Goal: Transaction & Acquisition: Book appointment/travel/reservation

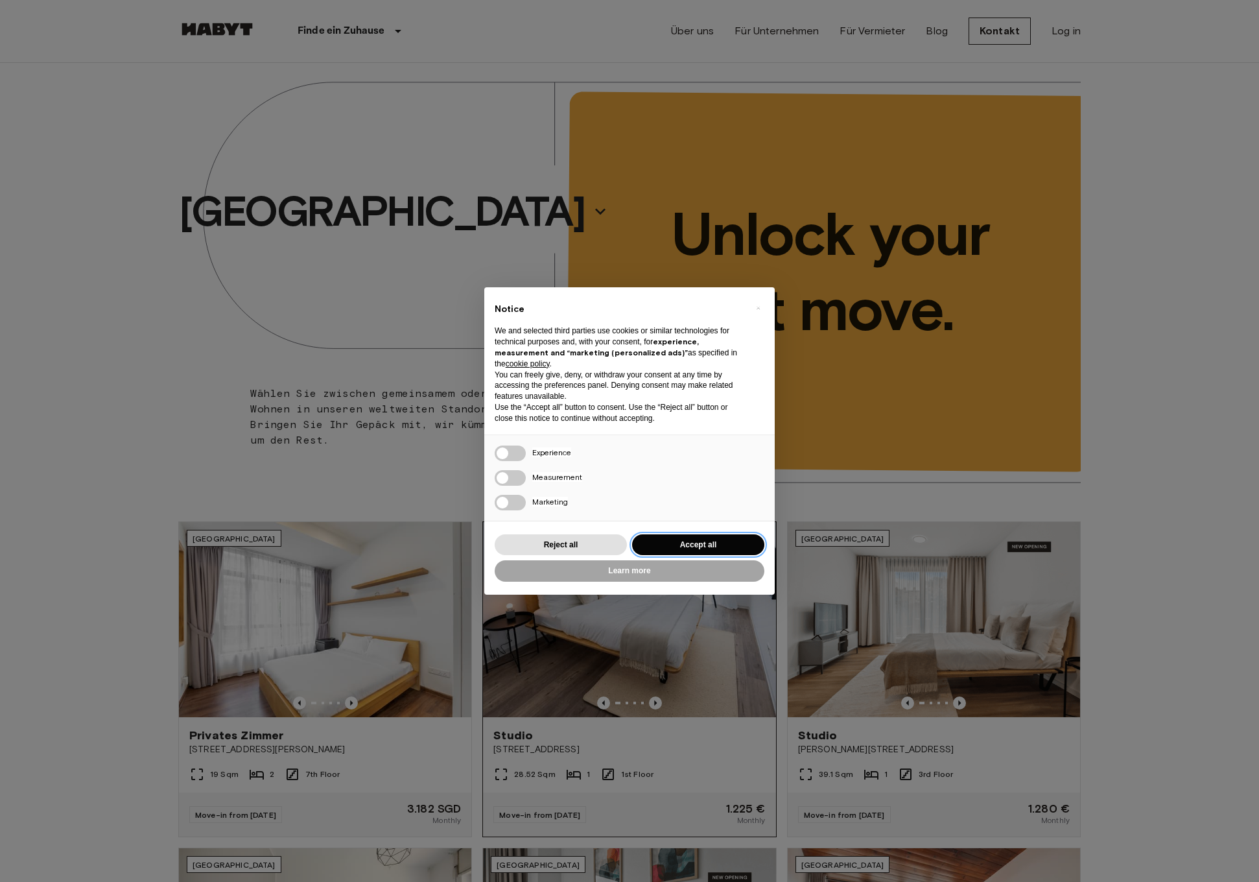
click at [691, 539] on button "Accept all" at bounding box center [698, 544] width 132 height 21
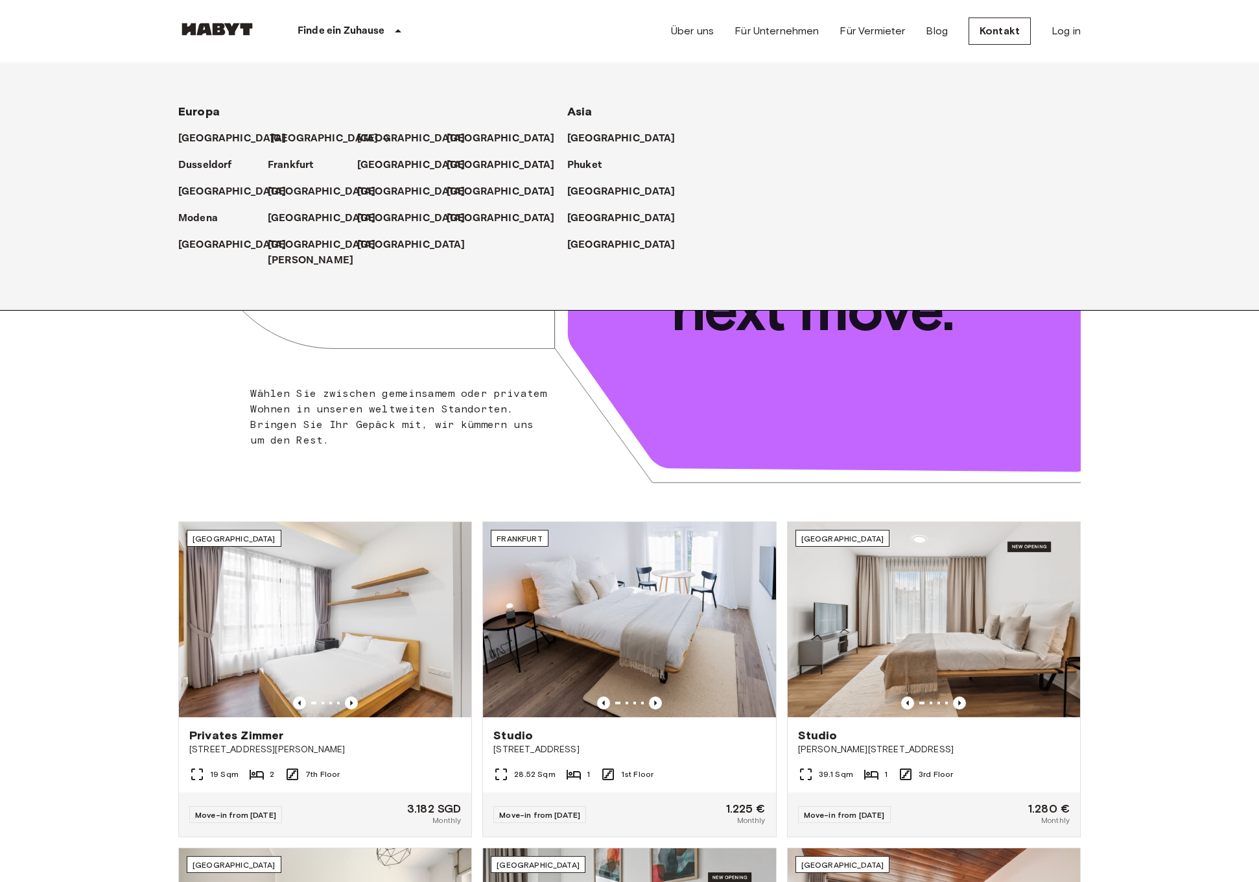
click at [280, 140] on p "[GEOGRAPHIC_DATA]" at bounding box center [324, 139] width 108 height 16
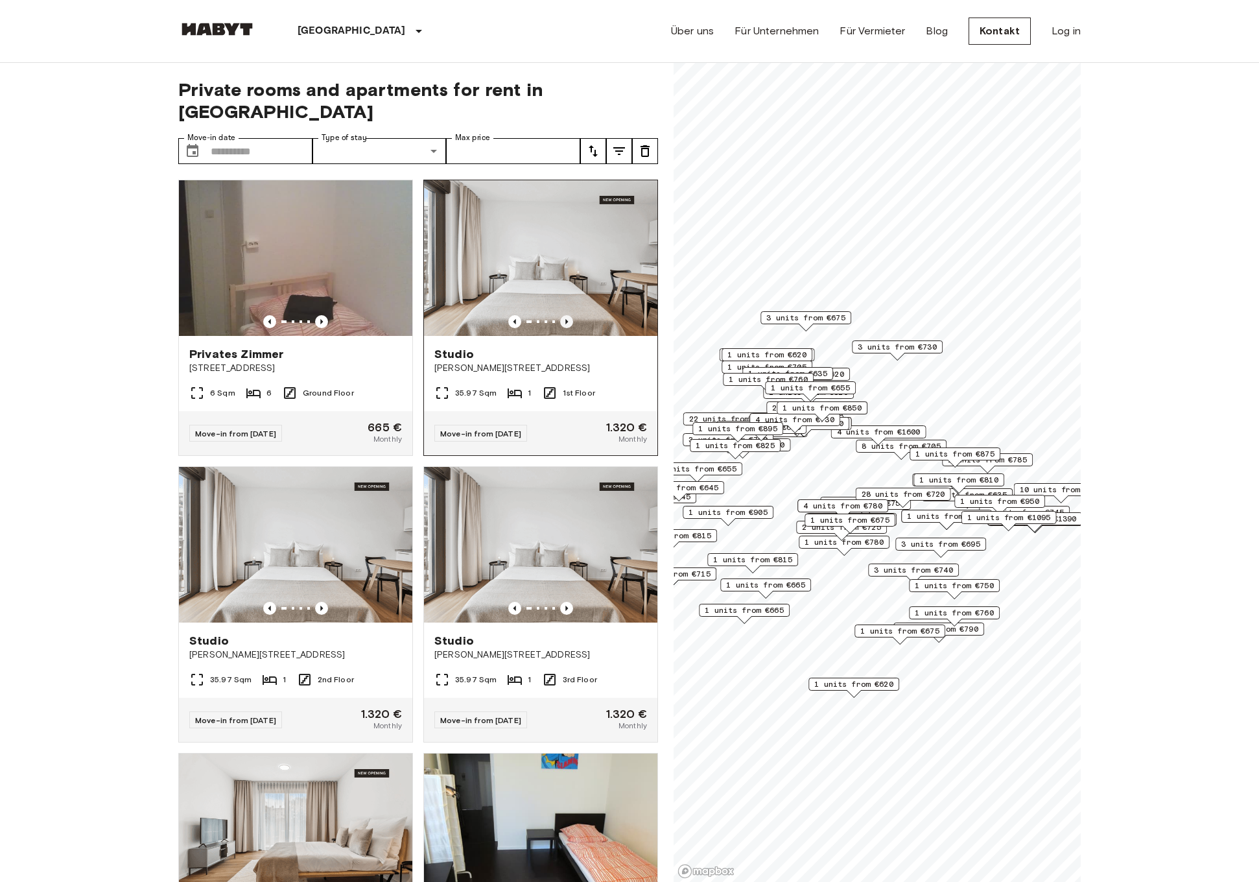
click at [567, 319] on icon "Previous image" at bounding box center [567, 321] width 3 height 5
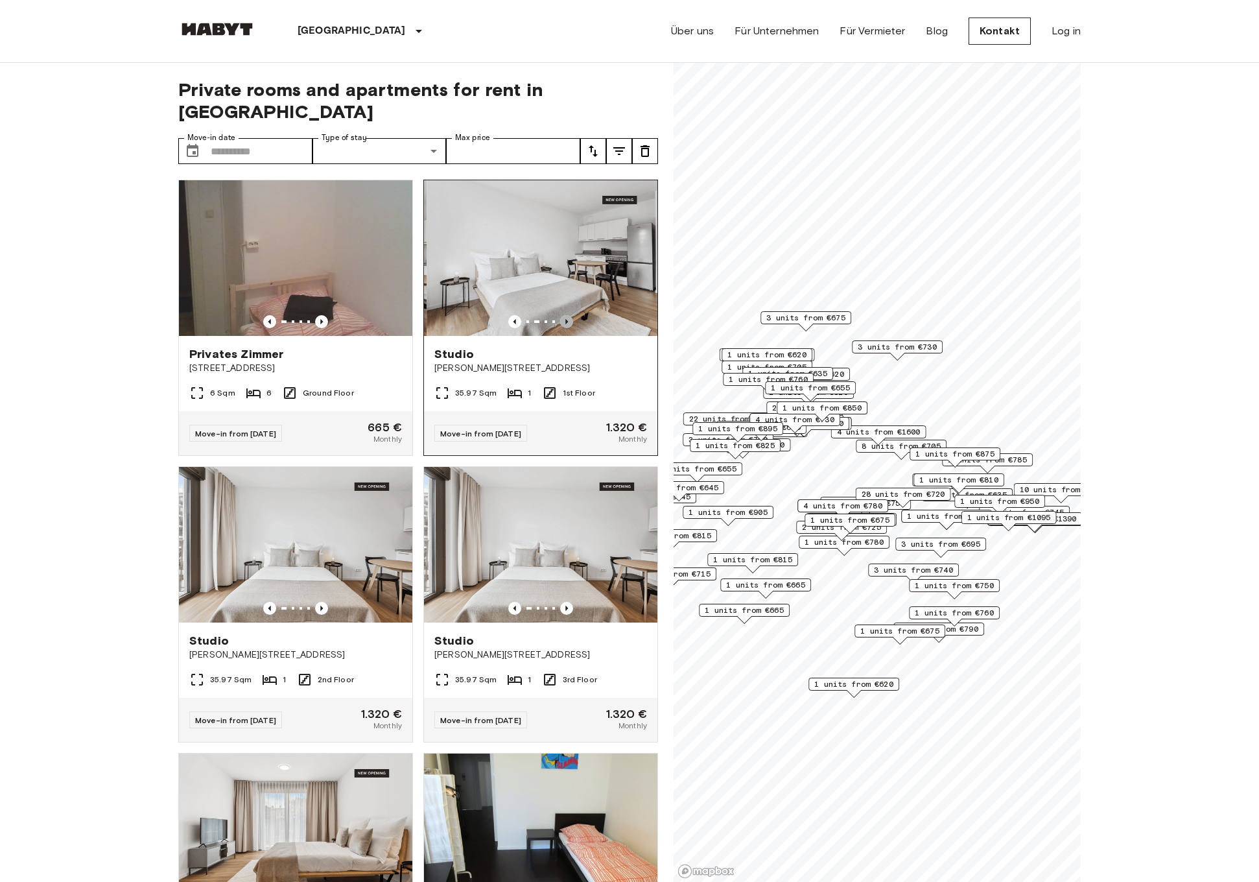
click at [567, 319] on icon "Previous image" at bounding box center [567, 321] width 3 height 5
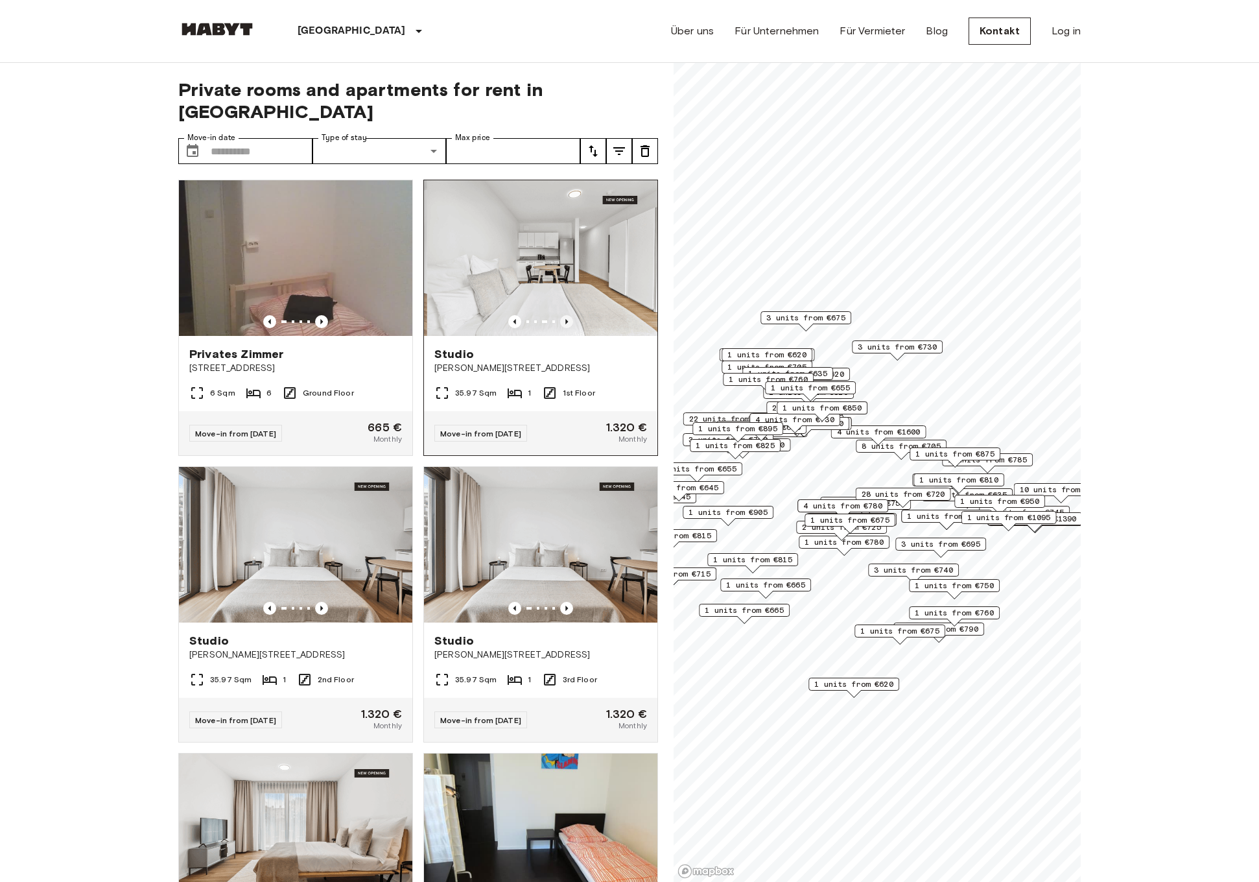
click at [567, 319] on icon "Previous image" at bounding box center [567, 321] width 3 height 5
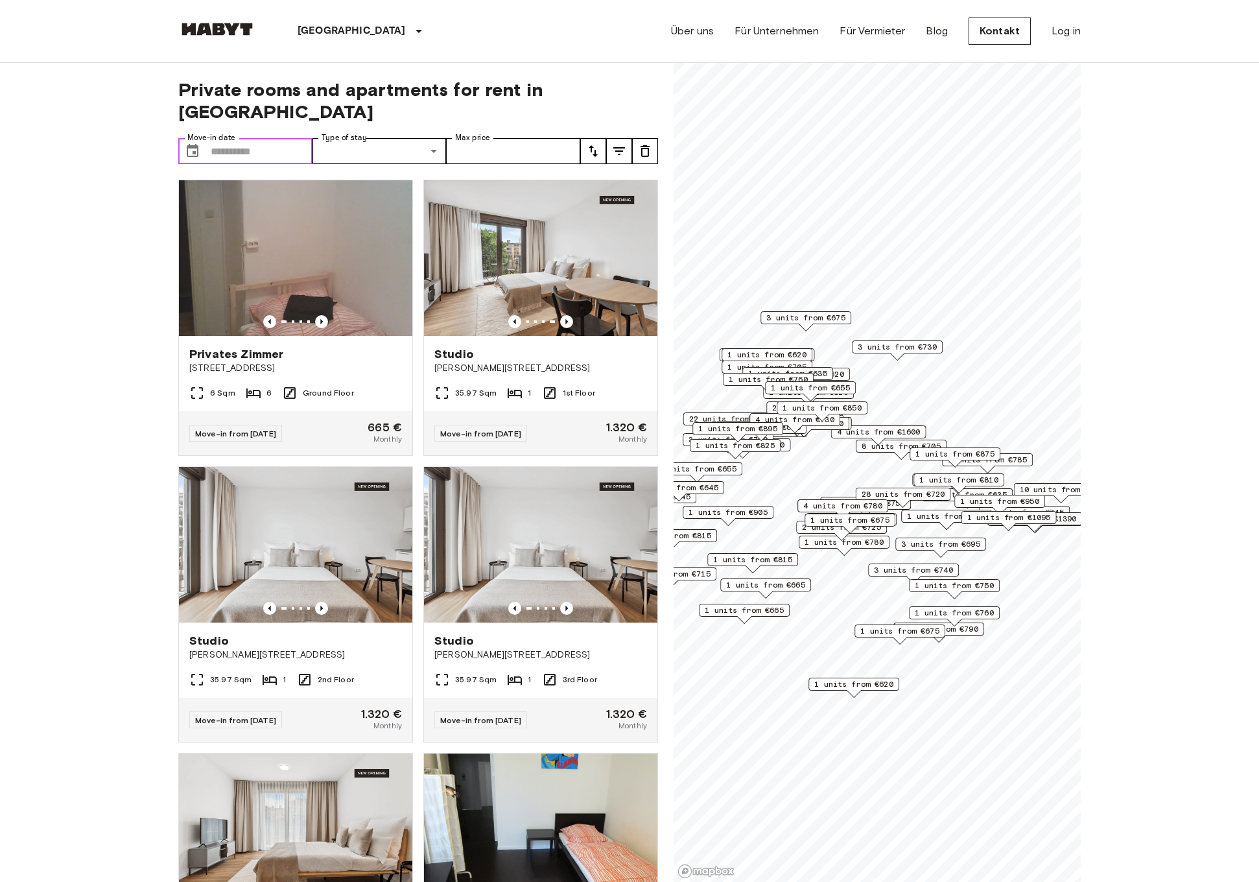
click at [263, 138] on input "Move-in date" at bounding box center [262, 151] width 102 height 26
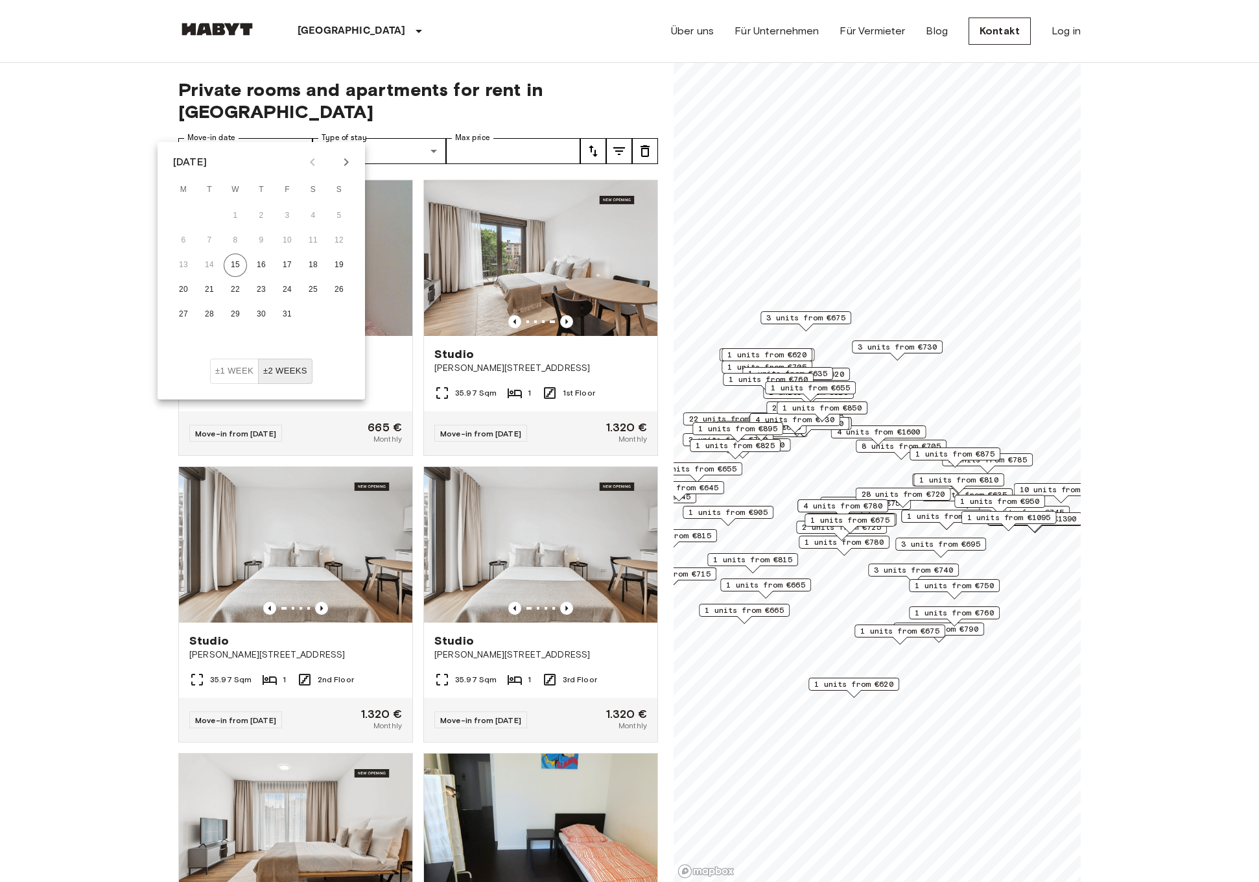
click at [341, 164] on icon "Next month" at bounding box center [347, 162] width 16 height 16
click at [320, 165] on button "Previous month" at bounding box center [313, 162] width 22 height 22
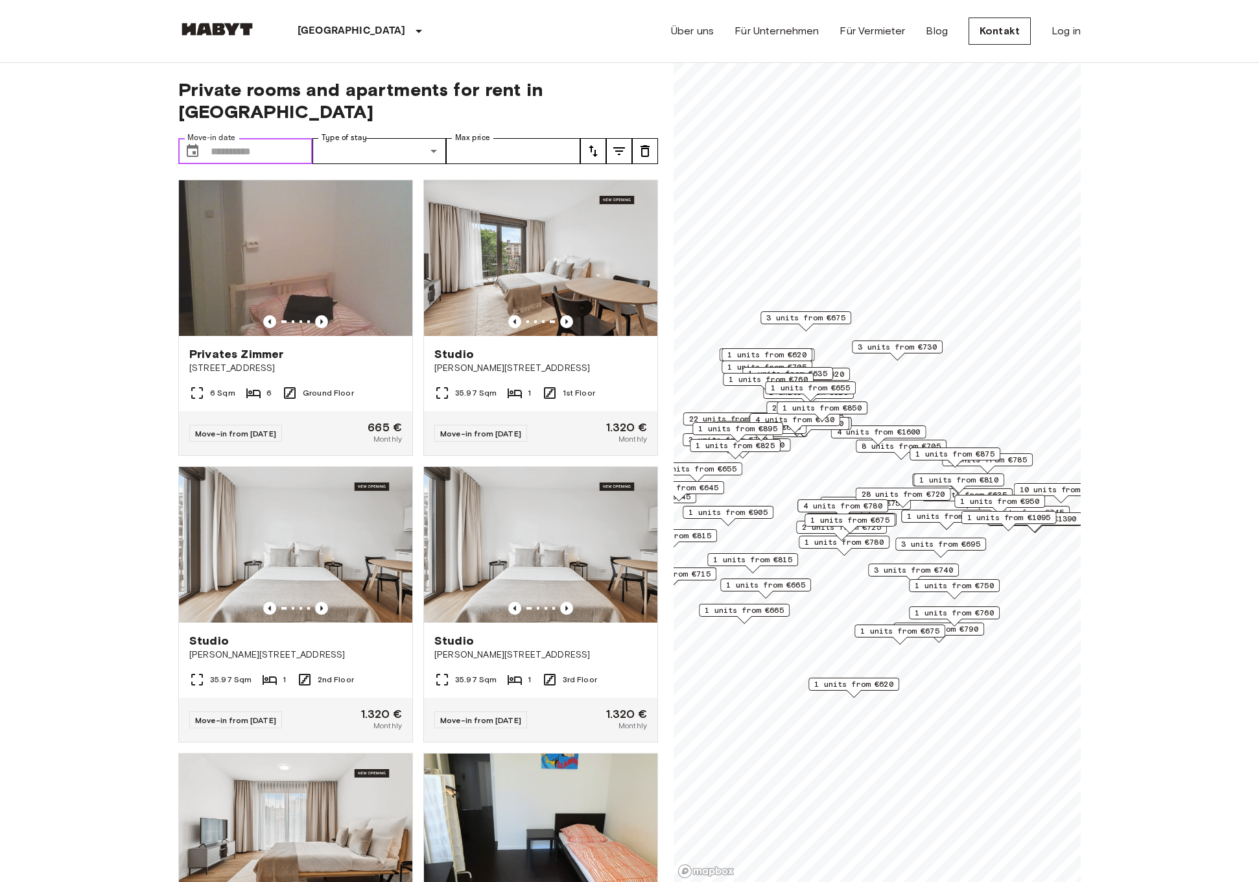
click at [241, 138] on input "Move-in date" at bounding box center [262, 151] width 102 height 26
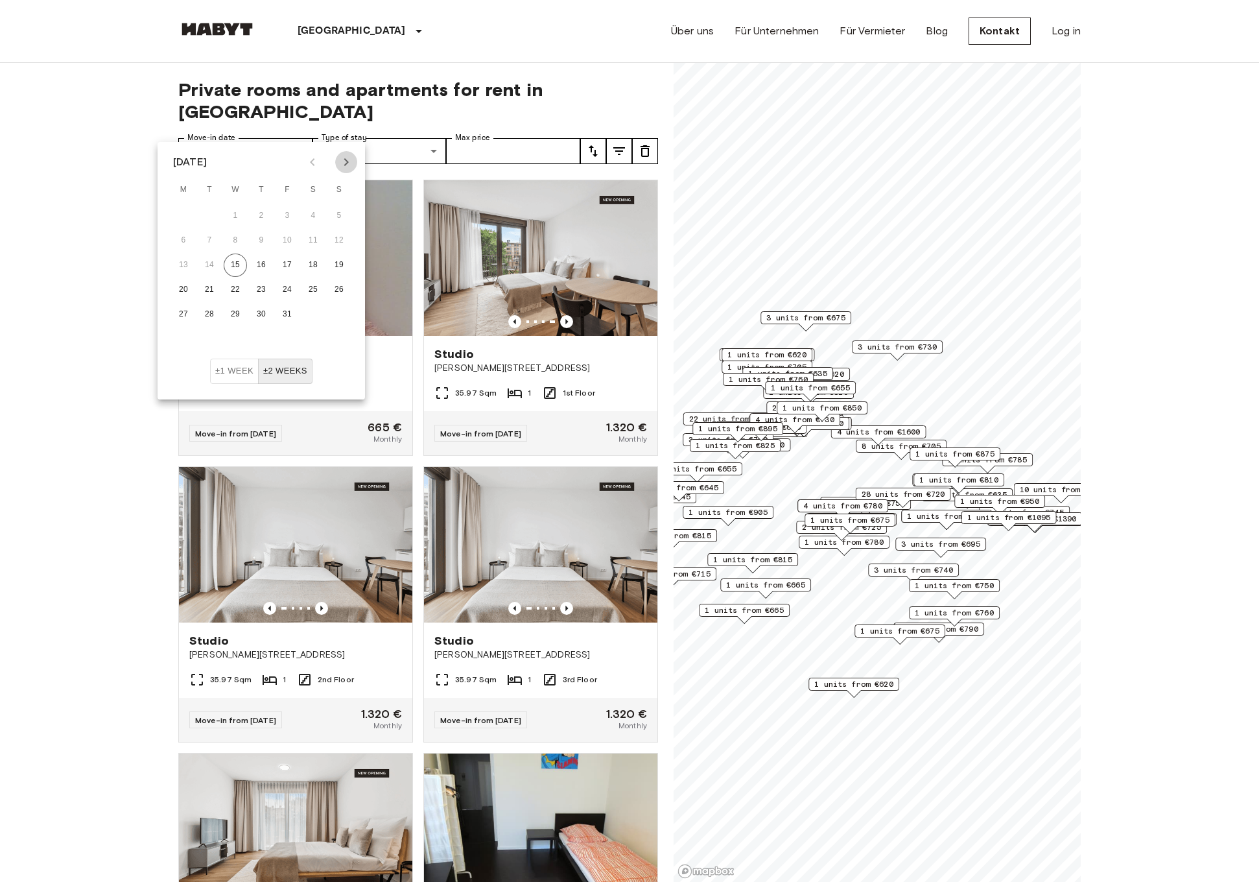
click at [342, 161] on icon "Next month" at bounding box center [347, 162] width 16 height 16
click at [344, 163] on icon "Next month" at bounding box center [347, 162] width 16 height 16
click at [344, 162] on icon "Next month" at bounding box center [347, 162] width 16 height 16
click at [337, 212] on button "1" at bounding box center [339, 215] width 23 height 23
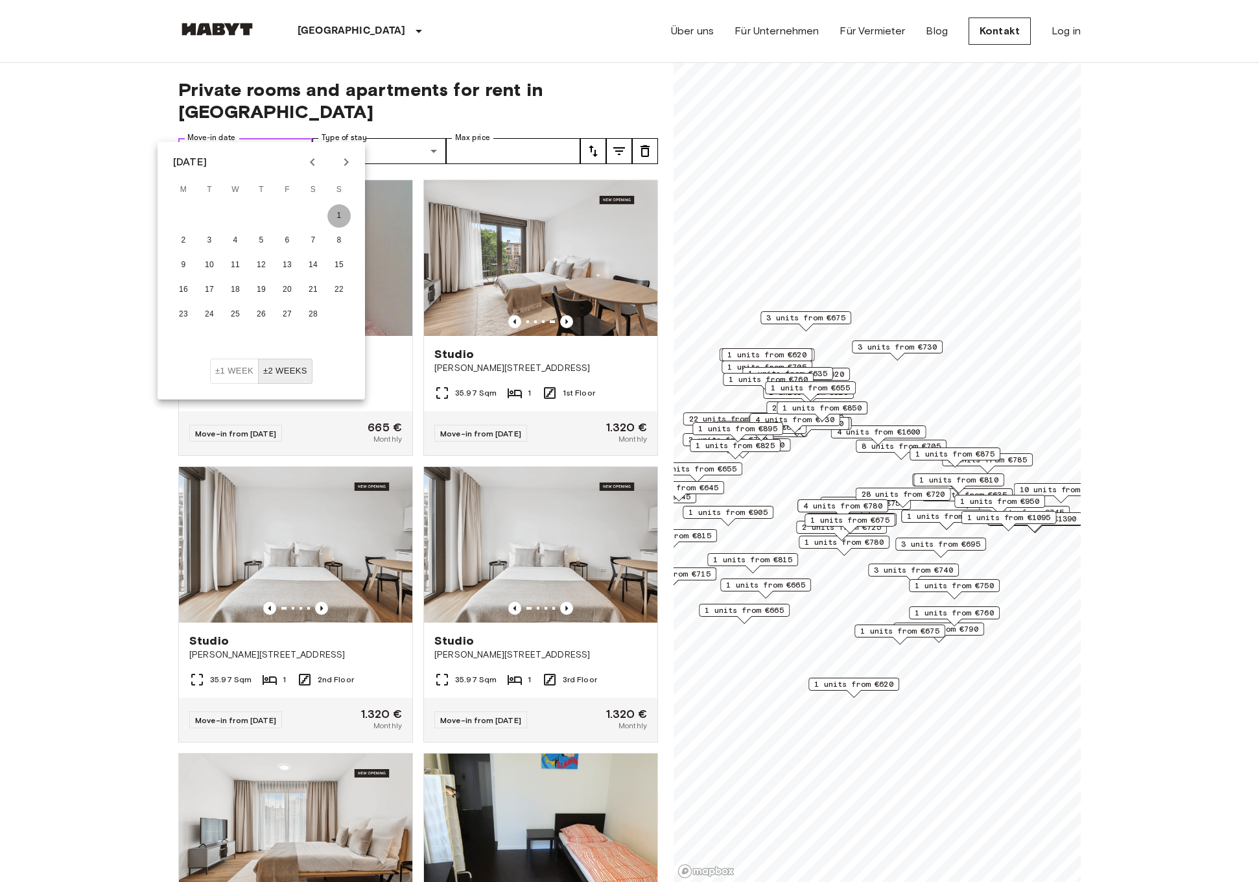
type input "**********"
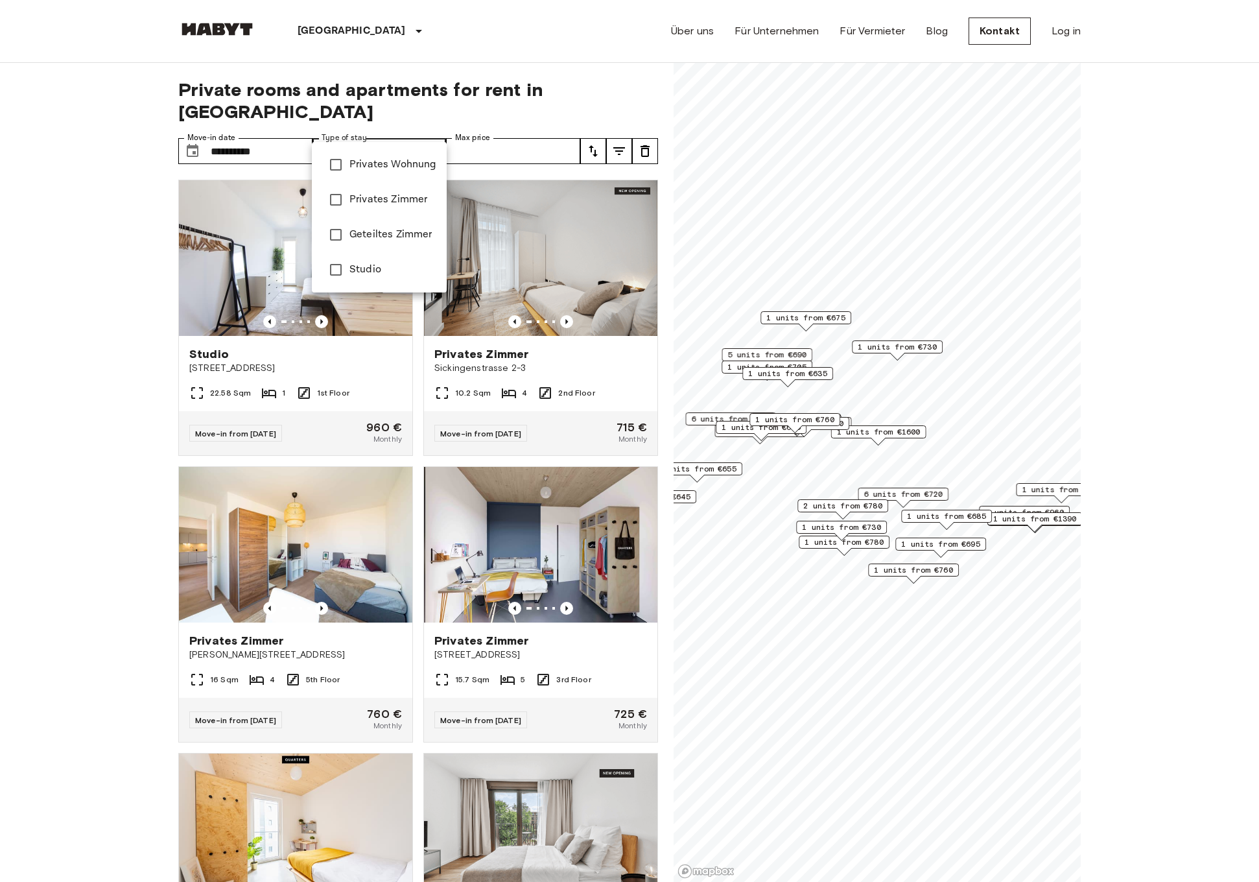
click at [488, 134] on div at bounding box center [629, 441] width 1259 height 882
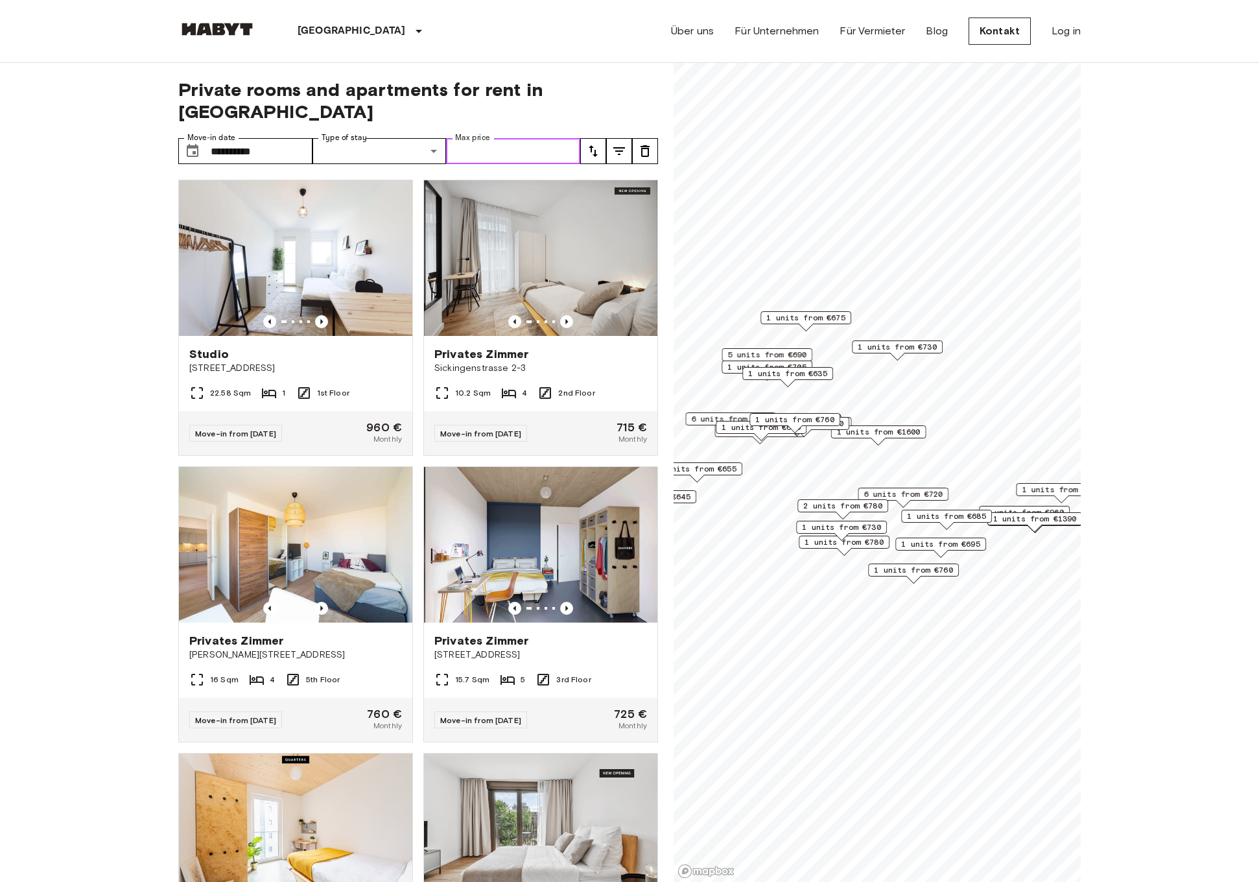
click at [475, 138] on input "Max price" at bounding box center [513, 151] width 134 height 26
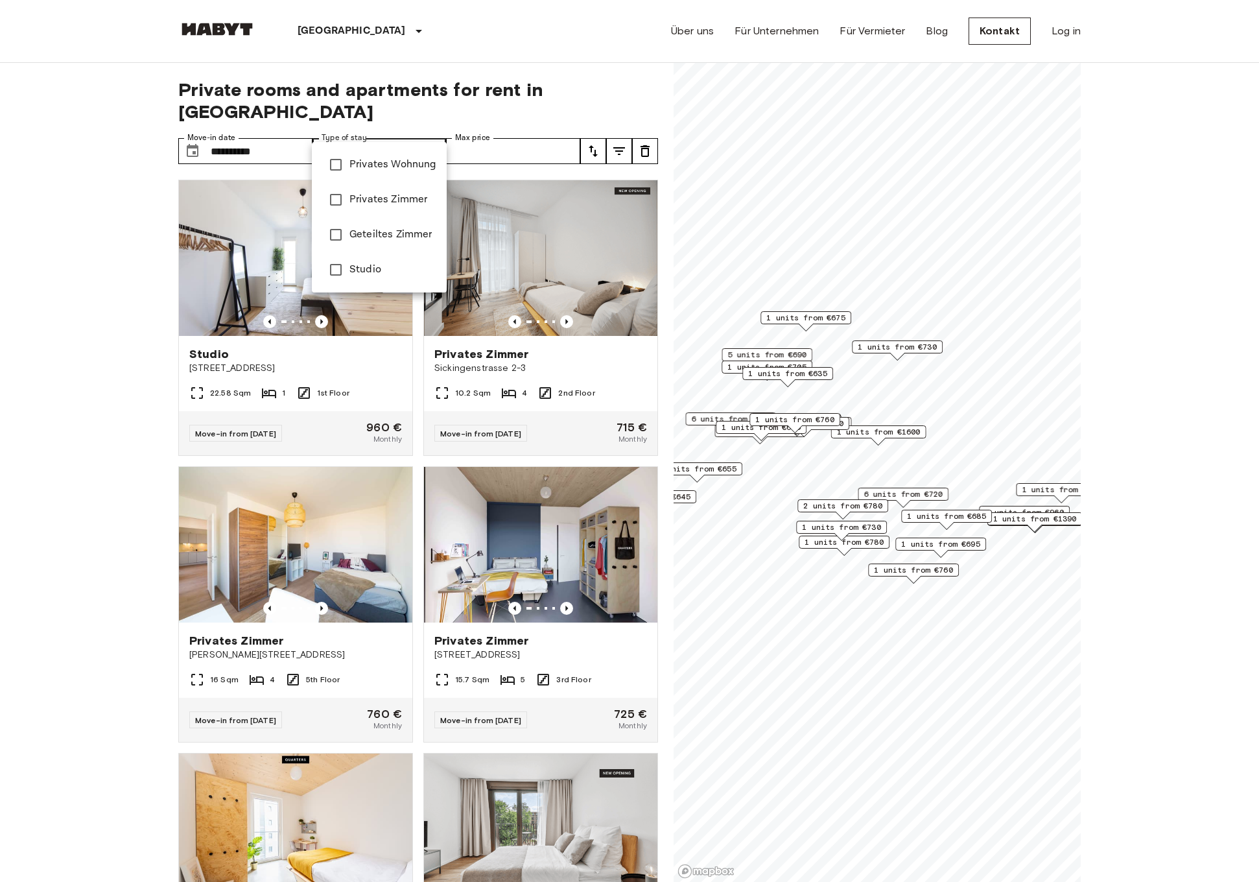
click at [409, 172] on span "Privates Wohnung" at bounding box center [393, 165] width 87 height 16
type input "**********"
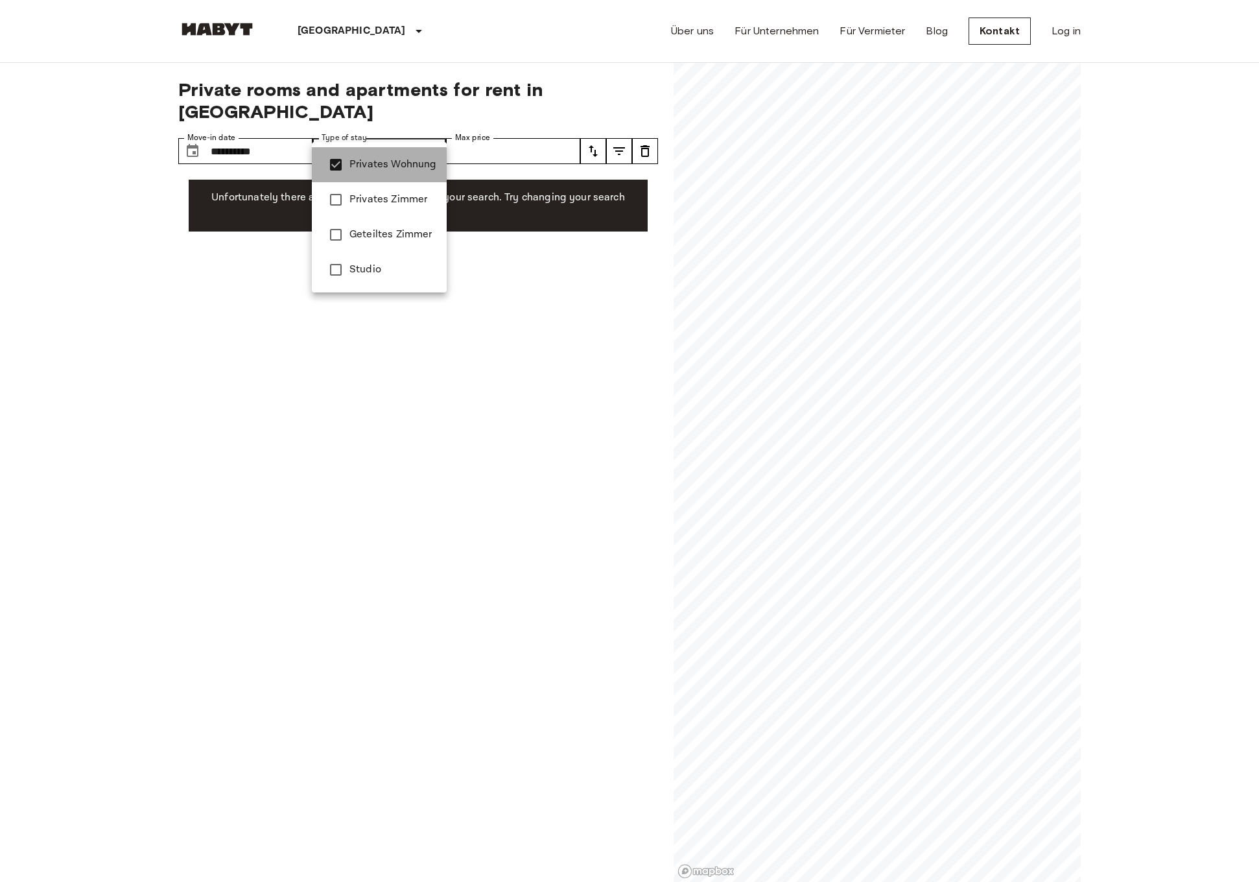
click at [409, 170] on span "Privates Wohnung" at bounding box center [393, 165] width 87 height 16
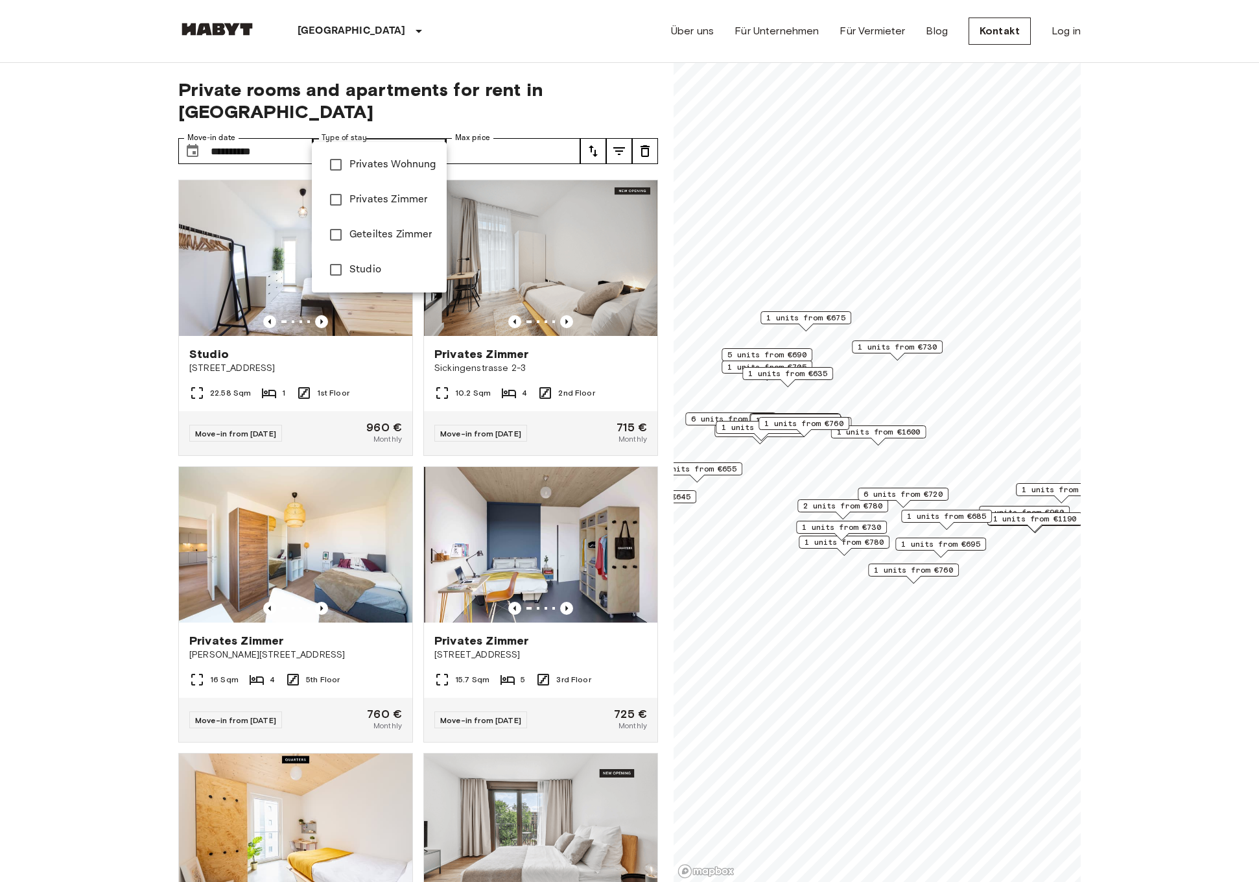
click at [354, 266] on span "Studio" at bounding box center [393, 270] width 87 height 16
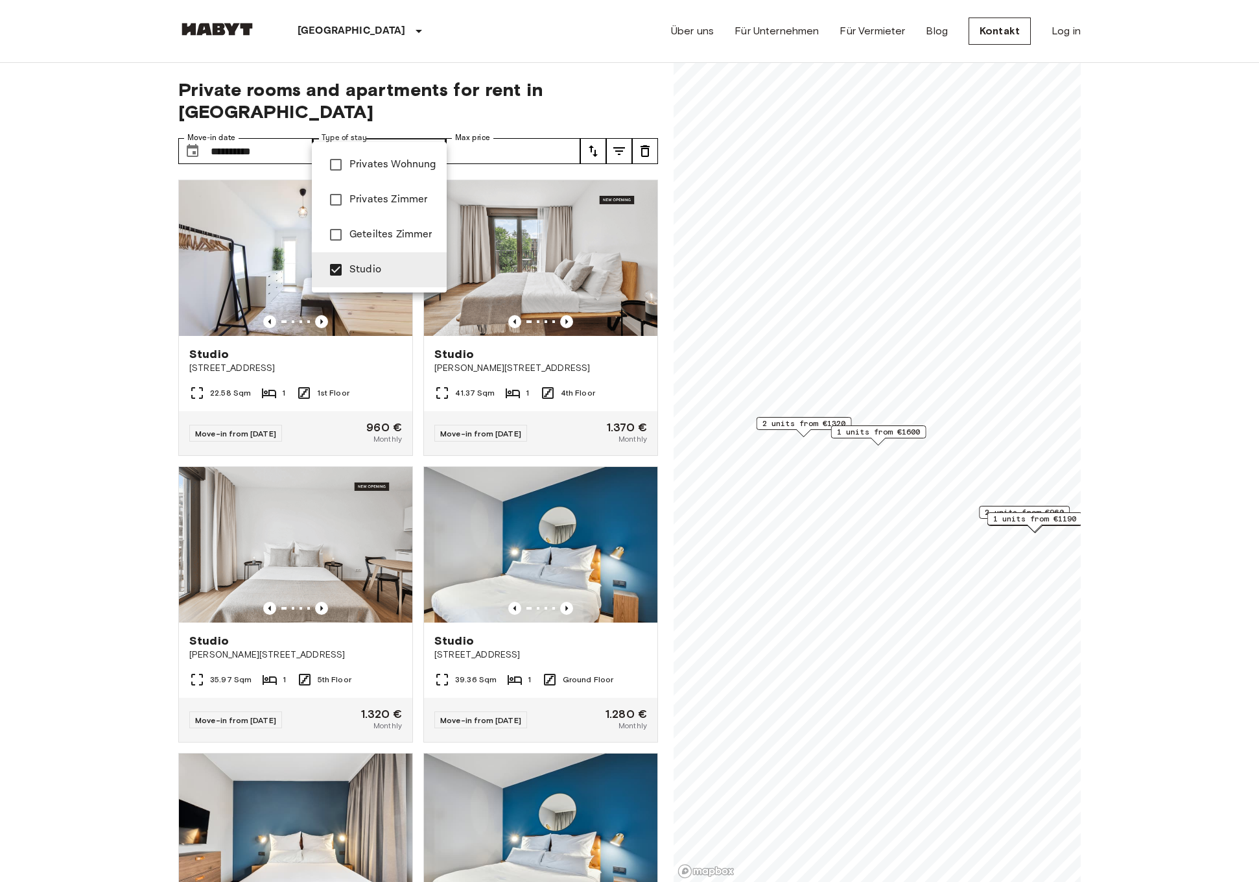
click at [370, 197] on span "Privates Zimmer" at bounding box center [393, 200] width 87 height 16
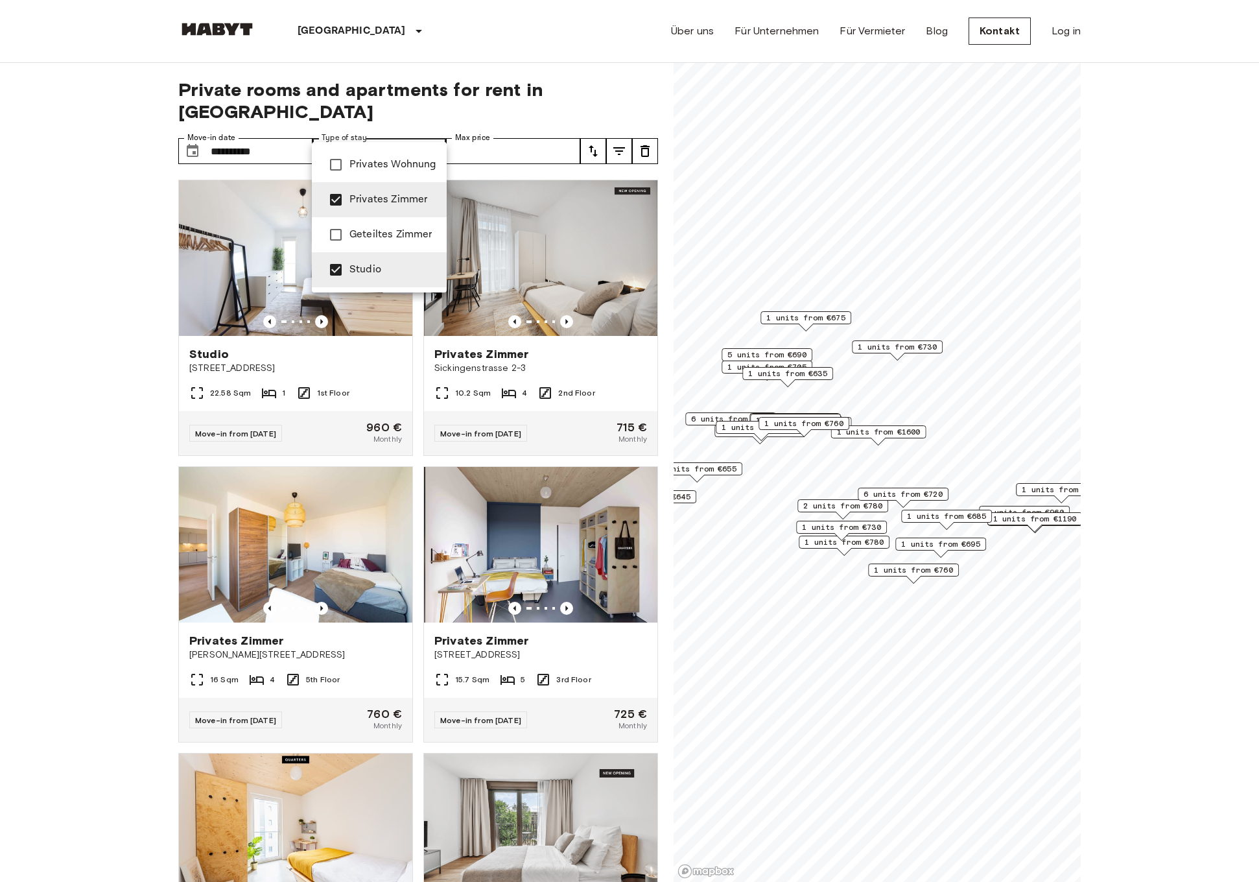
click at [374, 196] on span "Privates Zimmer" at bounding box center [393, 200] width 87 height 16
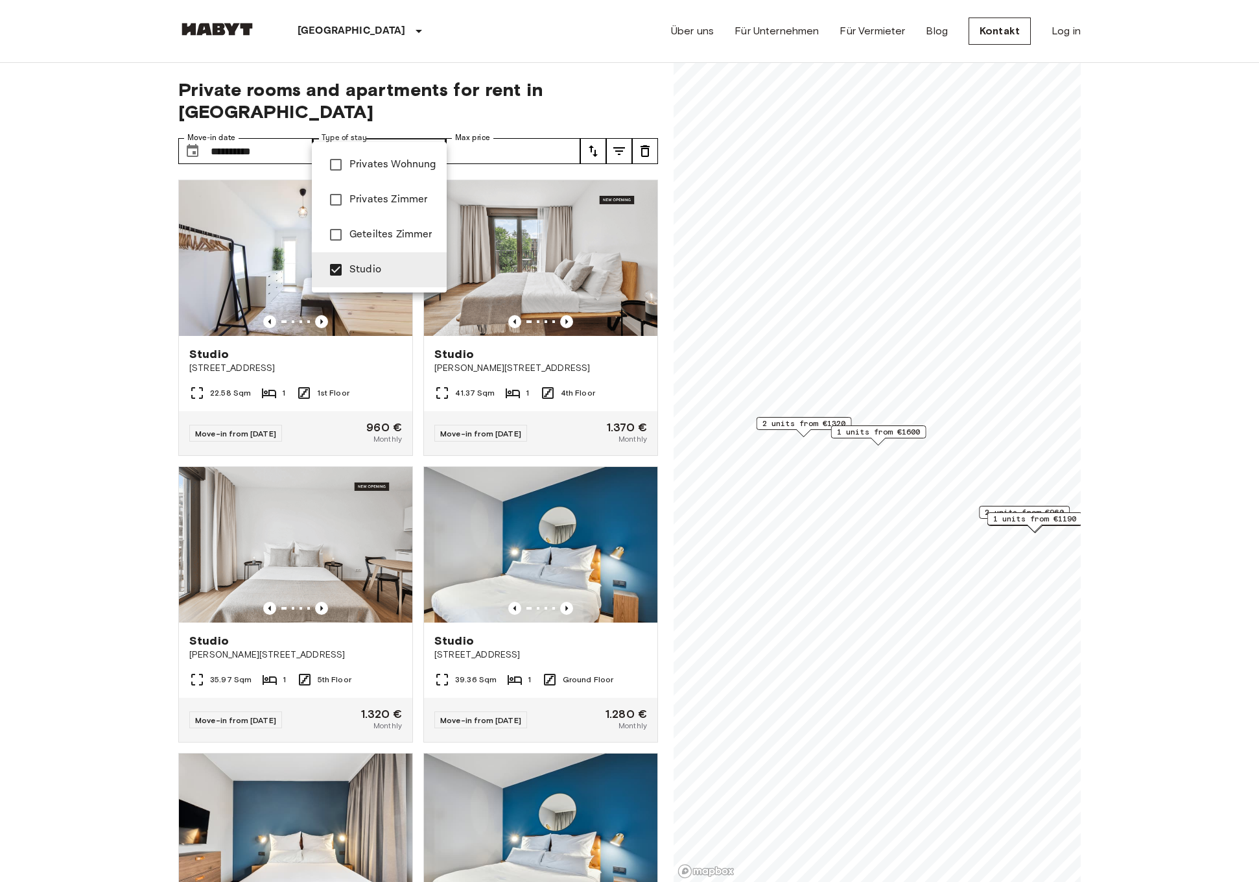
type input "******"
click at [85, 404] on div at bounding box center [629, 441] width 1259 height 882
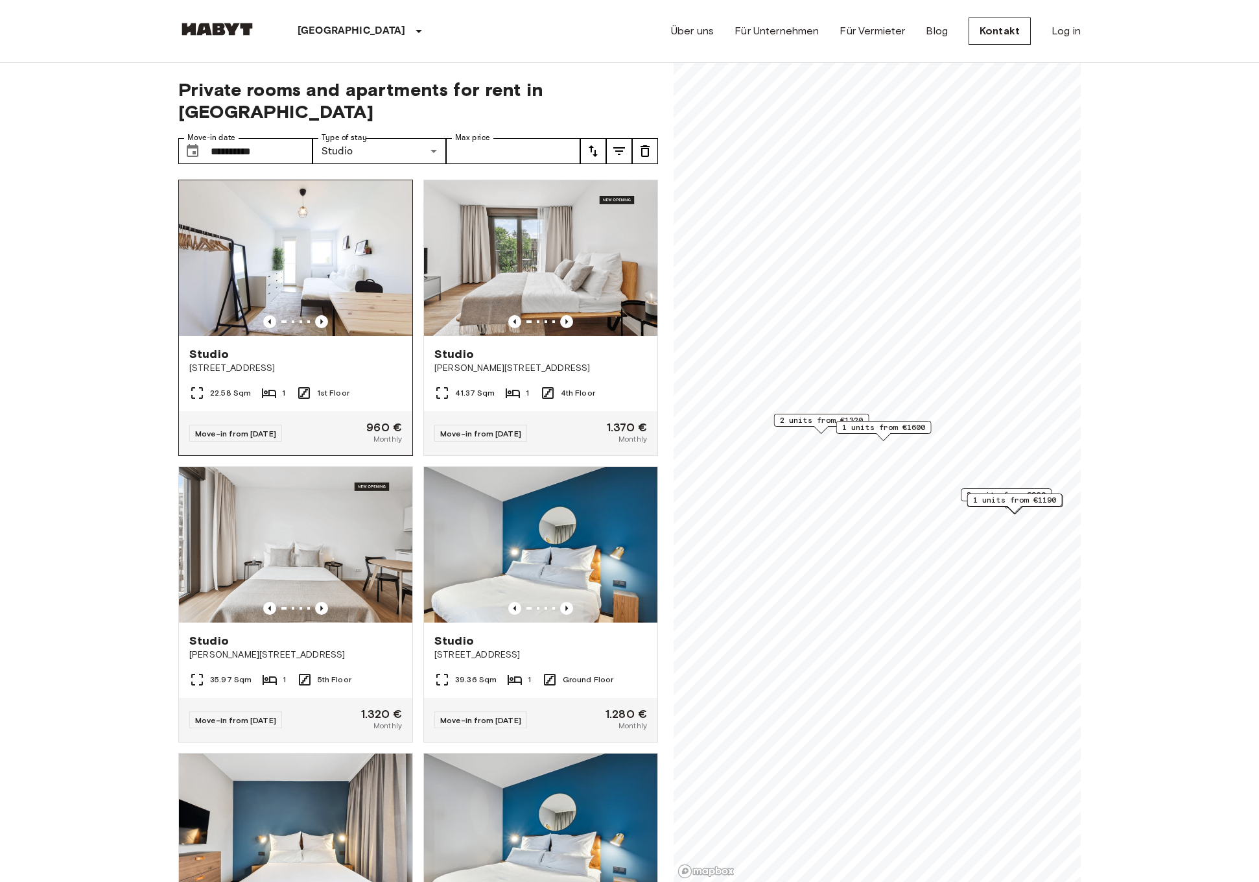
click at [327, 346] on div "Studio" at bounding box center [295, 354] width 213 height 16
click at [799, 418] on span "2 units from €1320" at bounding box center [822, 420] width 84 height 12
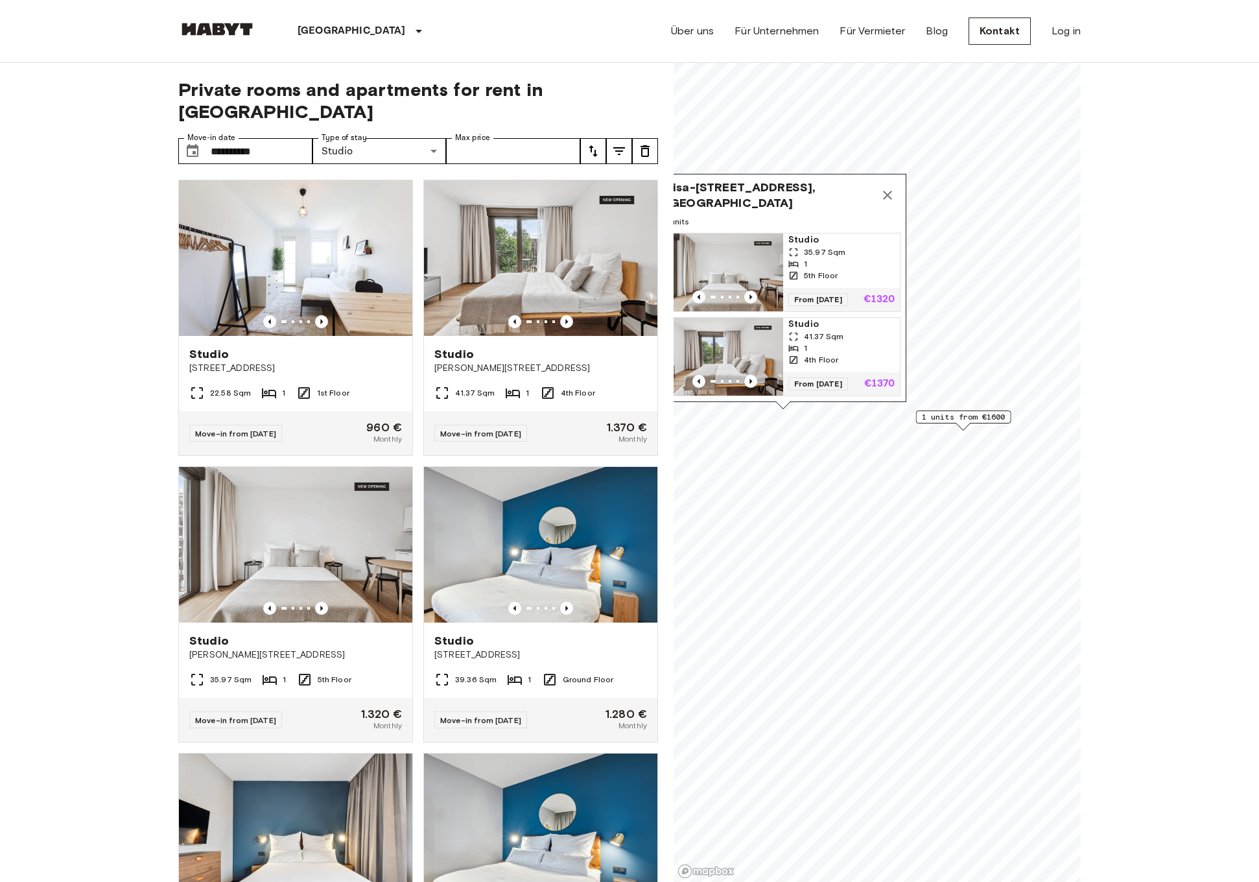
click at [888, 189] on icon "Map marker" at bounding box center [888, 195] width 16 height 16
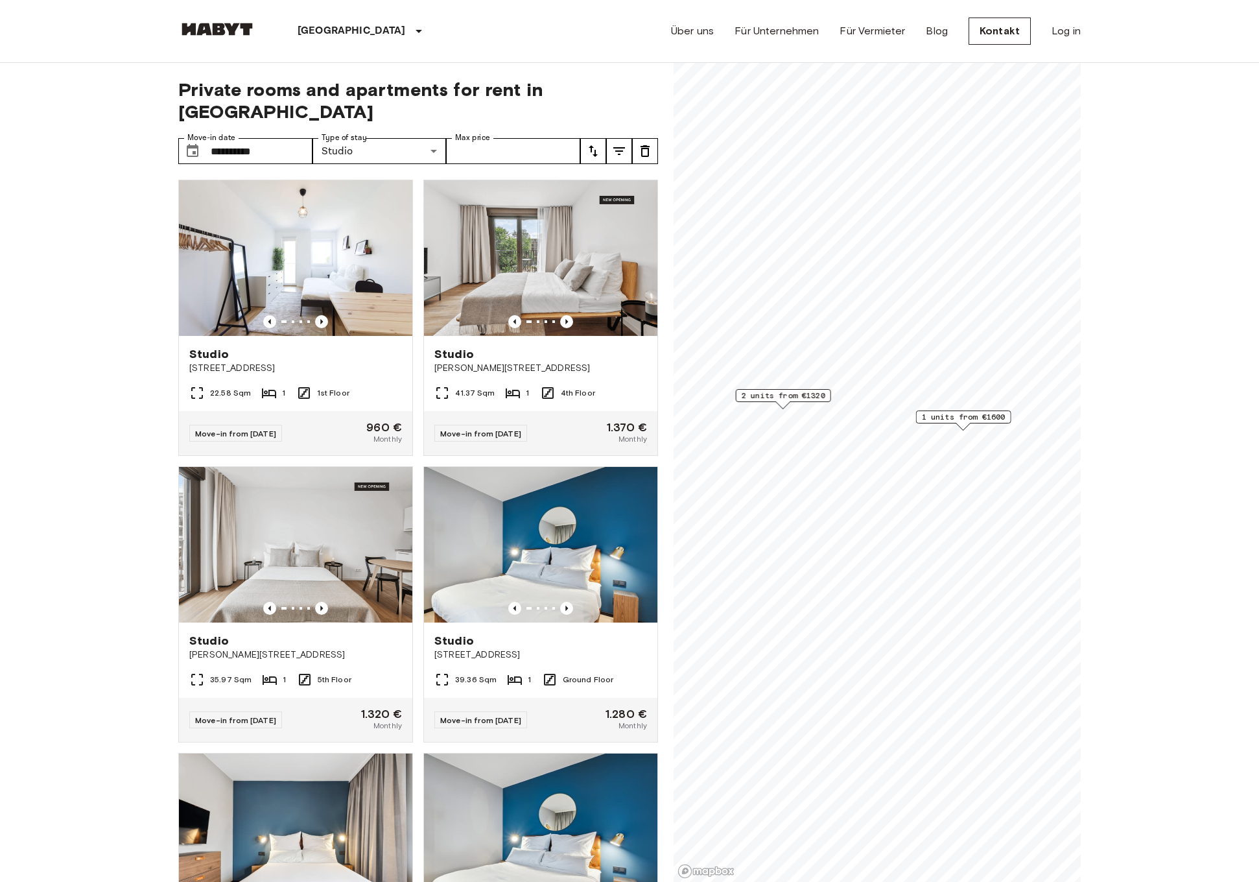
click at [968, 416] on span "1 units from €1600" at bounding box center [964, 417] width 84 height 12
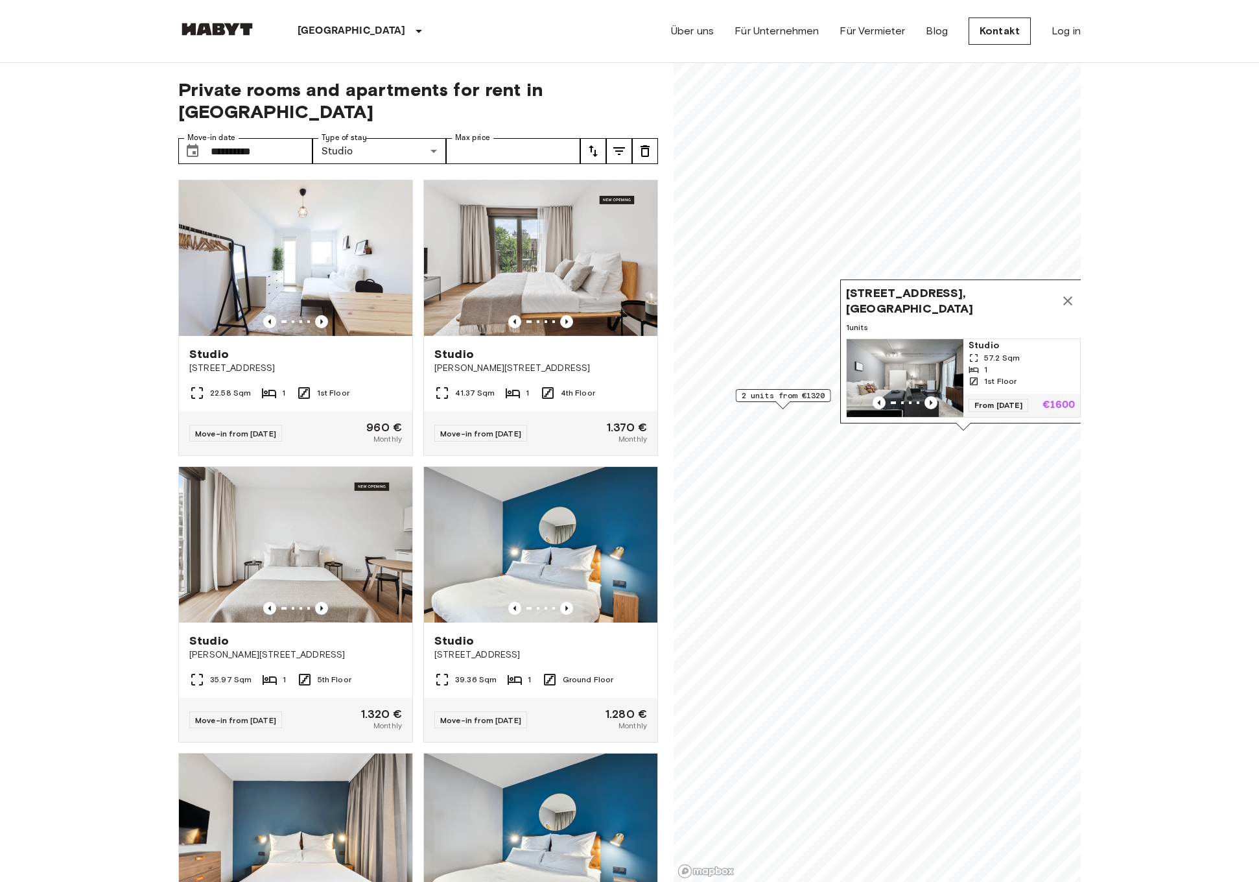
click at [1047, 400] on p "€1600" at bounding box center [1059, 405] width 32 height 10
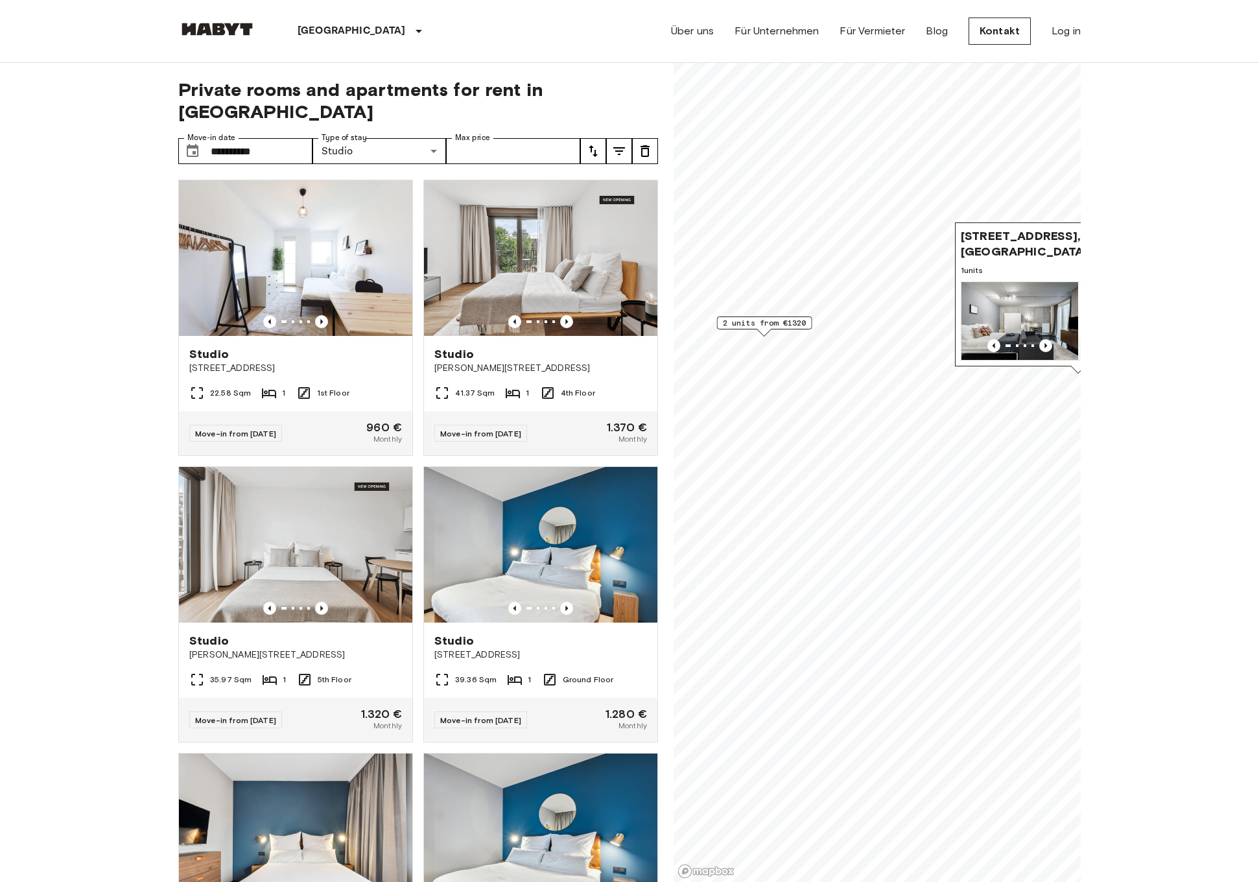
click at [789, 325] on span "2 units from €1320" at bounding box center [765, 323] width 84 height 12
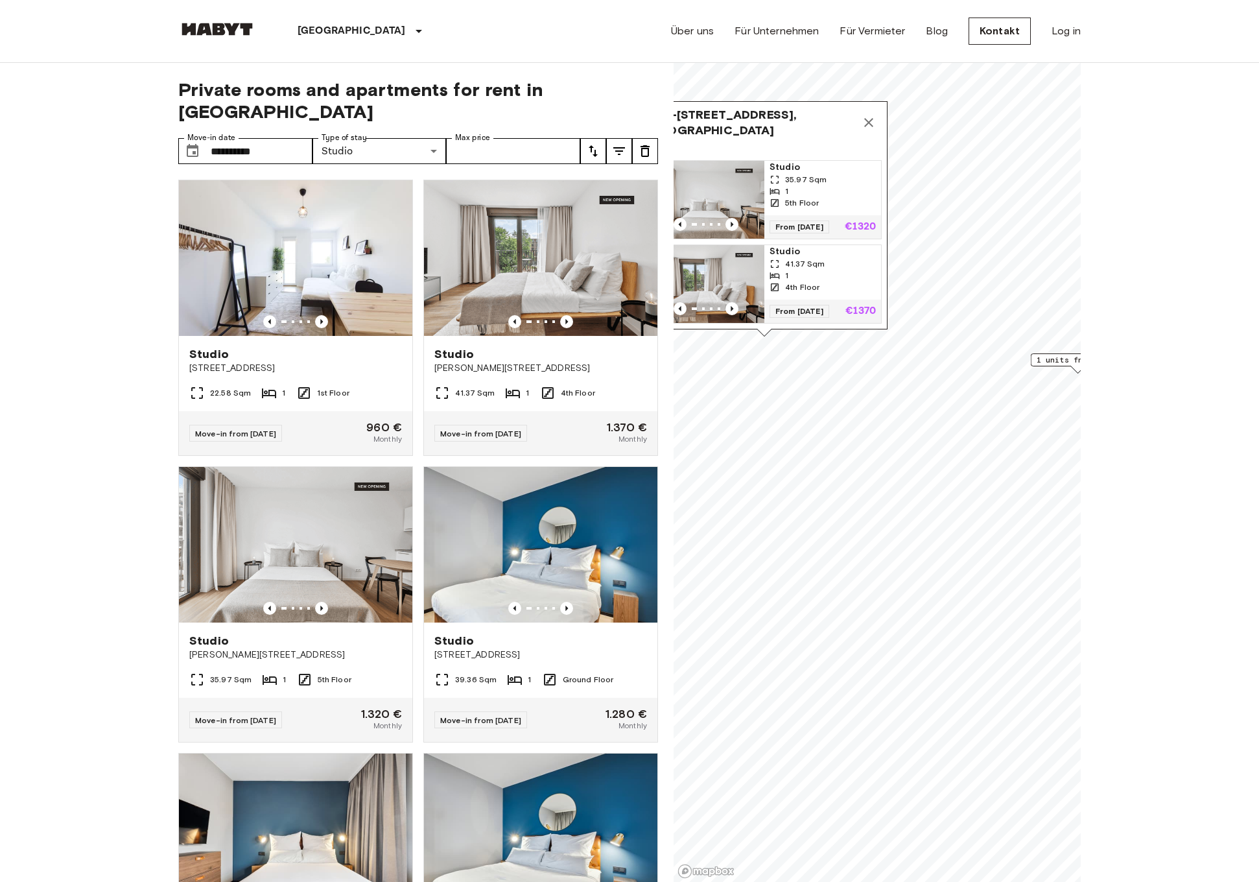
click at [841, 258] on div "41.37 Sqm" at bounding box center [823, 264] width 106 height 12
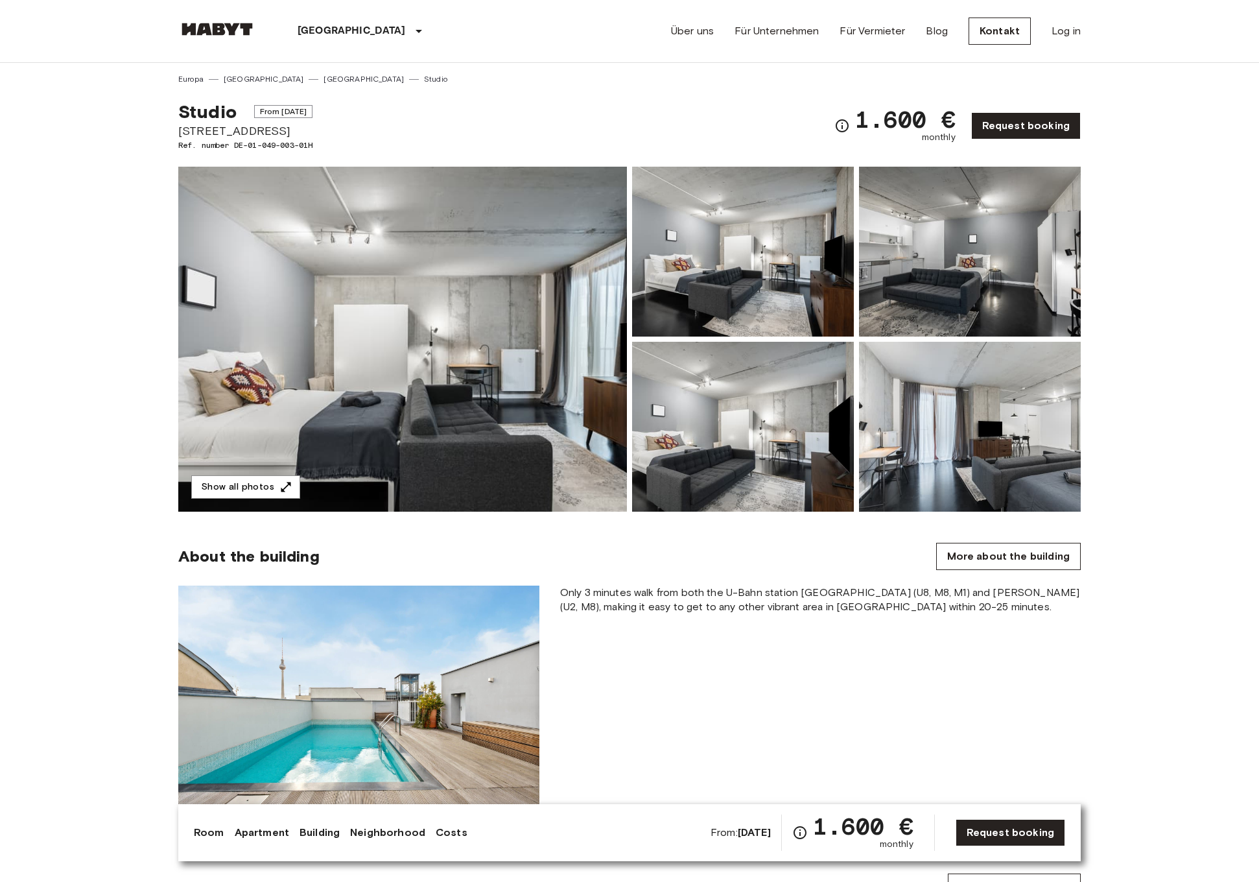
click at [482, 372] on img at bounding box center [402, 339] width 449 height 345
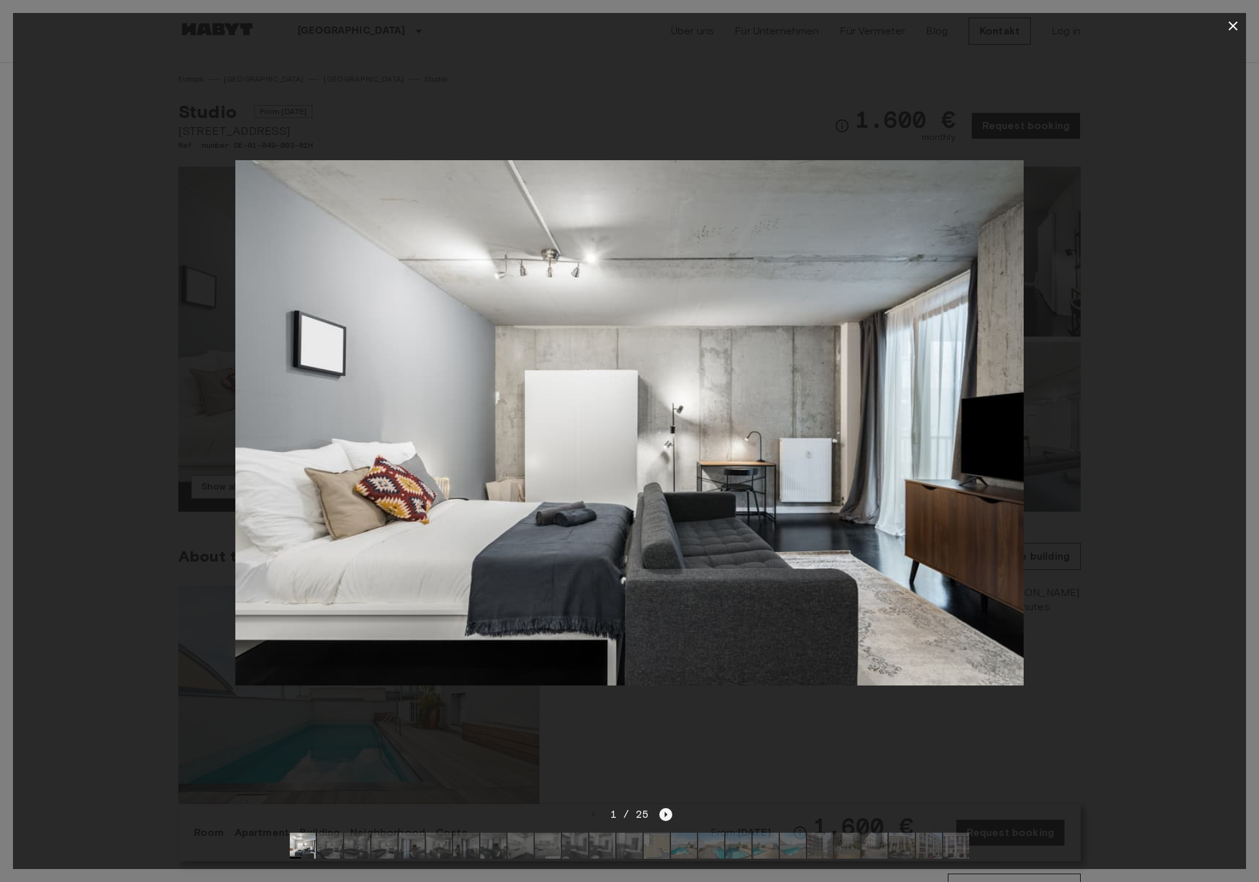
click at [666, 809] on icon "Next image" at bounding box center [666, 814] width 13 height 13
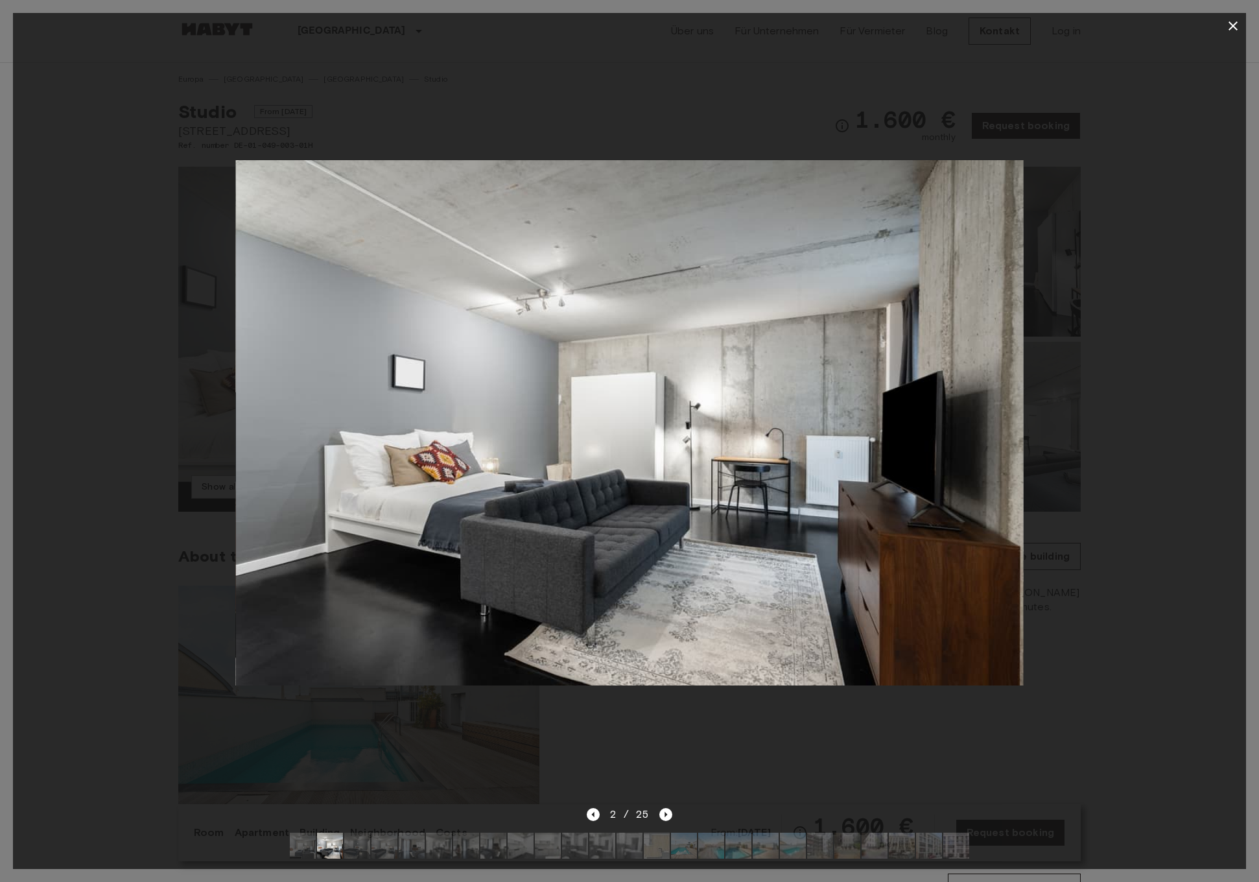
click at [676, 856] on img at bounding box center [684, 846] width 26 height 26
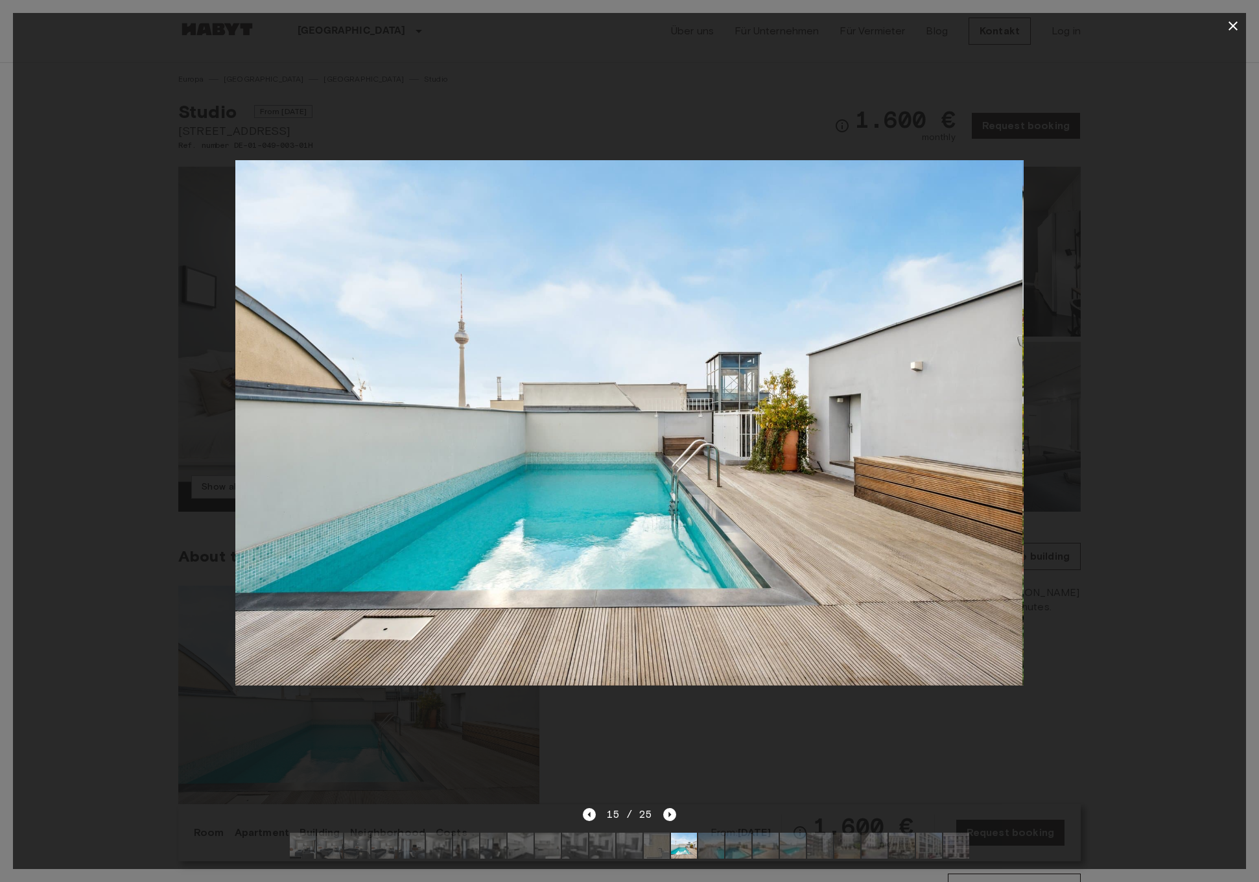
click at [650, 852] on img at bounding box center [657, 846] width 26 height 26
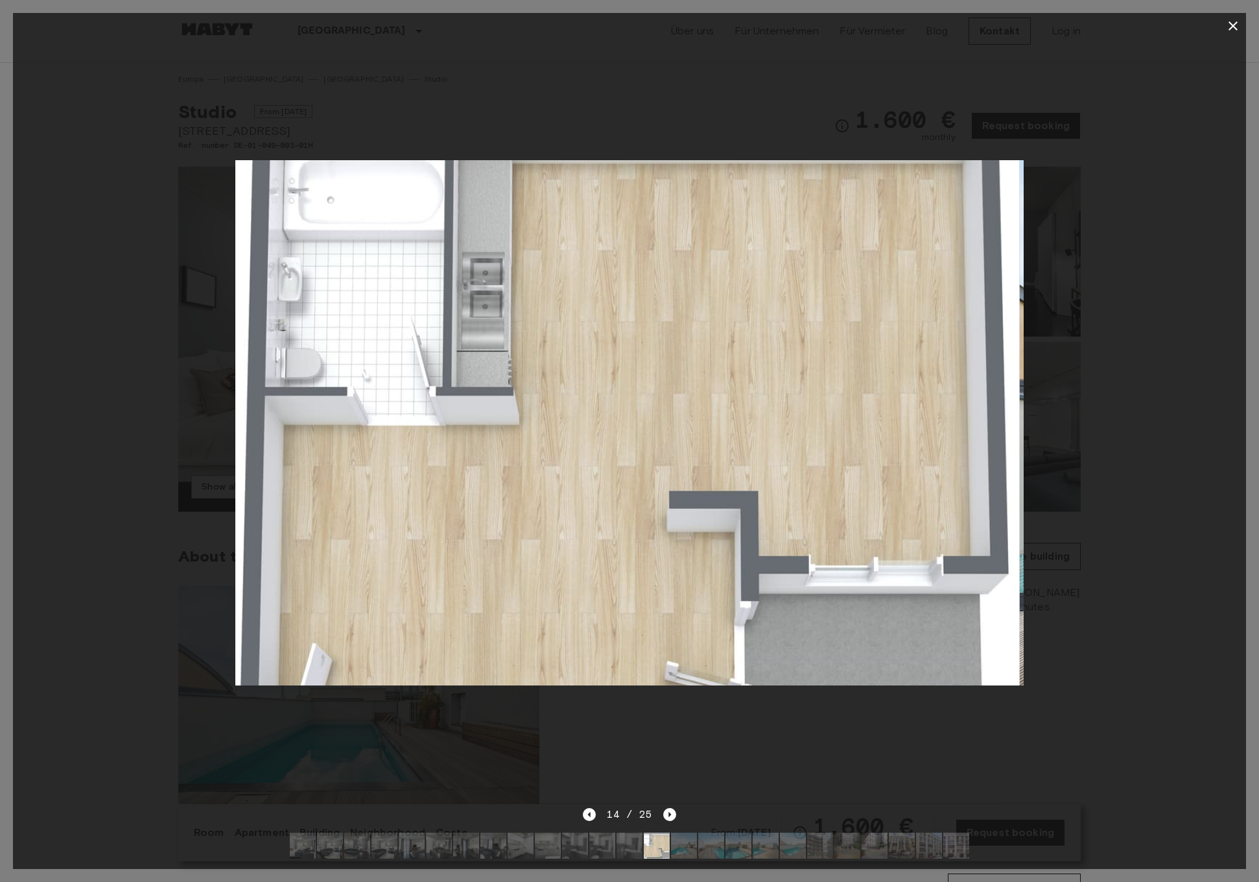
click at [631, 851] on img at bounding box center [630, 846] width 26 height 26
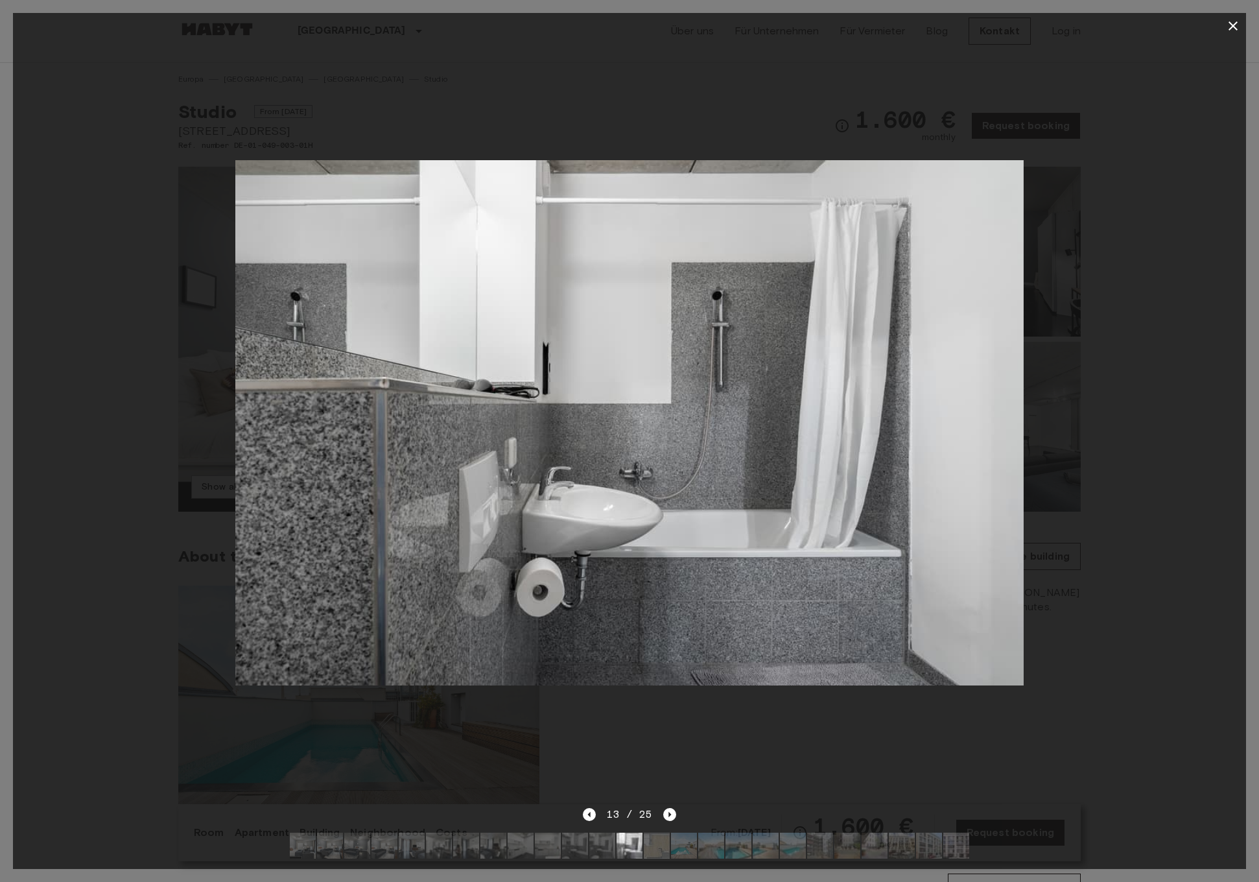
click at [589, 852] on div at bounding box center [630, 845] width 700 height 47
click at [530, 847] on img at bounding box center [521, 846] width 26 height 26
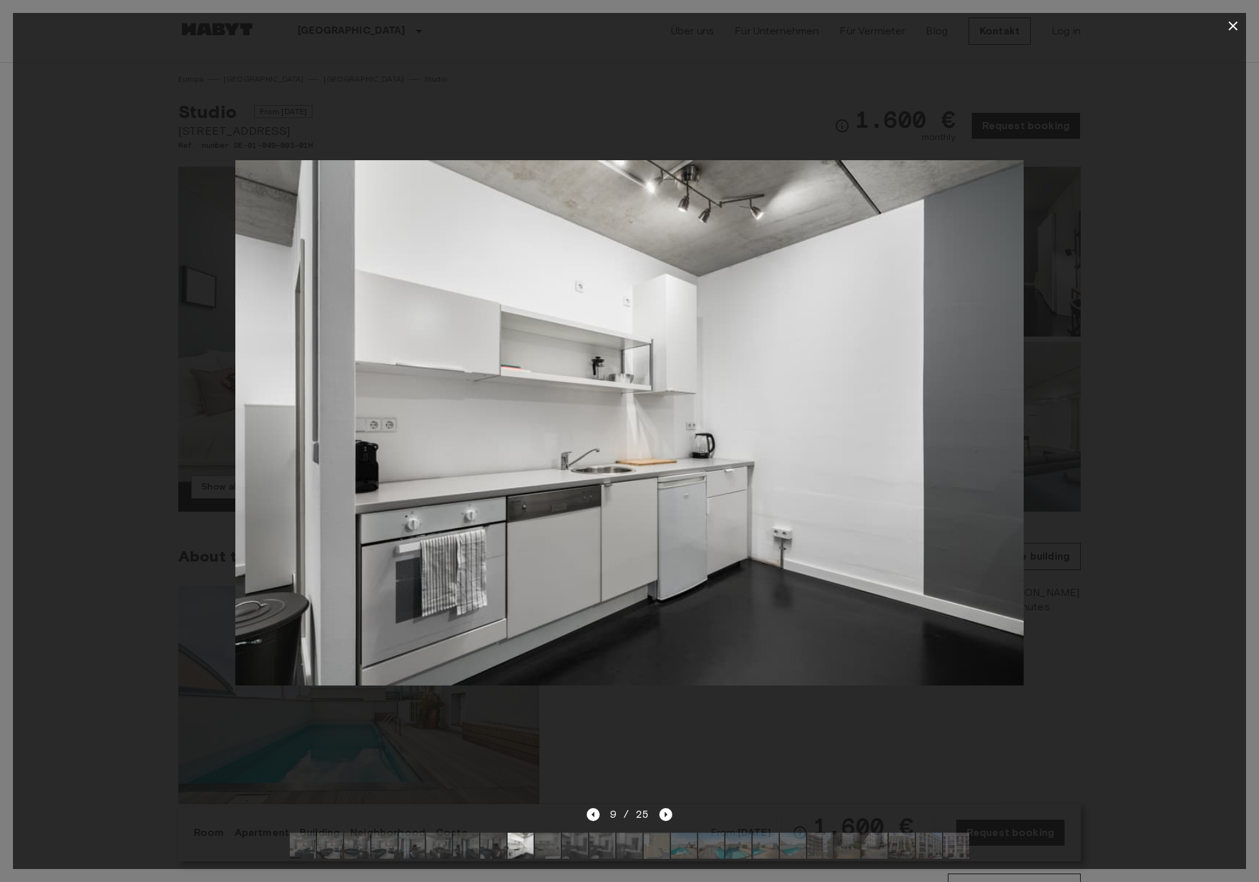
click at [551, 844] on img at bounding box center [548, 846] width 26 height 26
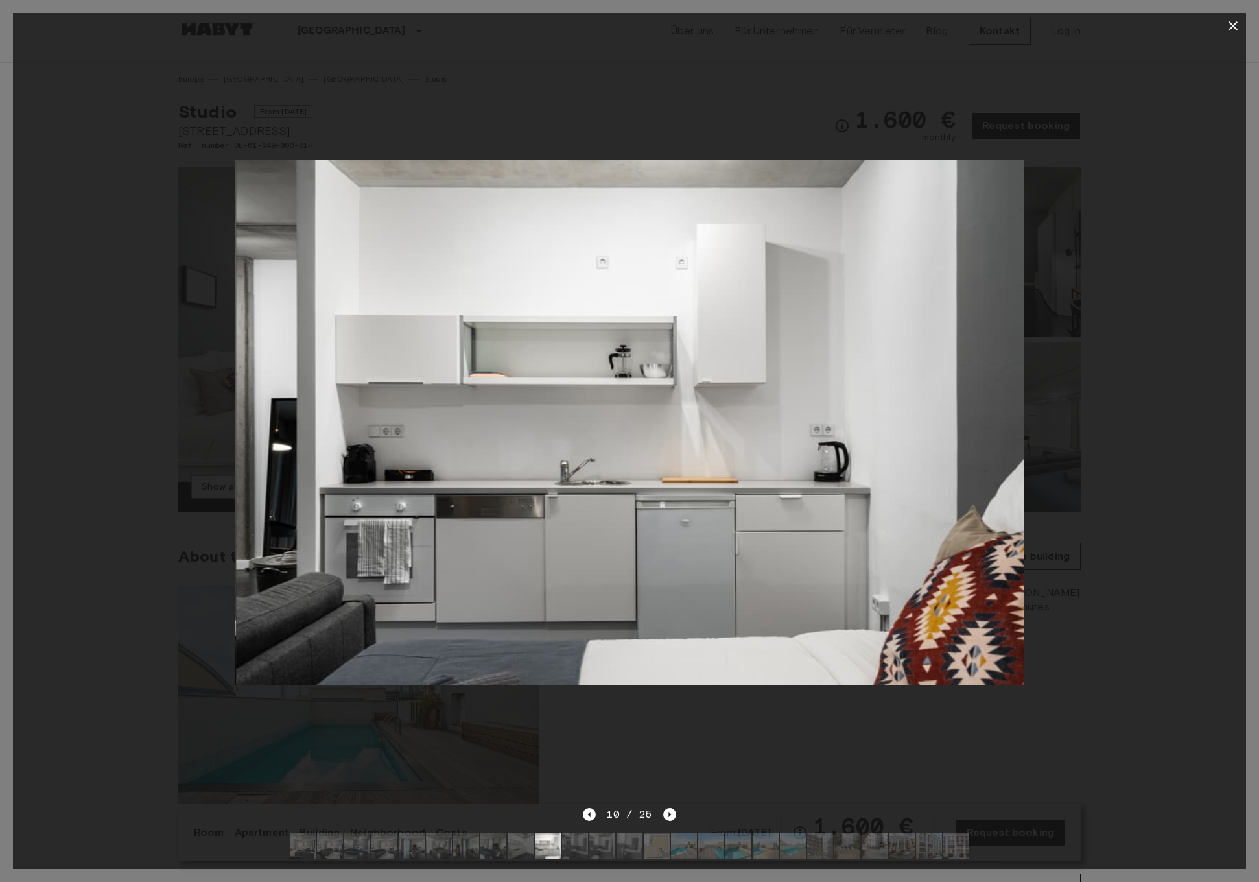
click at [412, 844] on img at bounding box center [412, 846] width 26 height 26
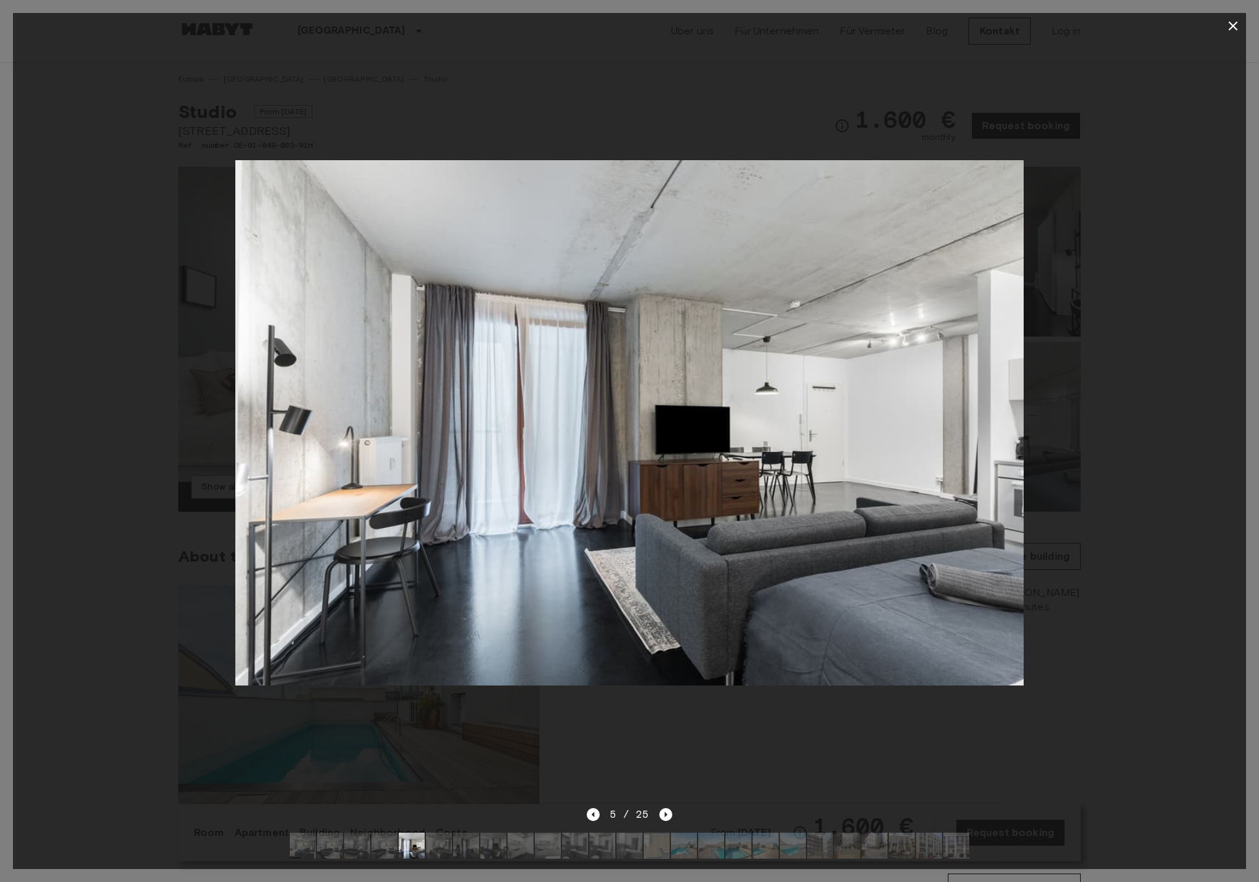
click at [364, 849] on img at bounding box center [357, 846] width 26 height 26
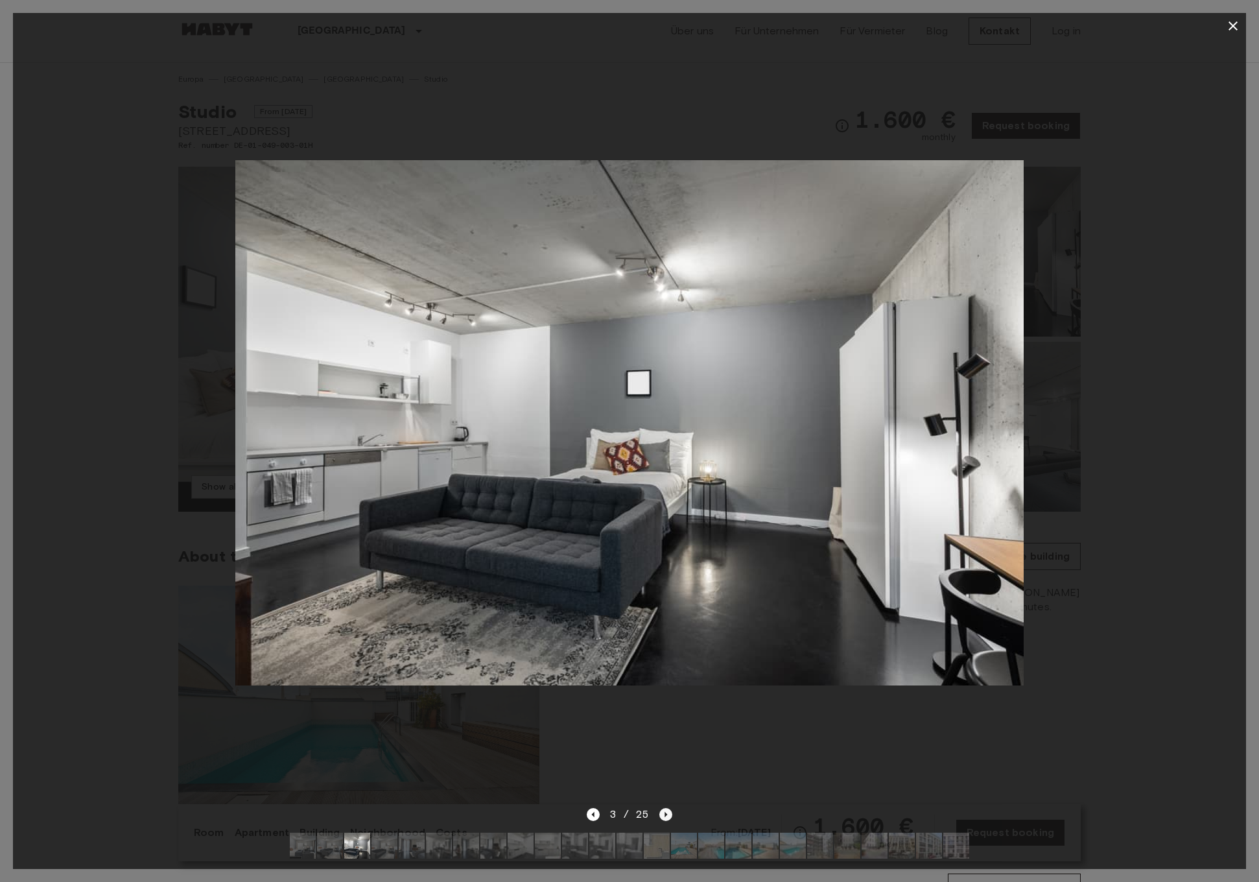
click at [664, 815] on icon "Next image" at bounding box center [666, 814] width 13 height 13
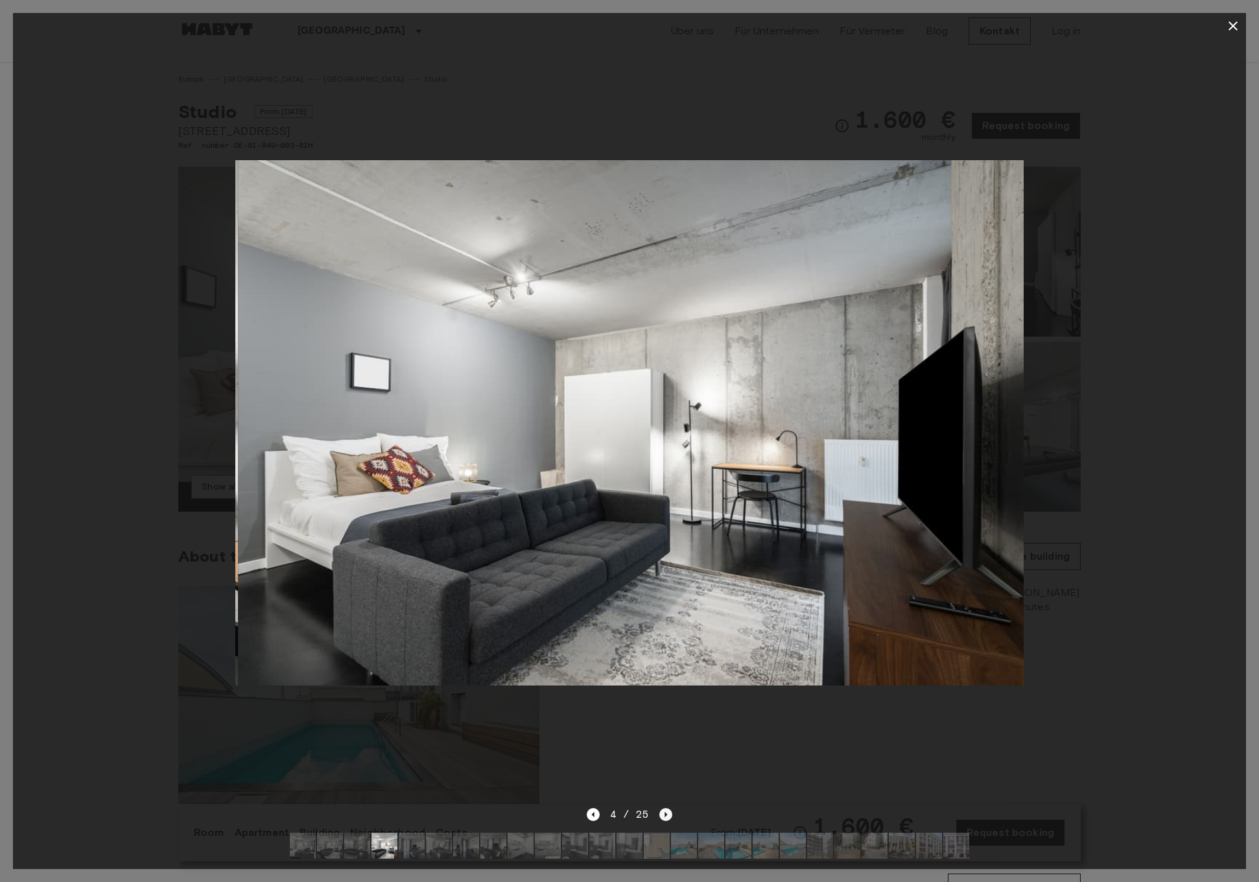
click at [664, 815] on icon "Next image" at bounding box center [666, 814] width 13 height 13
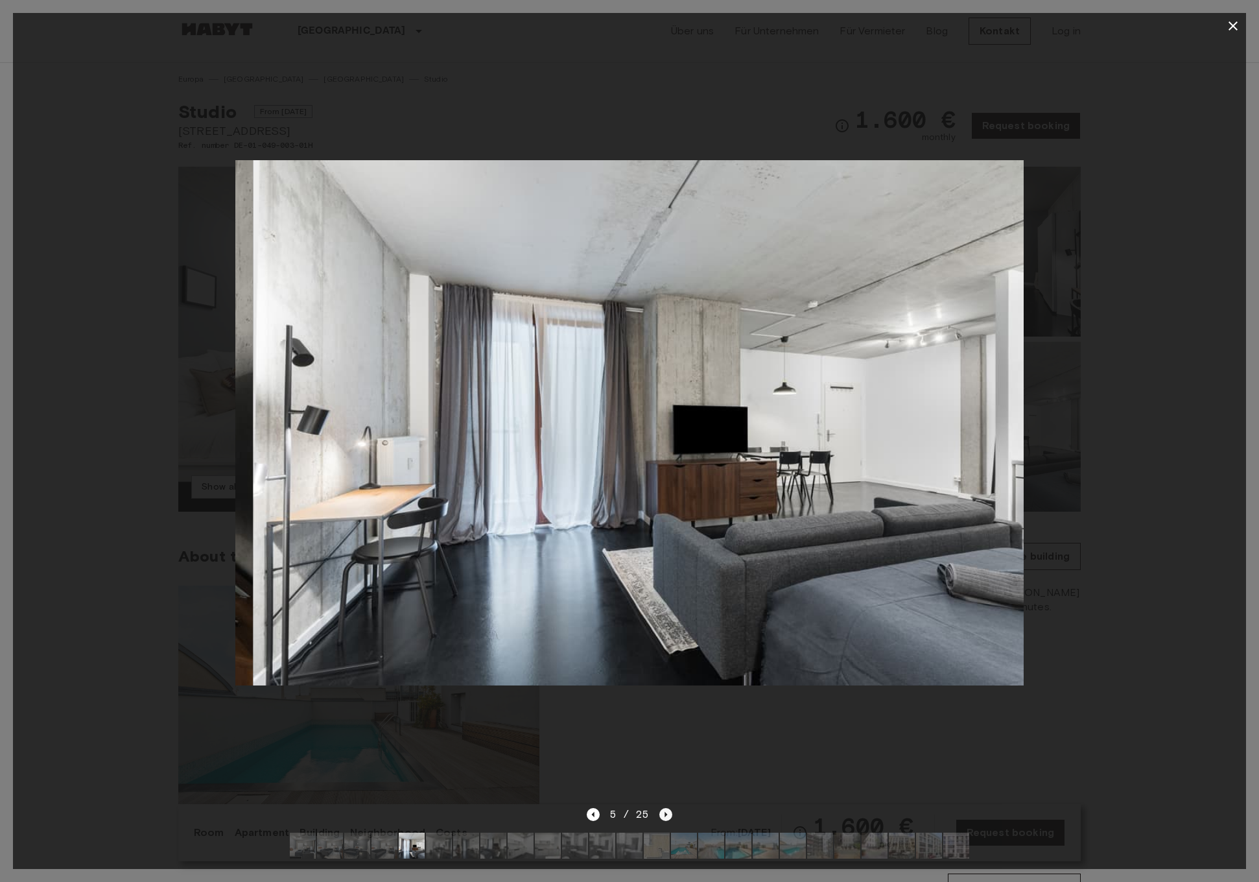
click at [664, 815] on icon "Next image" at bounding box center [666, 814] width 13 height 13
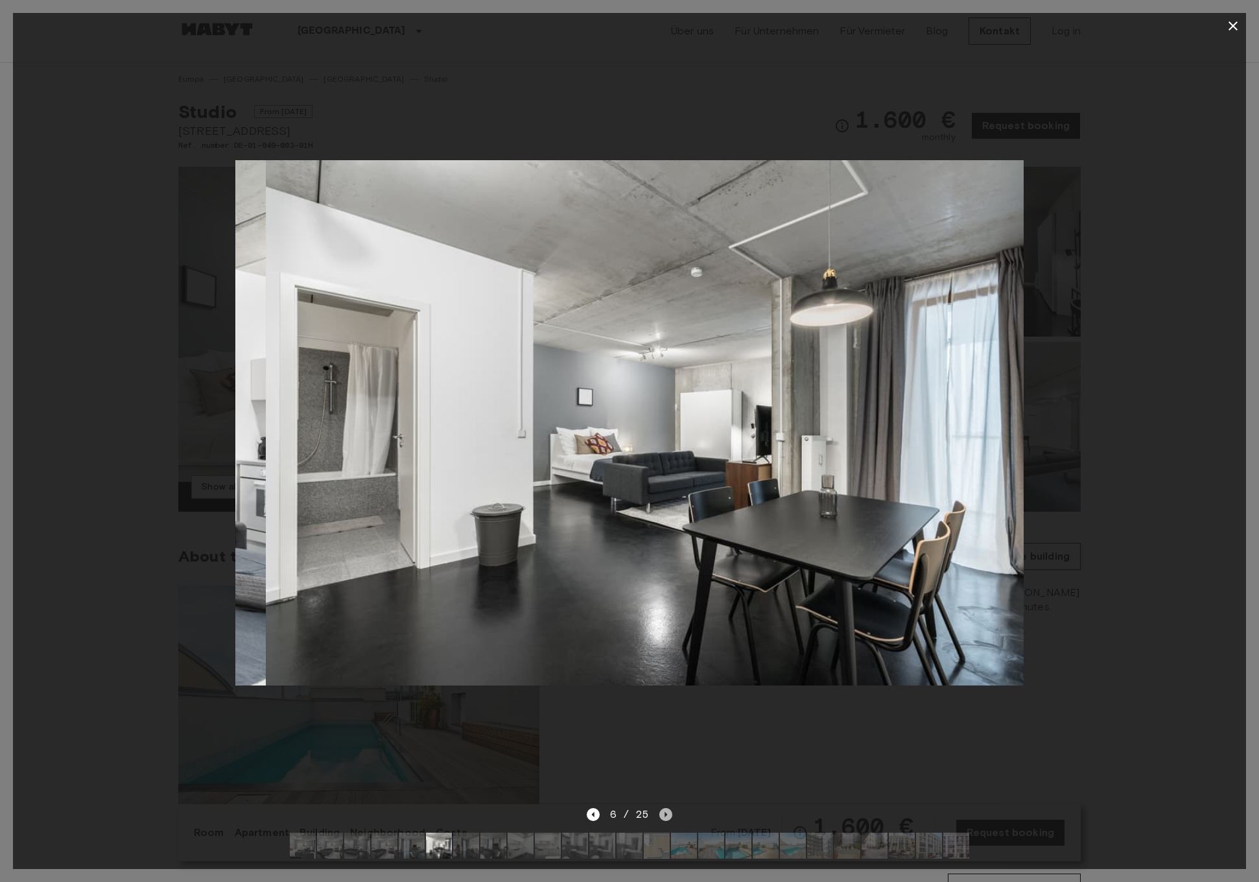
click at [664, 815] on icon "Next image" at bounding box center [666, 814] width 13 height 13
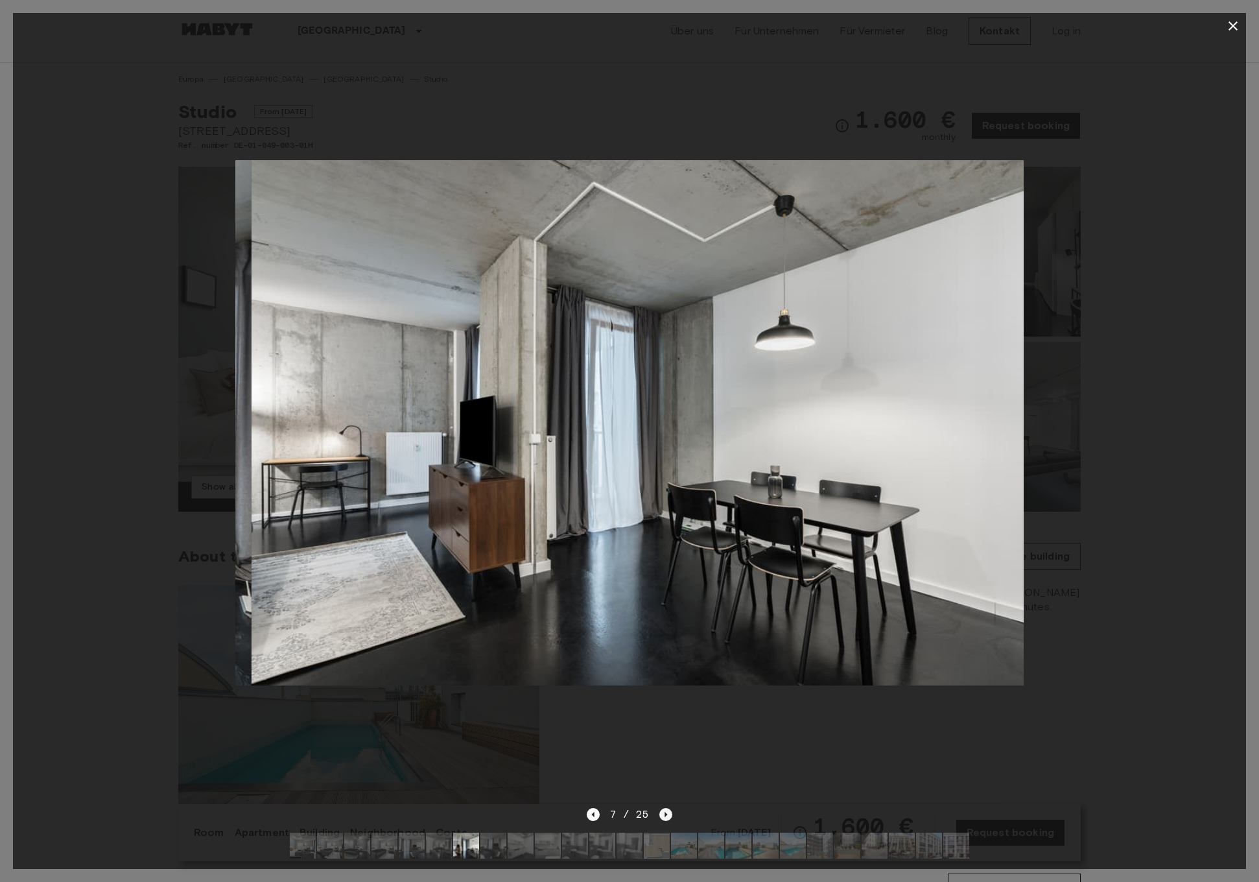
click at [664, 815] on icon "Next image" at bounding box center [666, 814] width 13 height 13
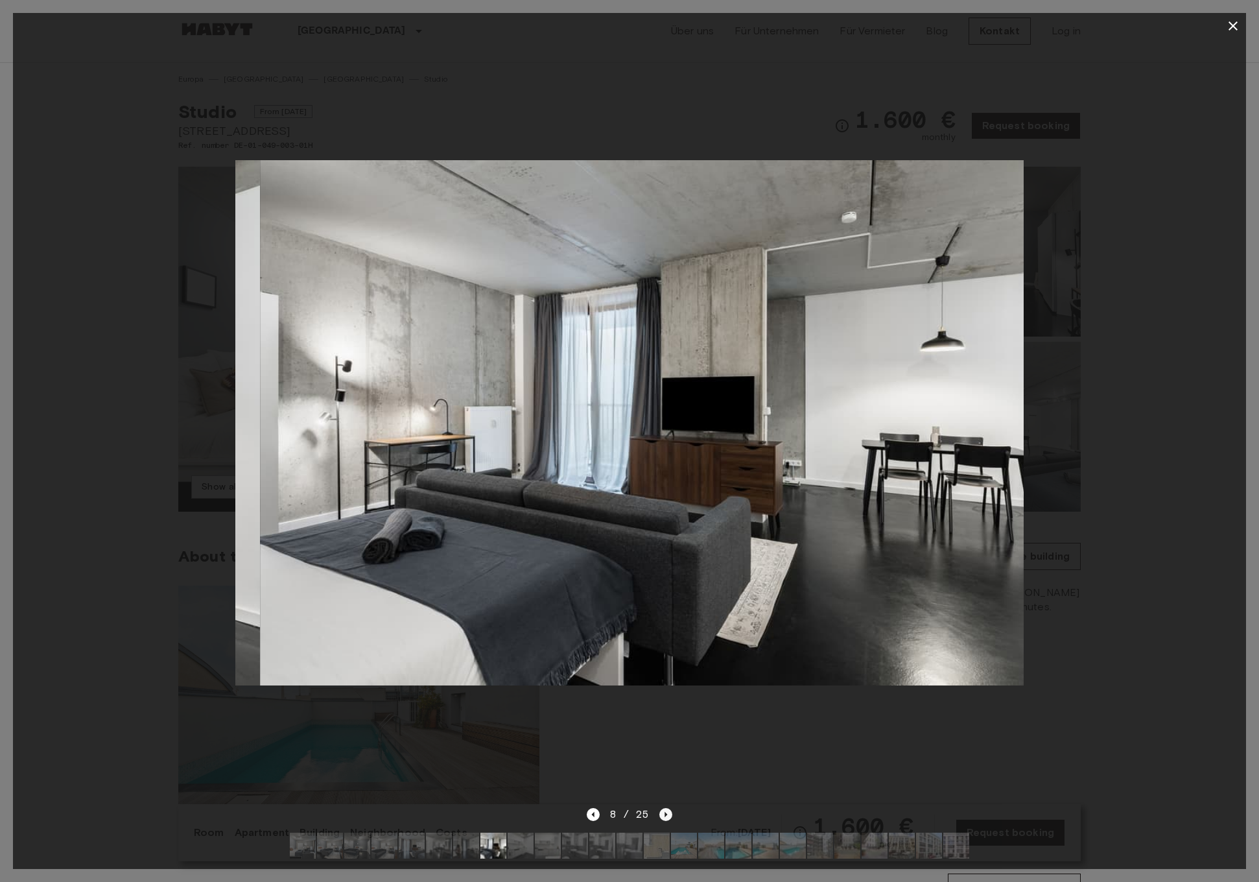
click at [664, 815] on icon "Next image" at bounding box center [666, 814] width 13 height 13
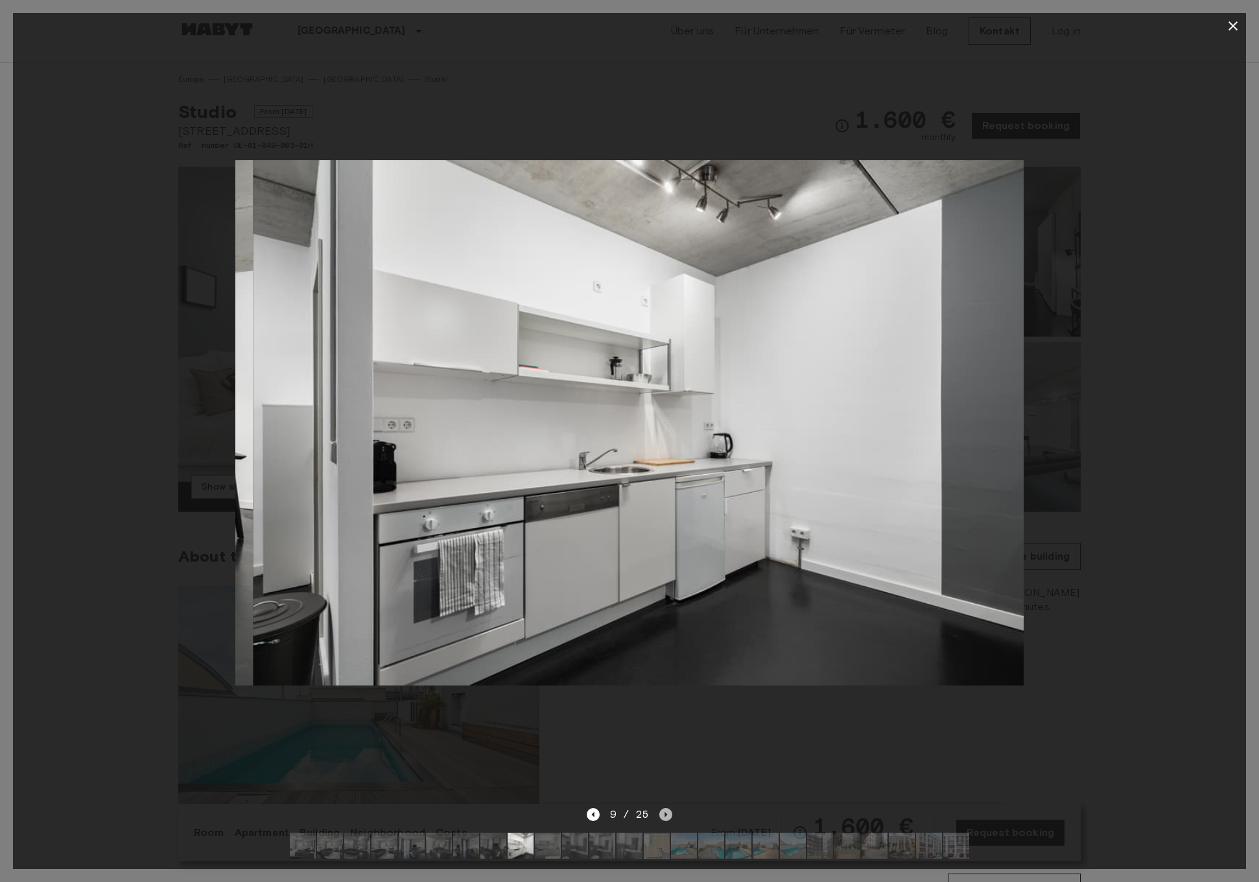
click at [664, 815] on icon "Next image" at bounding box center [666, 814] width 13 height 13
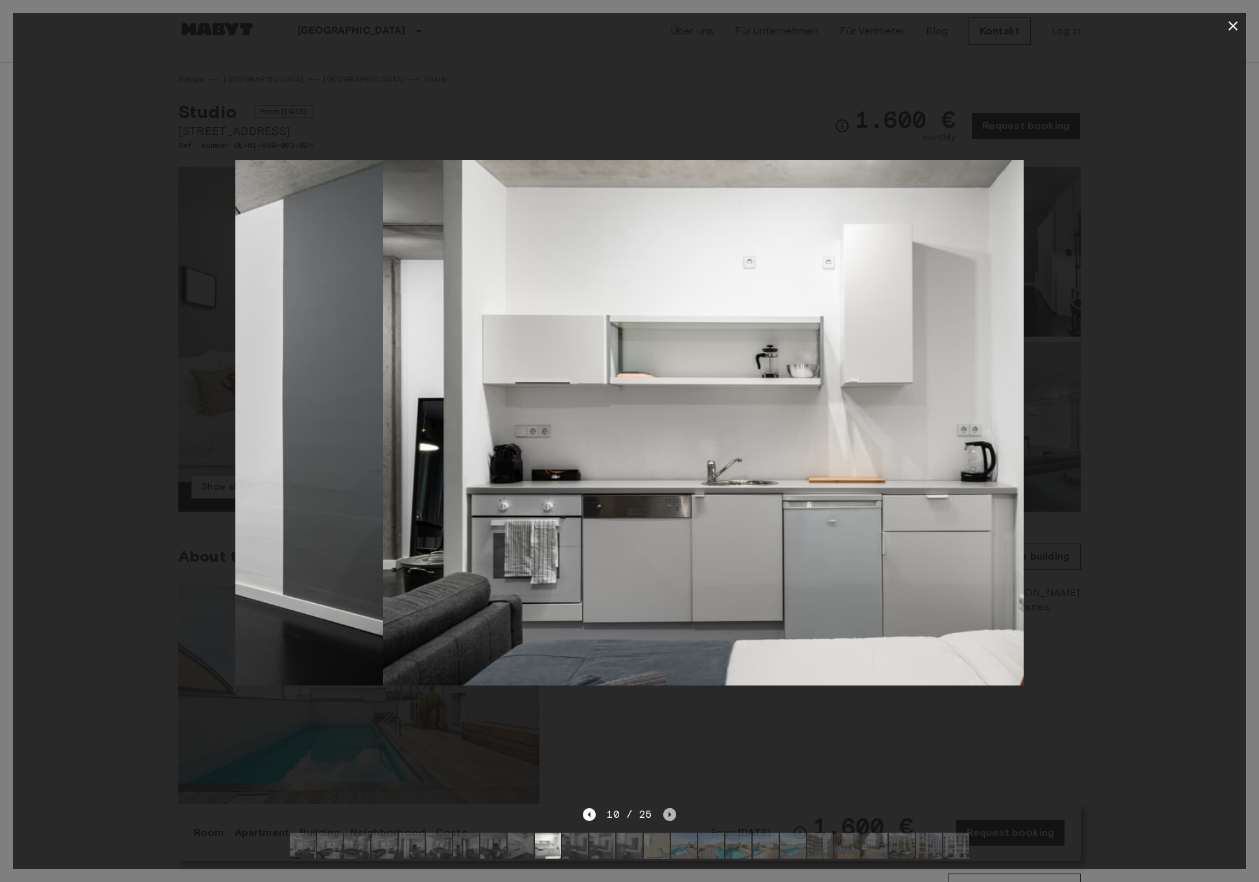
click at [664, 815] on icon "Next image" at bounding box center [669, 814] width 13 height 13
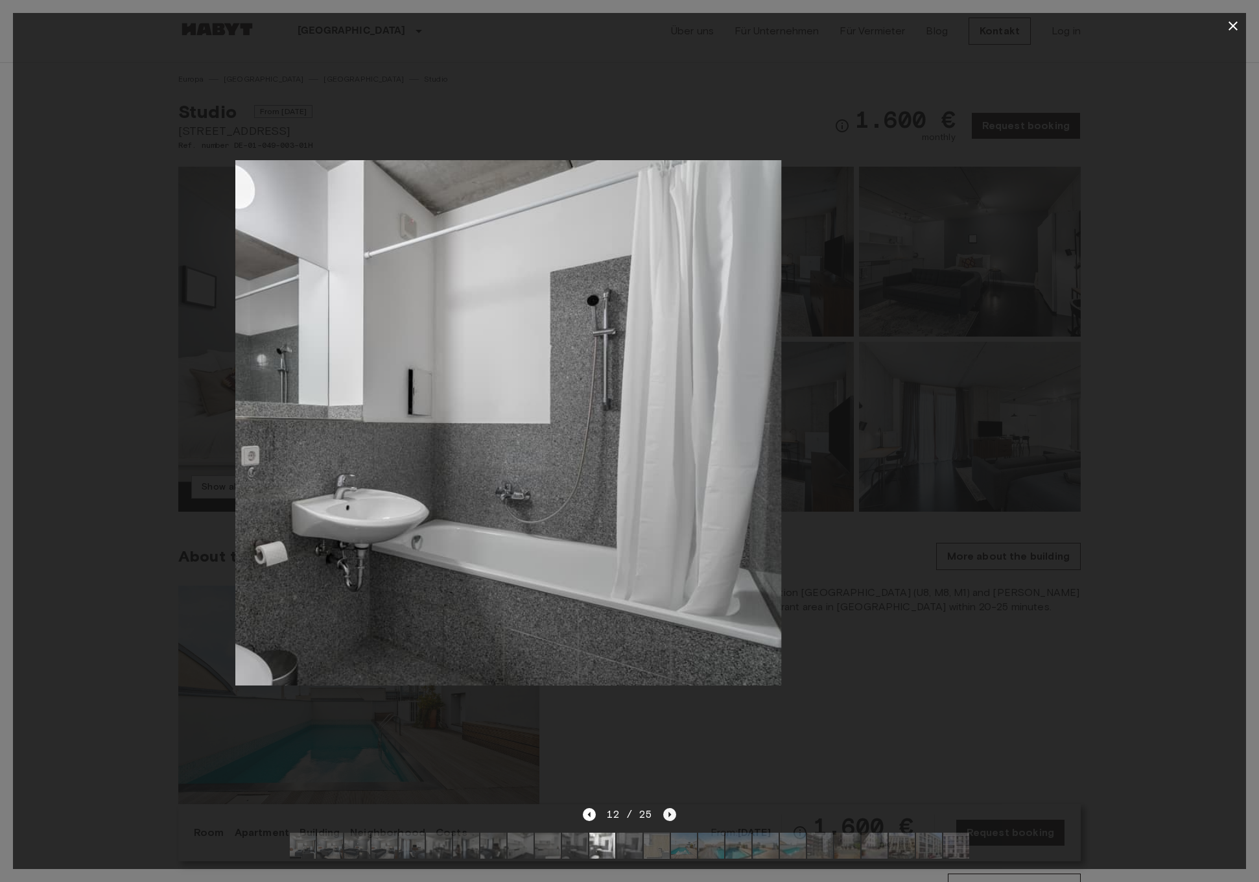
click at [664, 815] on icon "Next image" at bounding box center [669, 814] width 13 height 13
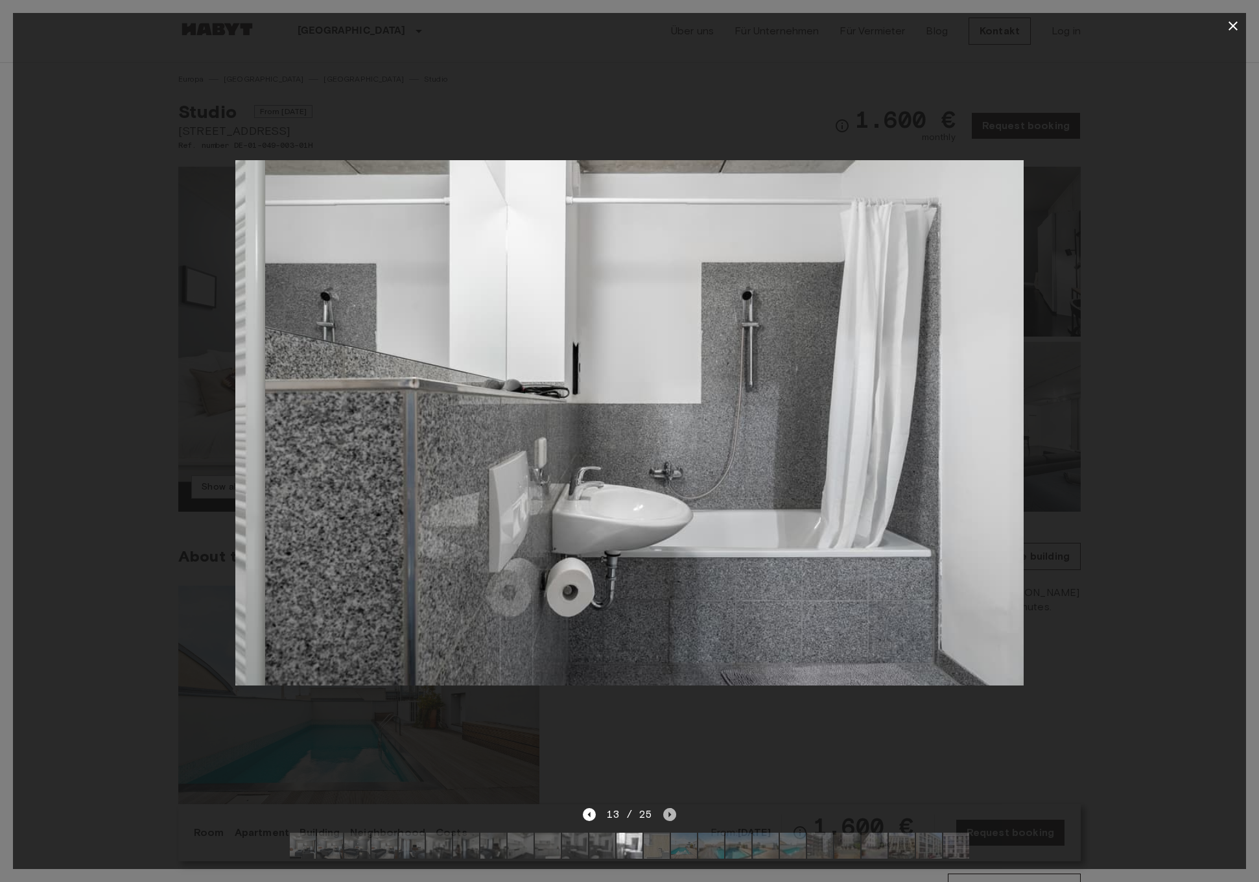
click at [664, 815] on icon "Next image" at bounding box center [669, 814] width 13 height 13
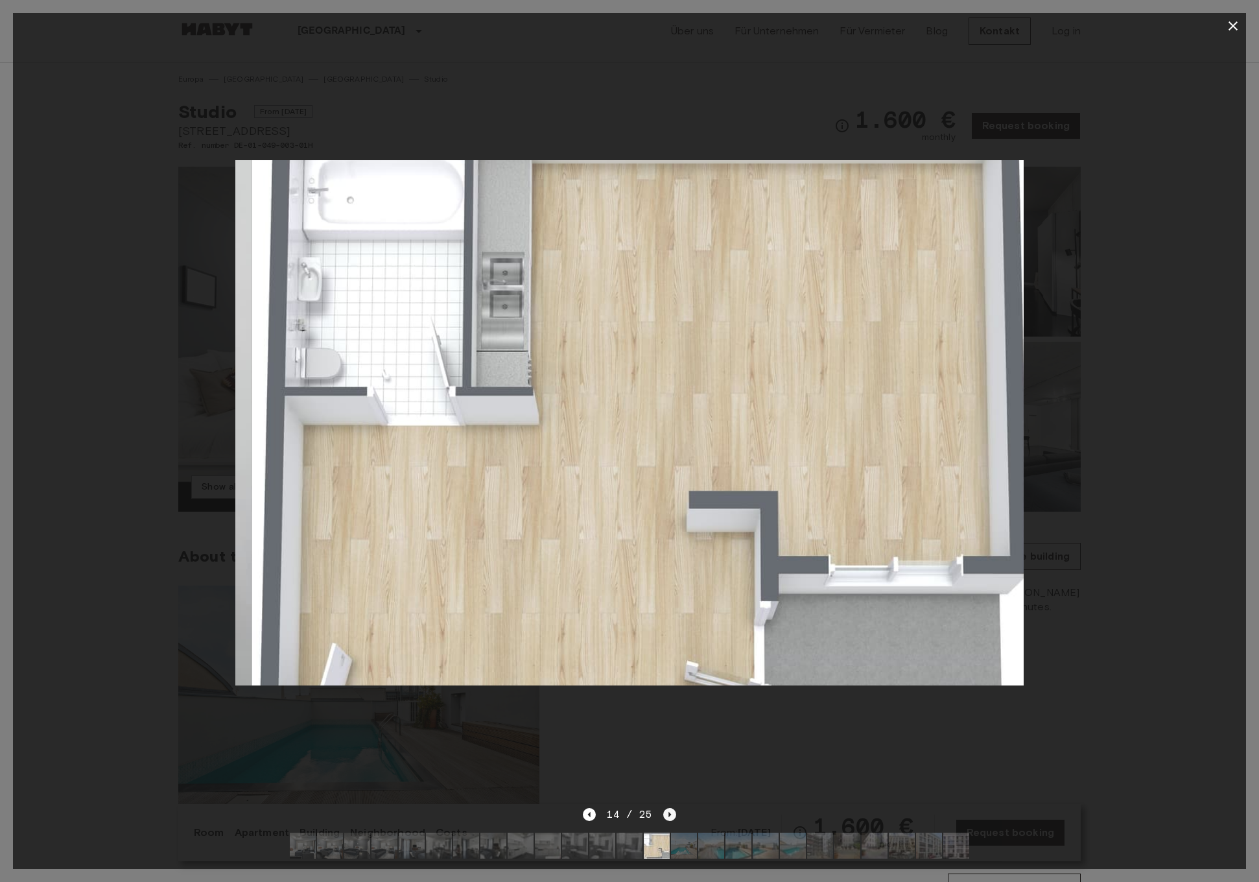
click at [664, 815] on icon "Next image" at bounding box center [669, 814] width 13 height 13
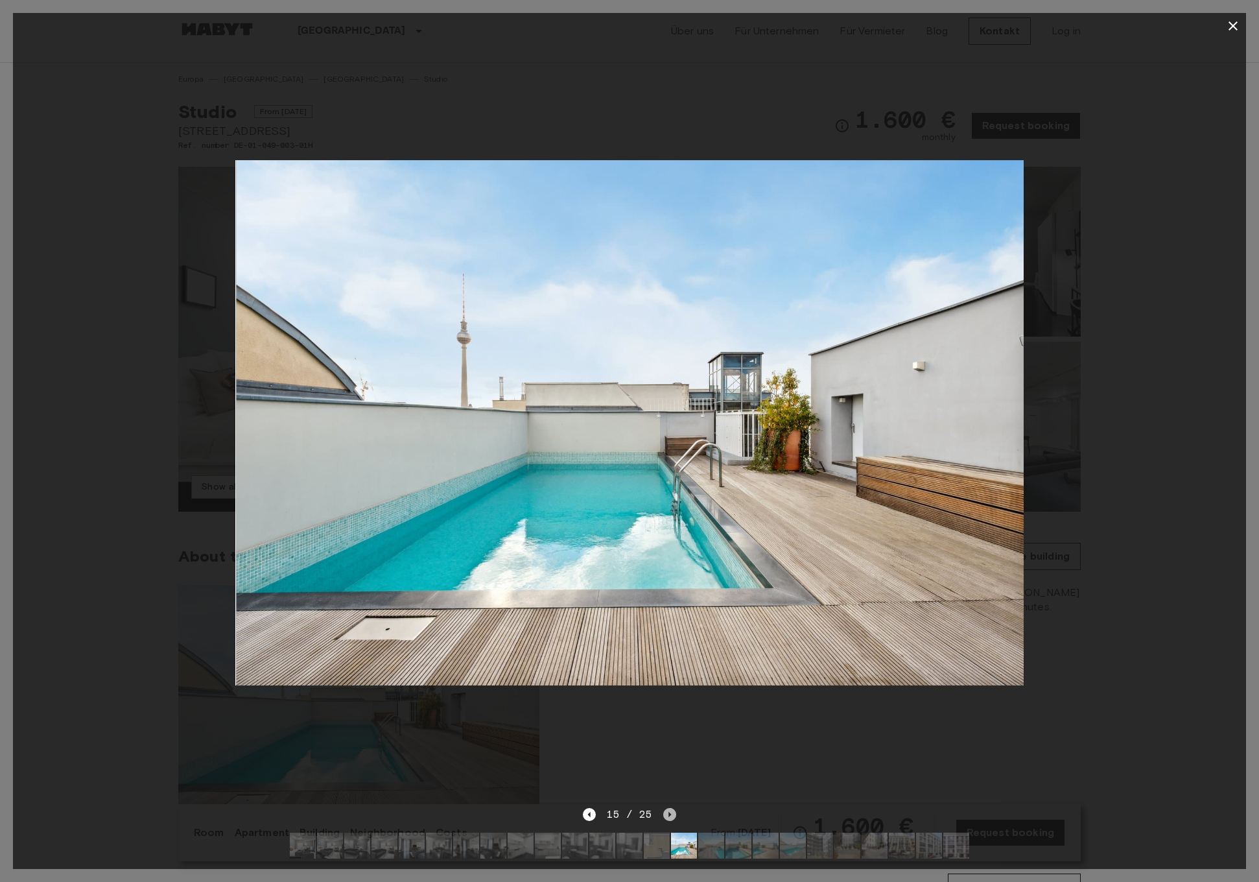
click at [664, 815] on icon "Next image" at bounding box center [669, 814] width 13 height 13
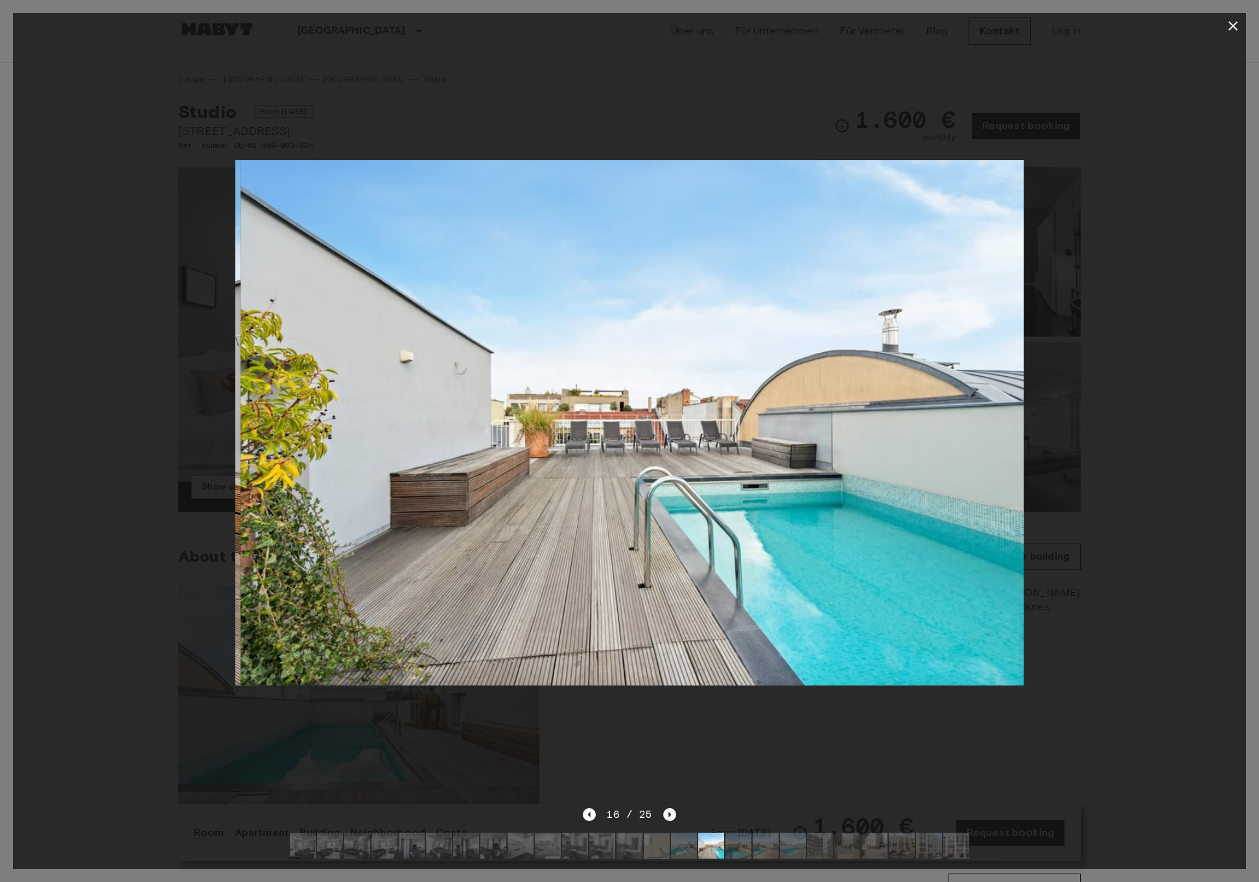
click at [664, 815] on icon "Next image" at bounding box center [669, 814] width 13 height 13
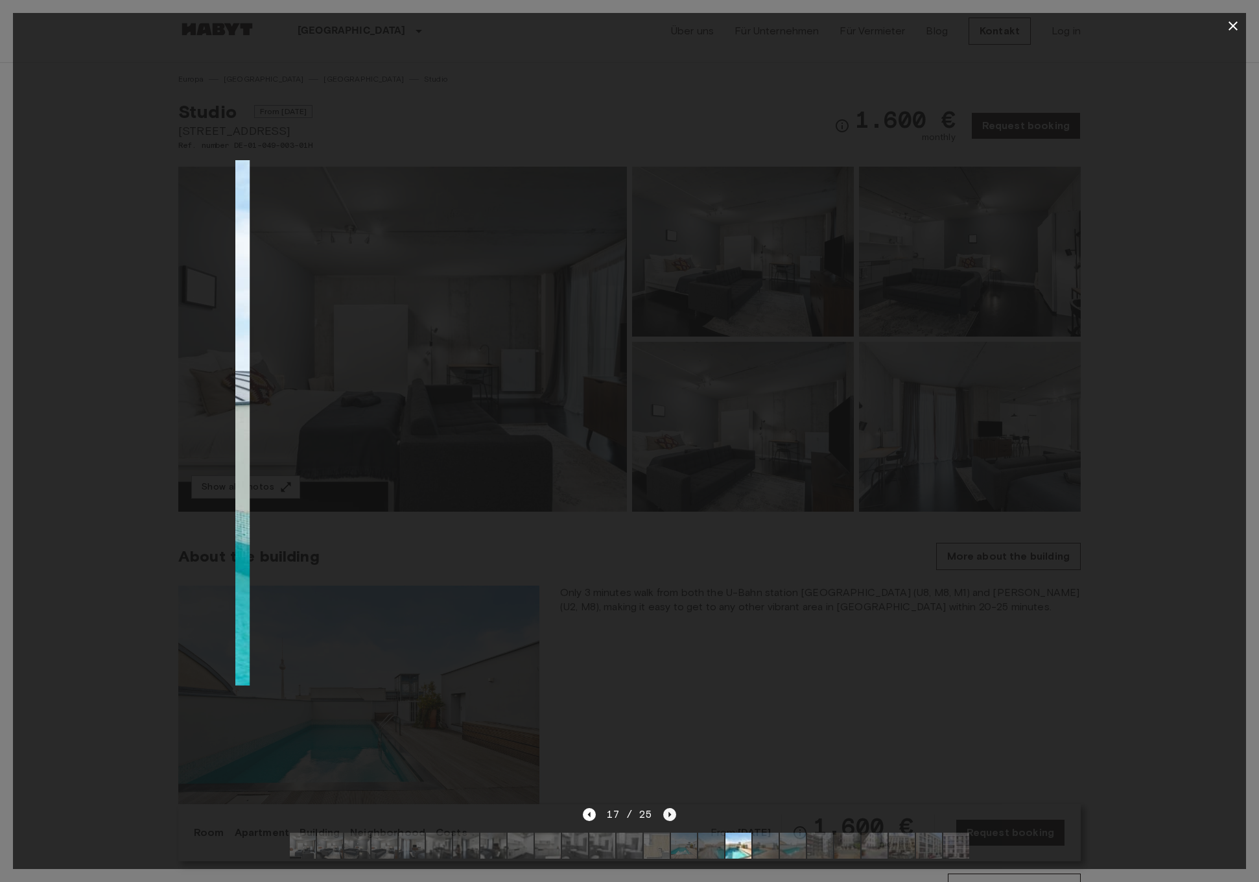
click at [664, 815] on icon "Next image" at bounding box center [669, 814] width 13 height 13
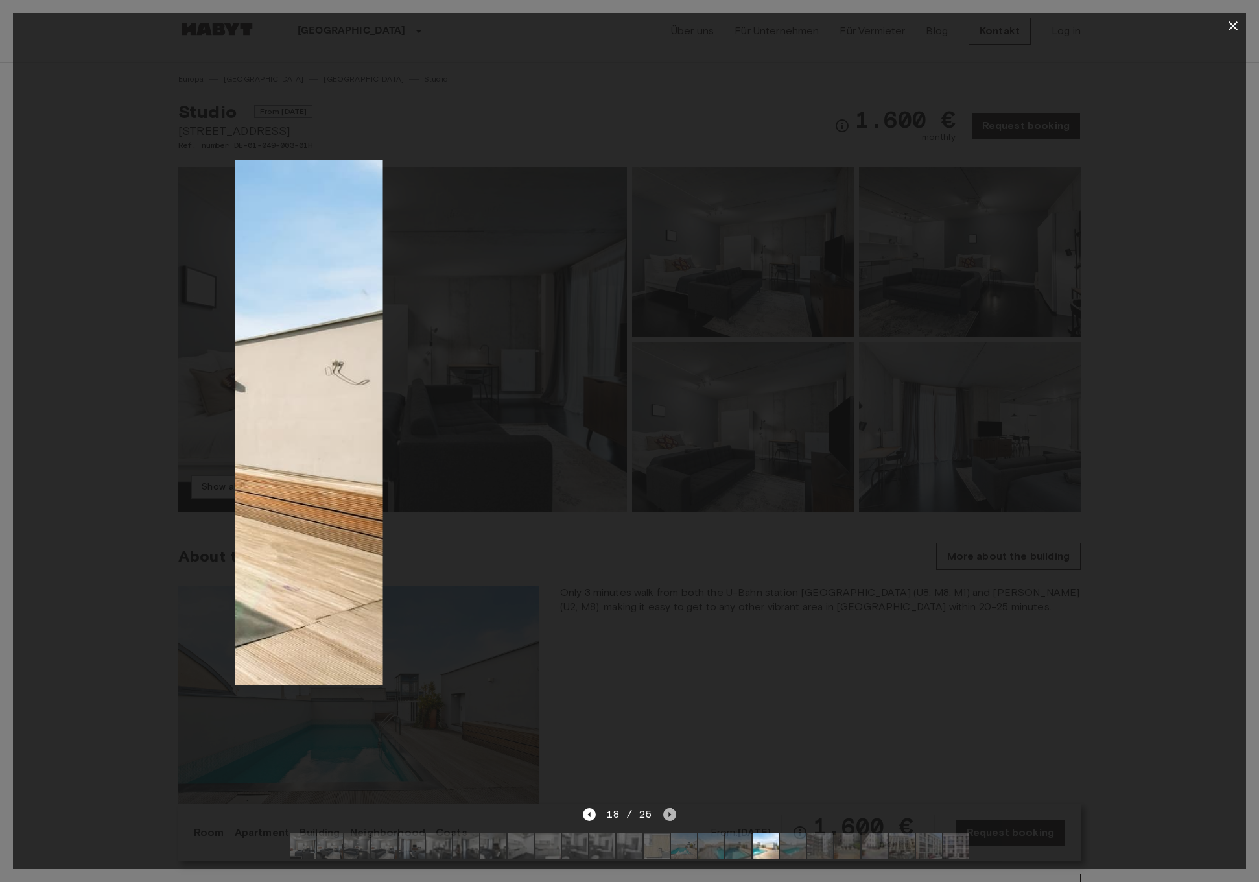
click at [664, 815] on icon "Next image" at bounding box center [669, 814] width 13 height 13
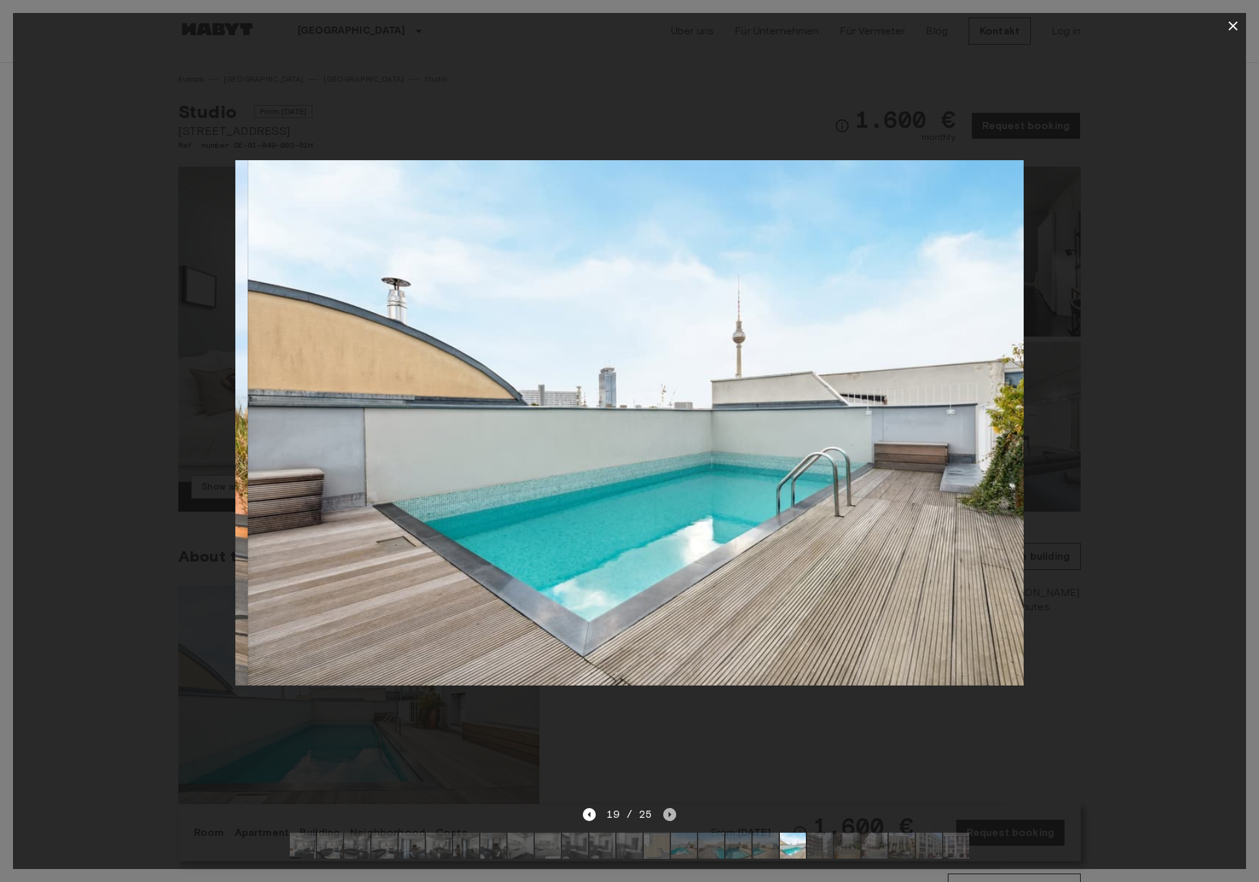
click at [664, 815] on icon "Next image" at bounding box center [669, 814] width 13 height 13
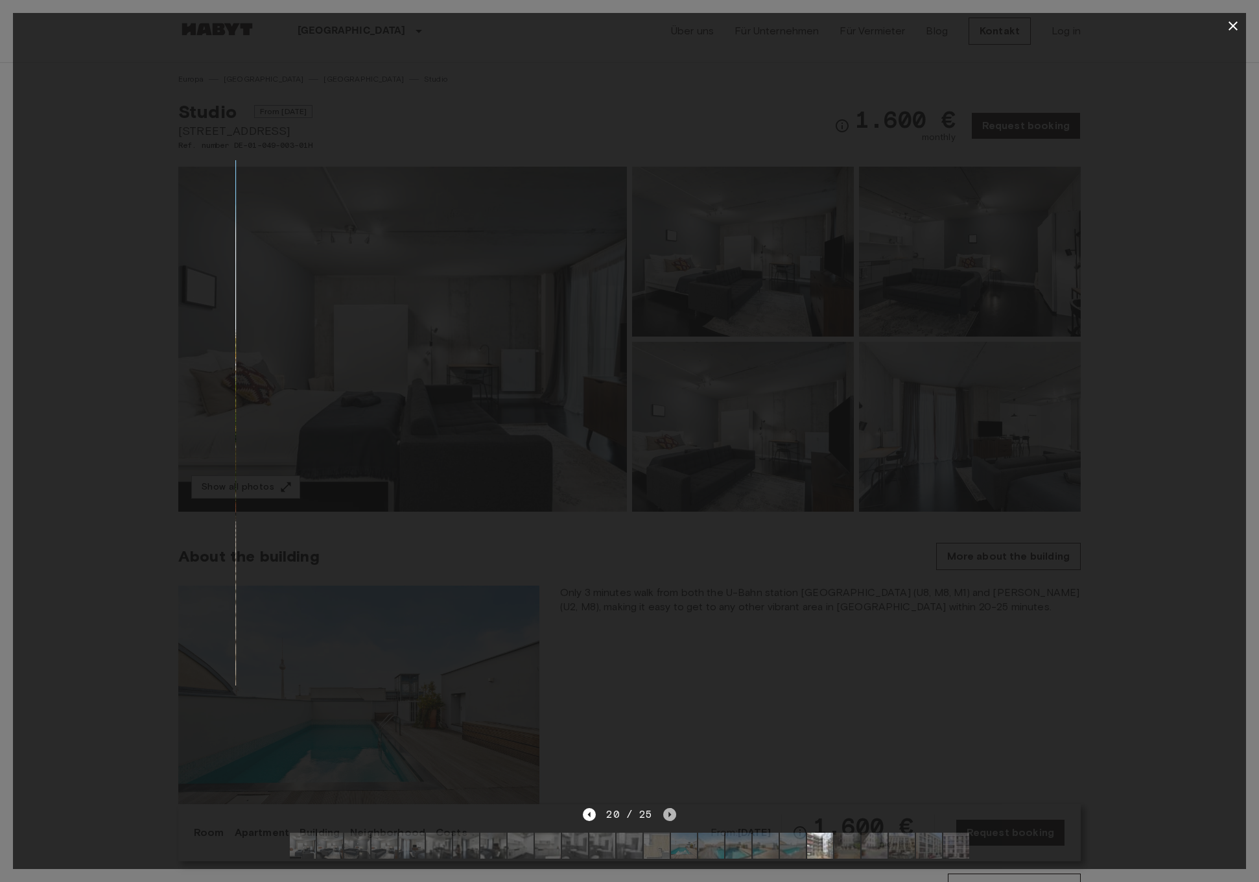
click at [664, 815] on icon "Next image" at bounding box center [669, 814] width 13 height 13
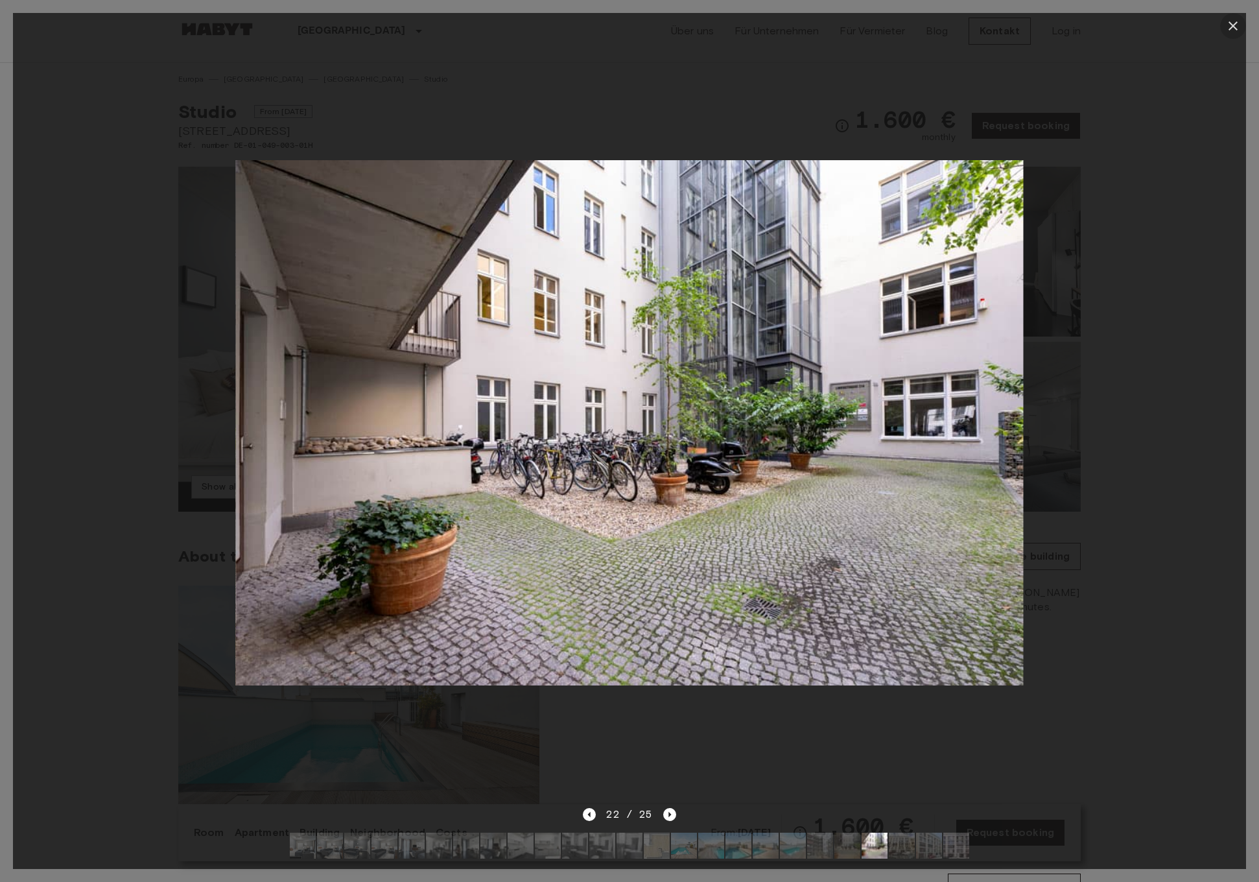
click at [1235, 25] on icon "button" at bounding box center [1233, 25] width 9 height 9
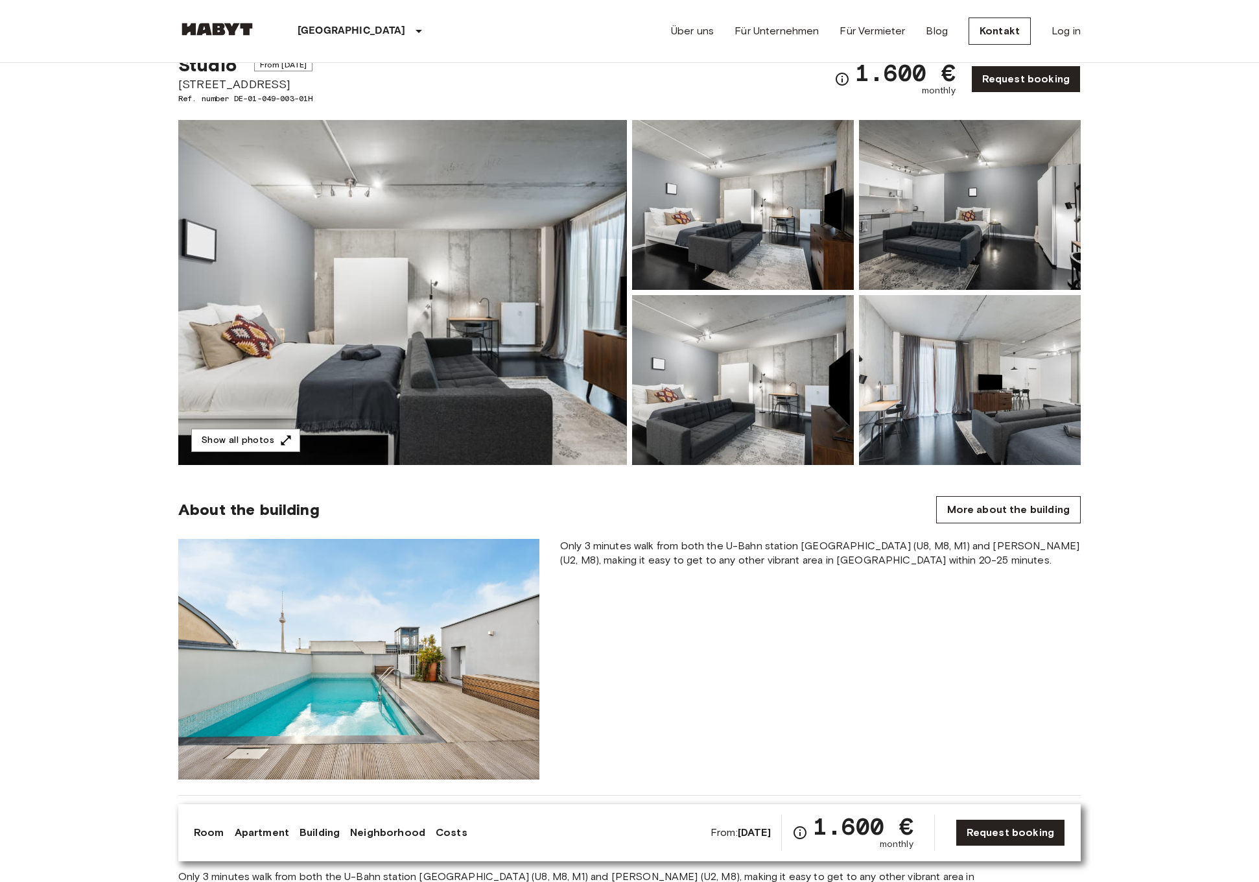
scroll to position [485, 0]
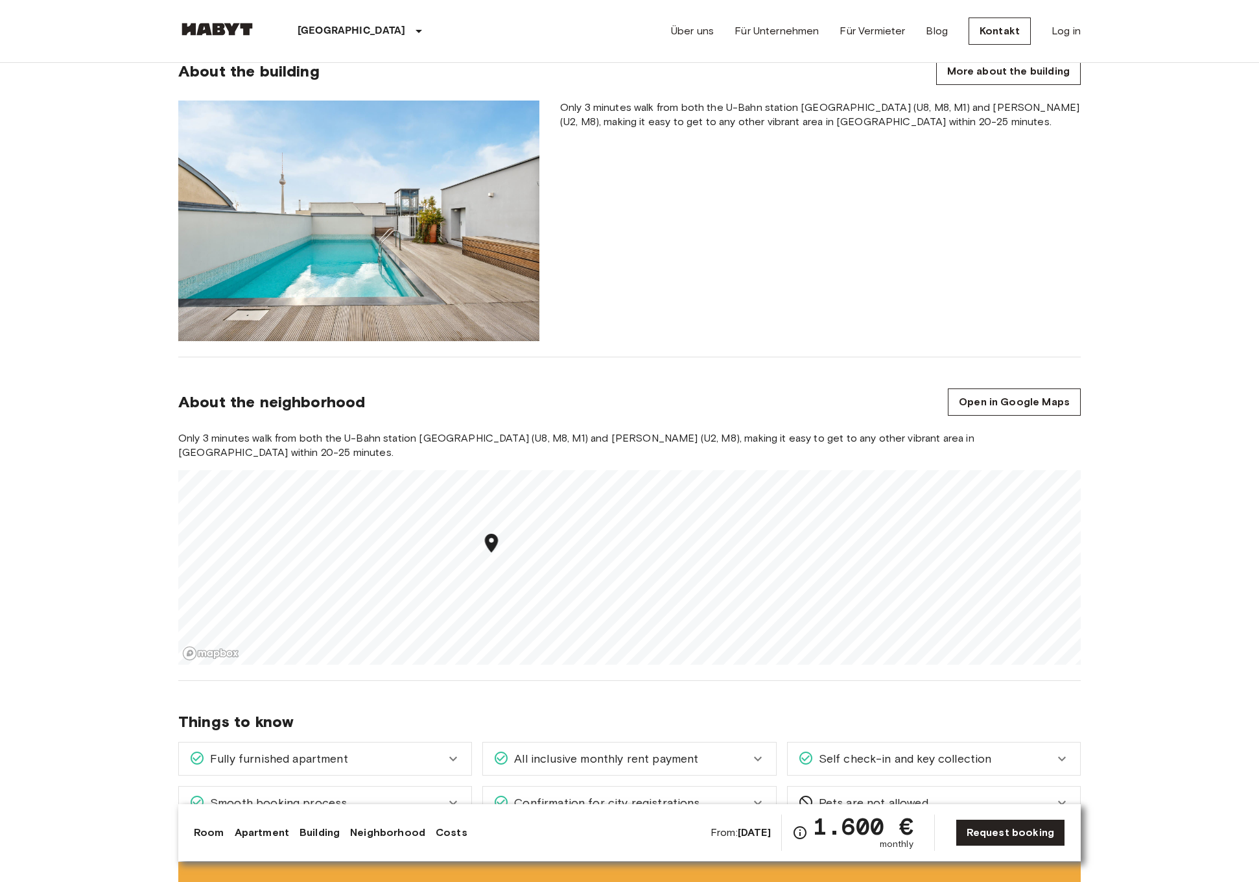
click at [747, 121] on span "Only 3 minutes walk from both the U-Bahn station Rosenthaler Platz (U8, M8, M1)…" at bounding box center [820, 115] width 521 height 29
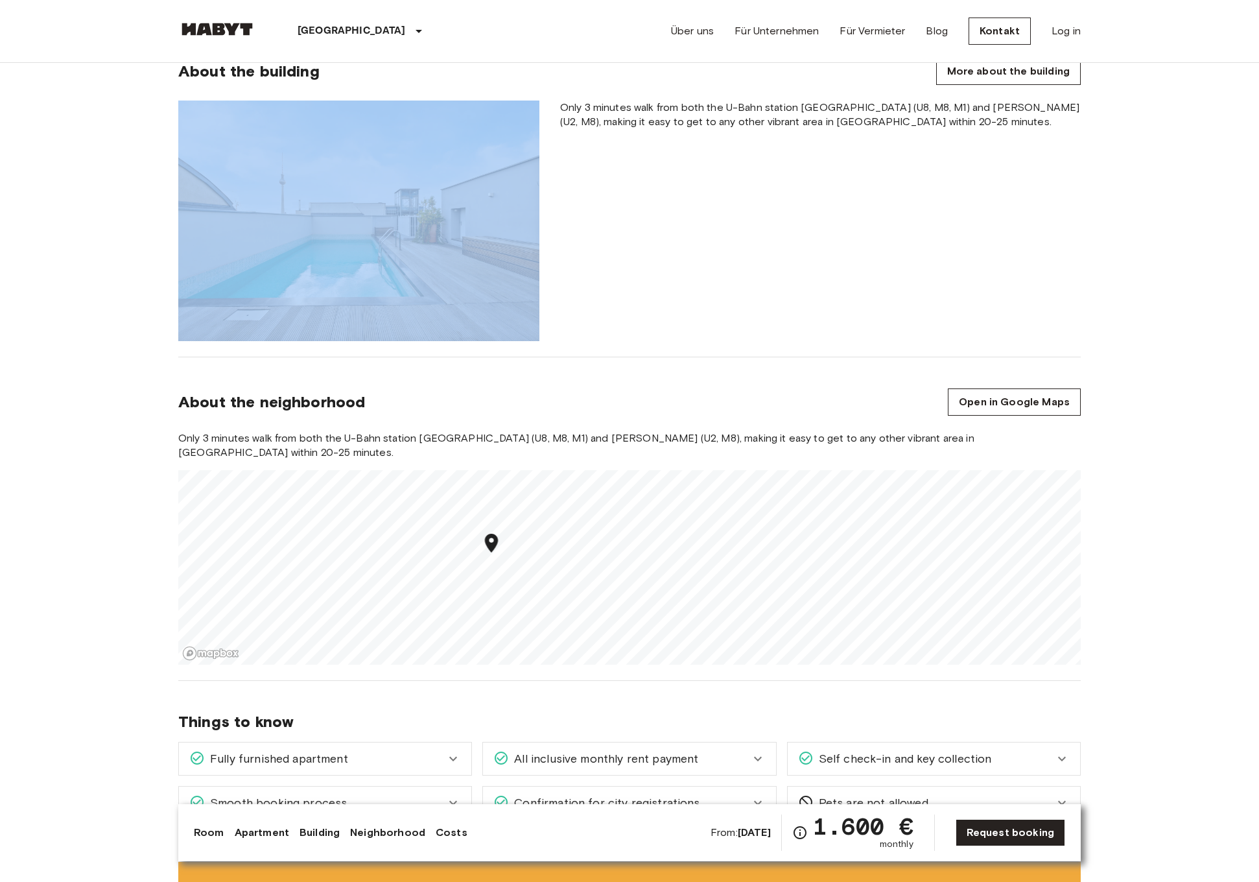
click at [747, 121] on span "Only 3 minutes walk from both the U-Bahn station Rosenthaler Platz (U8, M8, M1)…" at bounding box center [820, 115] width 521 height 29
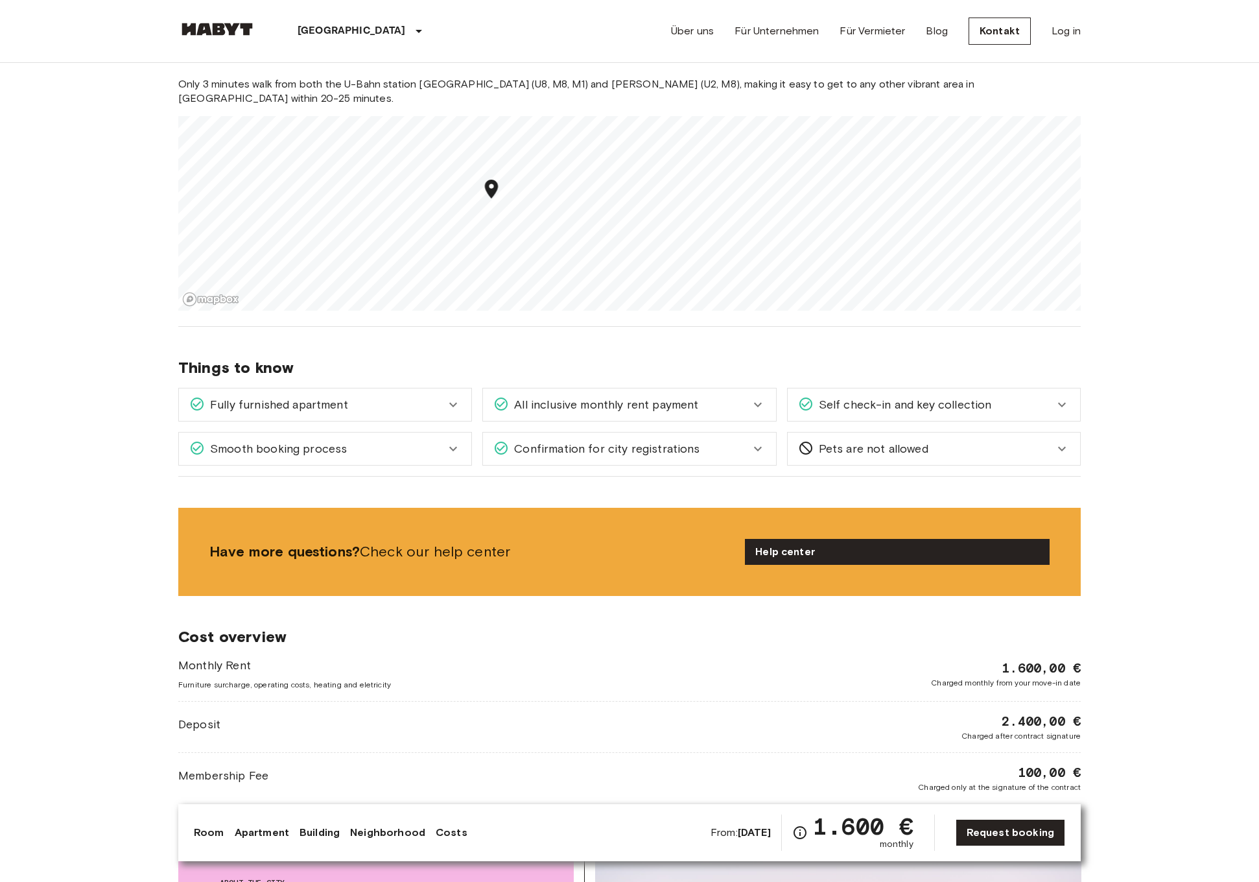
scroll to position [864, 0]
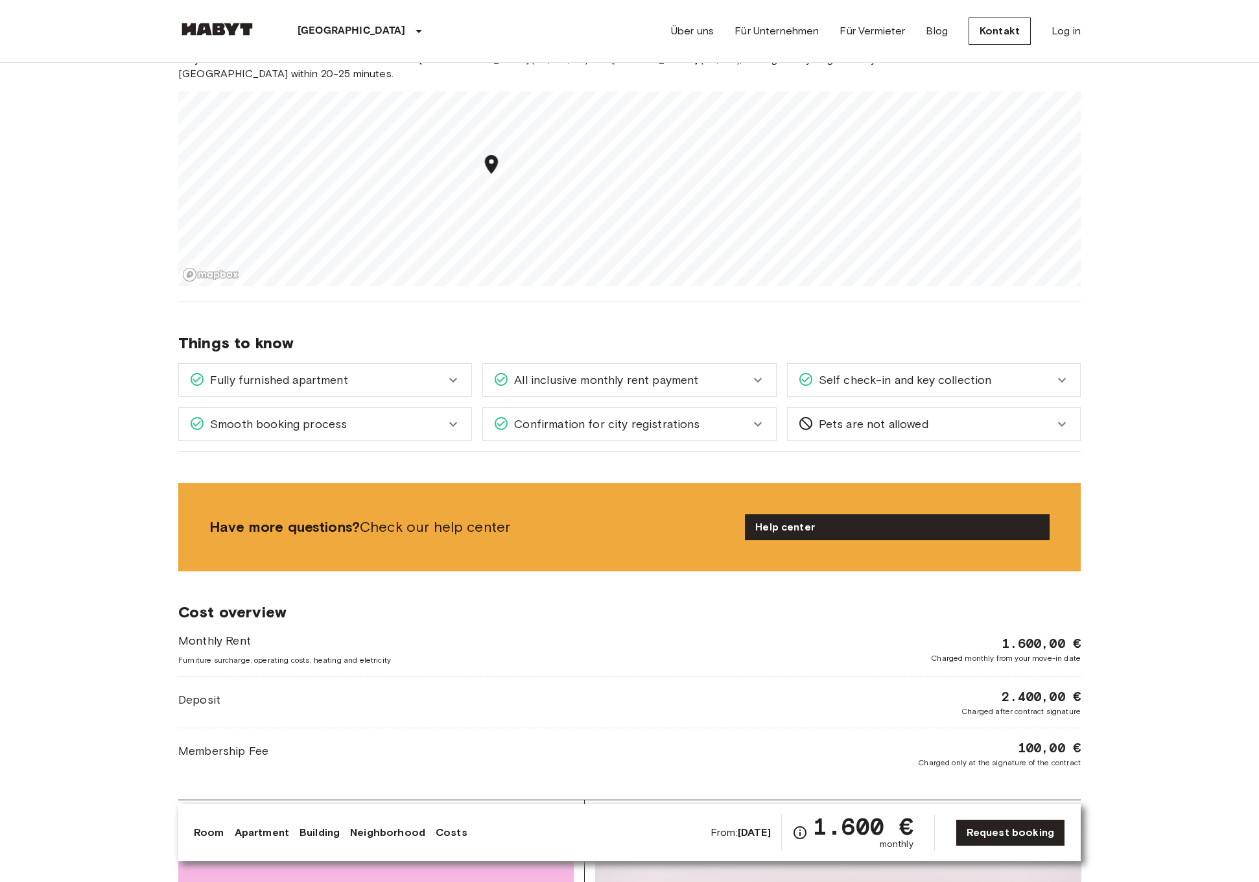
click at [665, 364] on div "All inclusive monthly rent payment" at bounding box center [629, 380] width 292 height 32
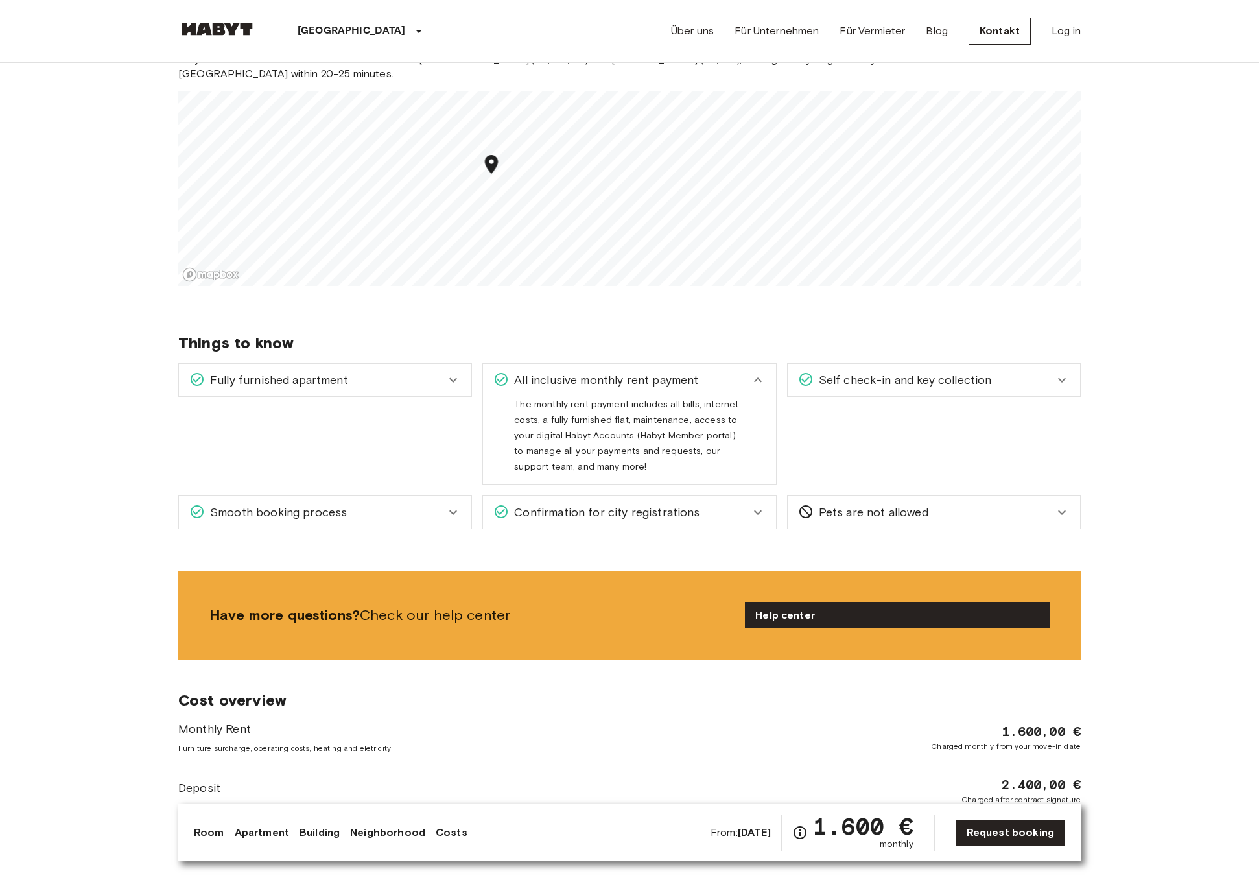
click at [658, 383] on span "All inclusive monthly rent payment" at bounding box center [603, 380] width 189 height 17
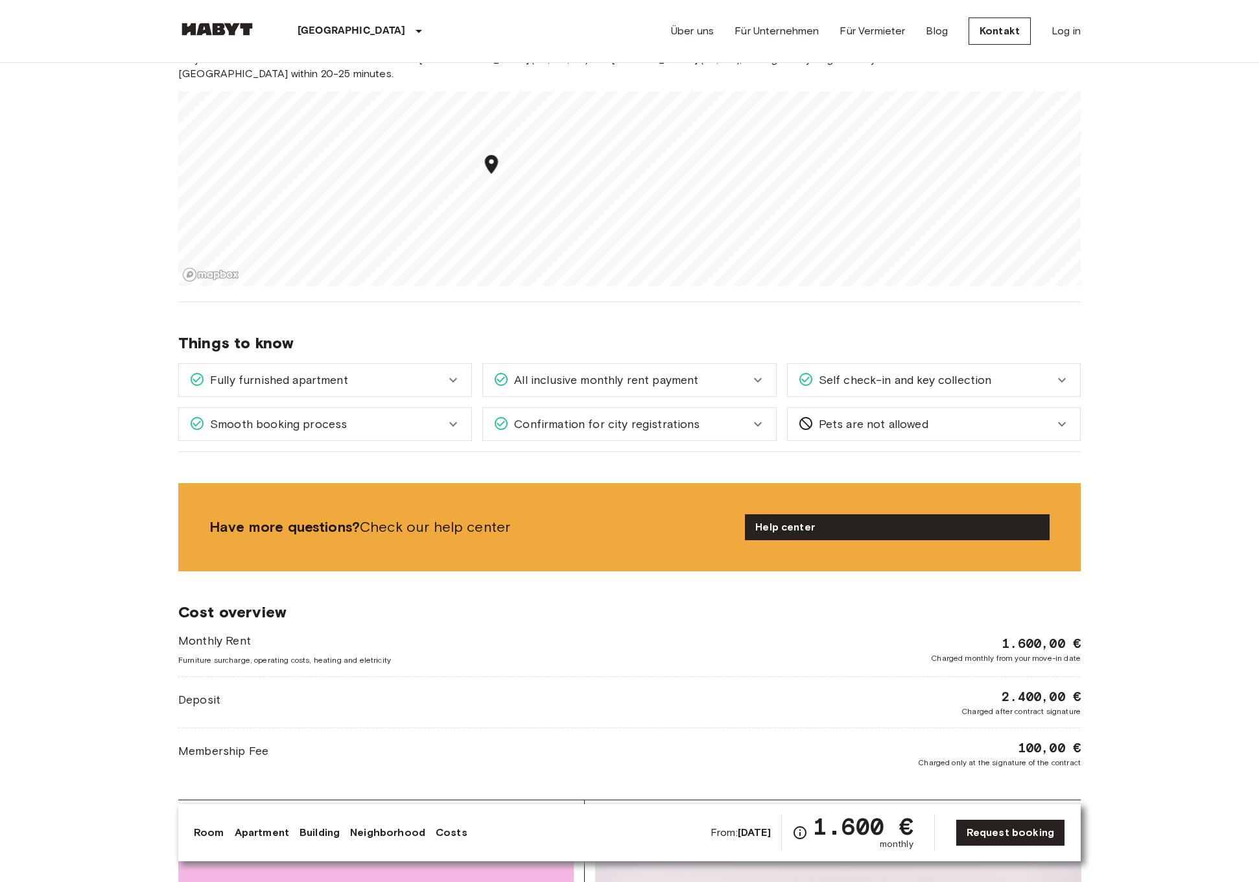
scroll to position [1184, 0]
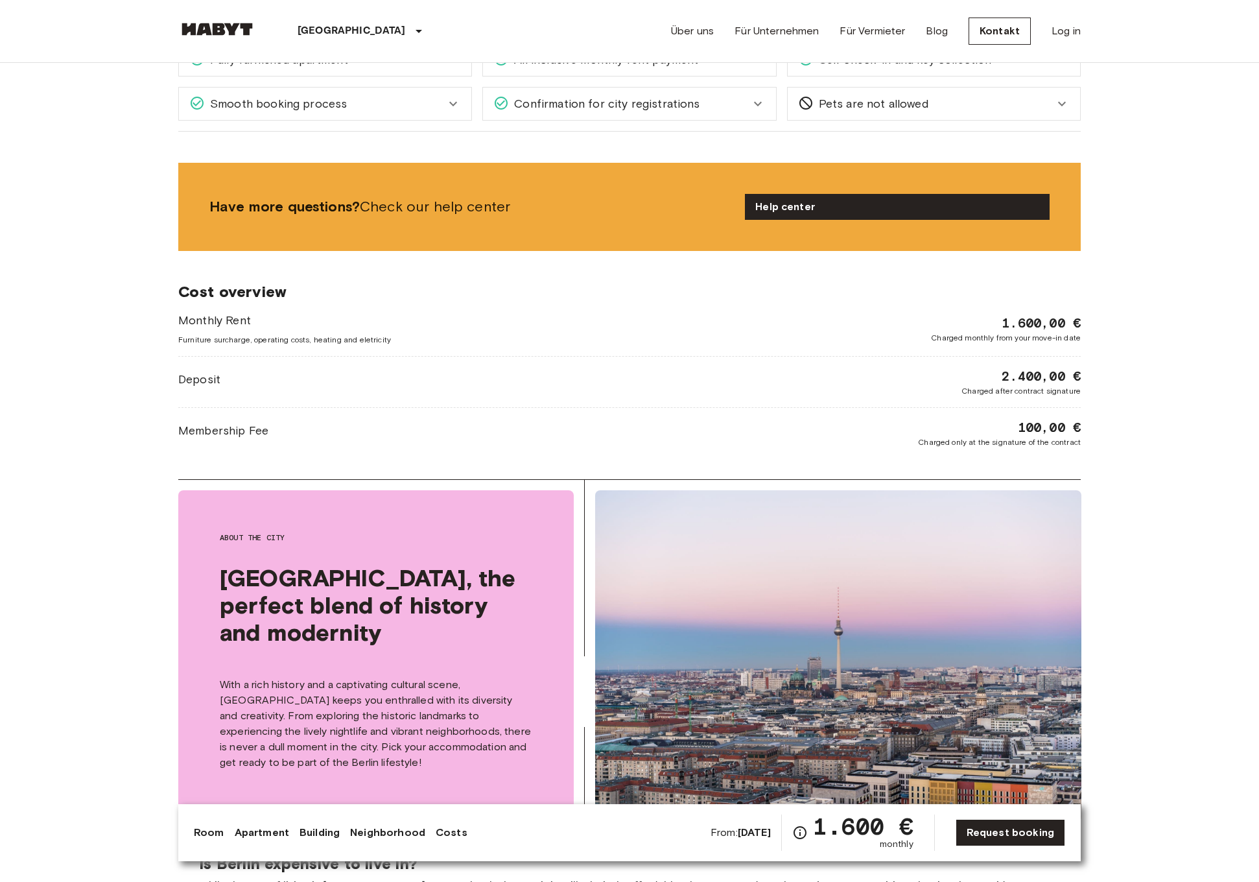
click at [182, 377] on span "Deposit" at bounding box center [199, 379] width 42 height 17
click at [195, 414] on div "Monthly Rent Furniture surcharge, operating costs, heating and eletricity 1.600…" at bounding box center [629, 380] width 903 height 136
click at [220, 310] on div "Cost overview Monthly Rent Furniture surcharge, operating costs, heating and el…" at bounding box center [629, 365] width 903 height 228
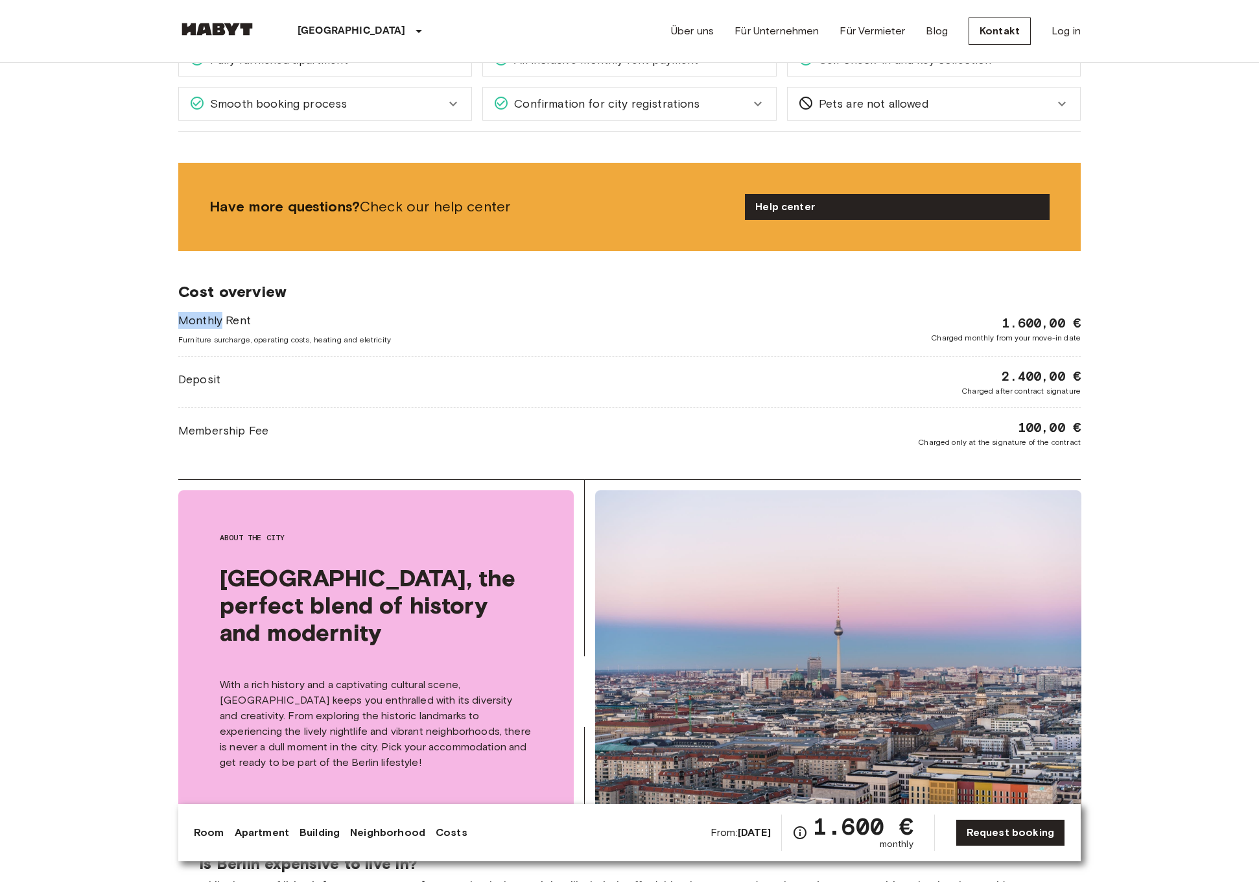
click at [220, 310] on div "Cost overview Monthly Rent Furniture surcharge, operating costs, heating and el…" at bounding box center [629, 365] width 903 height 228
click at [282, 342] on span "Furniture surcharge, operating costs, heating and eletricity" at bounding box center [284, 340] width 213 height 12
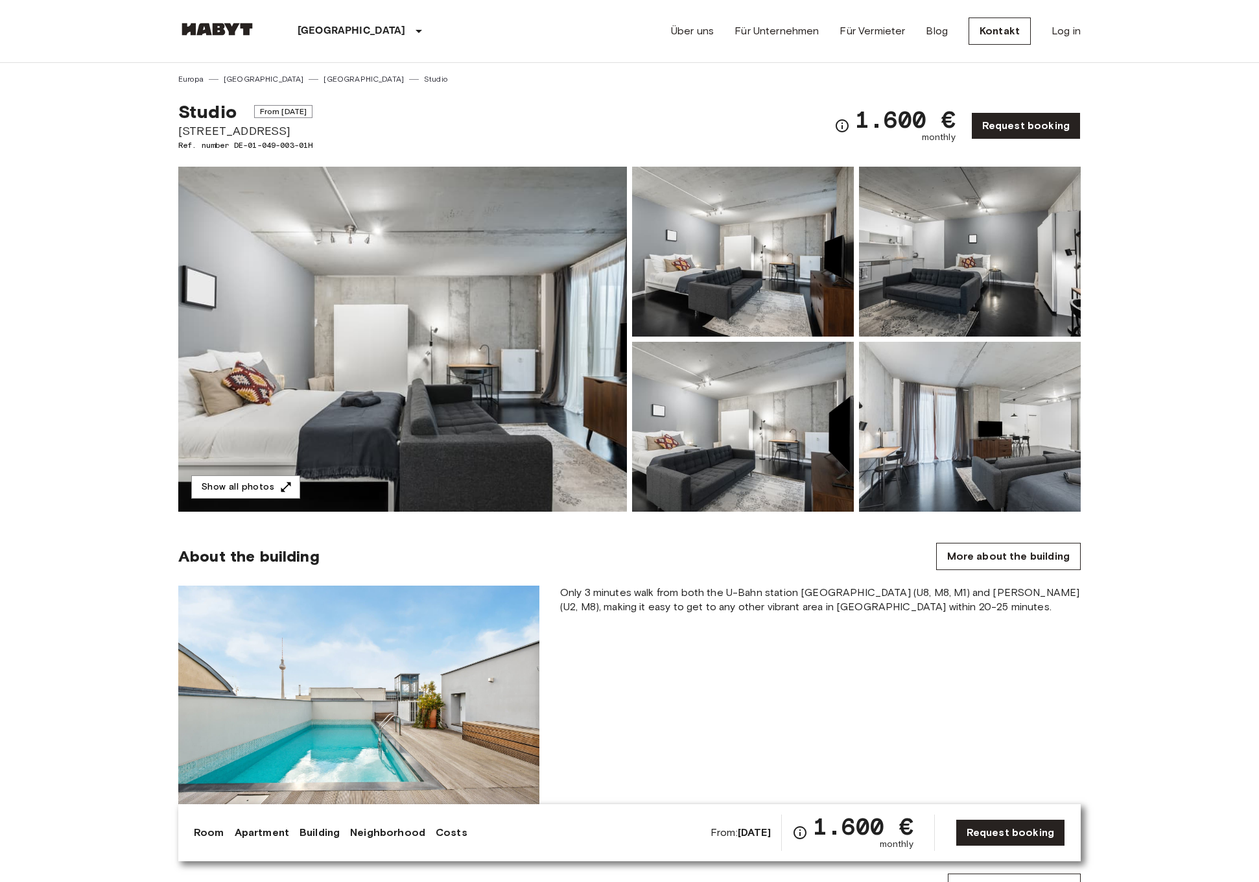
scroll to position [0, 0]
click at [522, 373] on img at bounding box center [402, 339] width 449 height 345
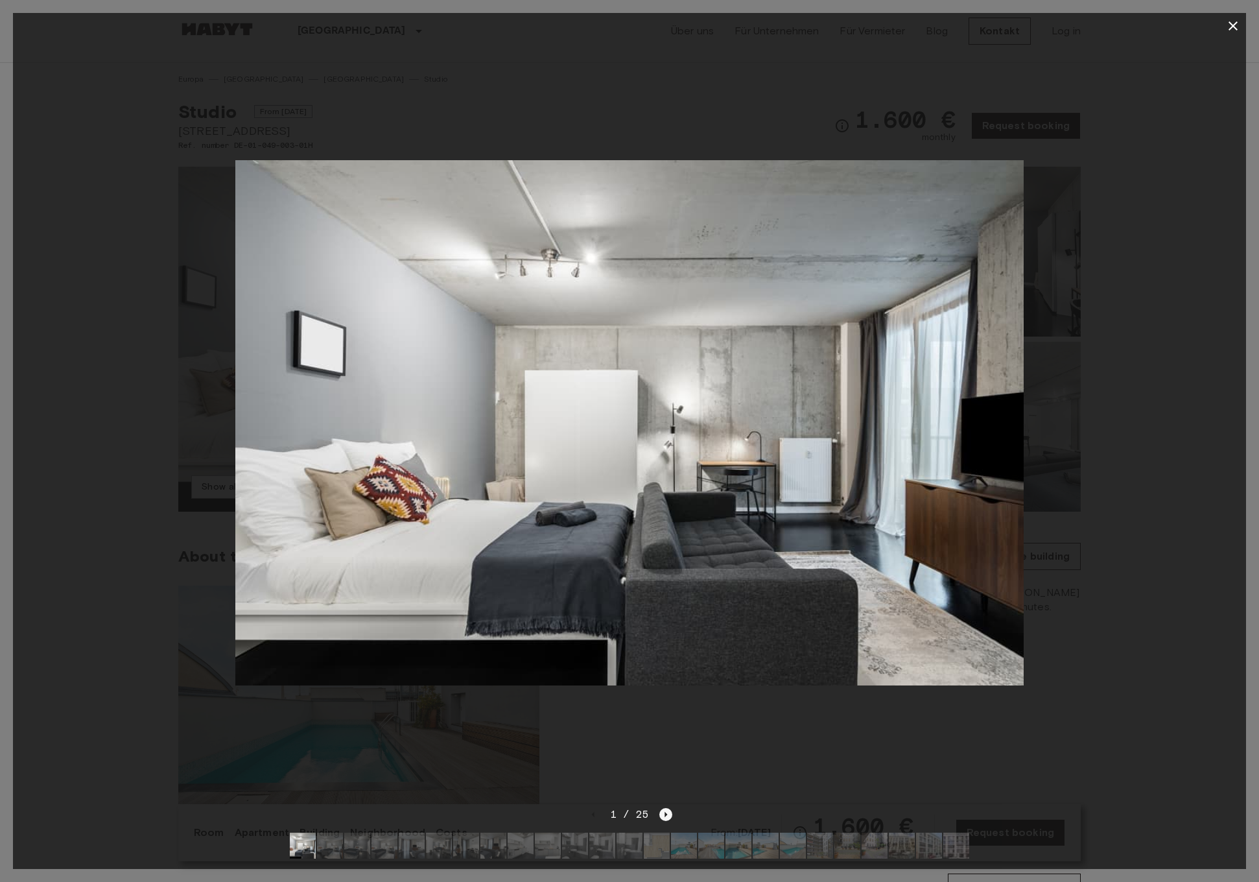
click at [665, 811] on icon "Next image" at bounding box center [666, 814] width 13 height 13
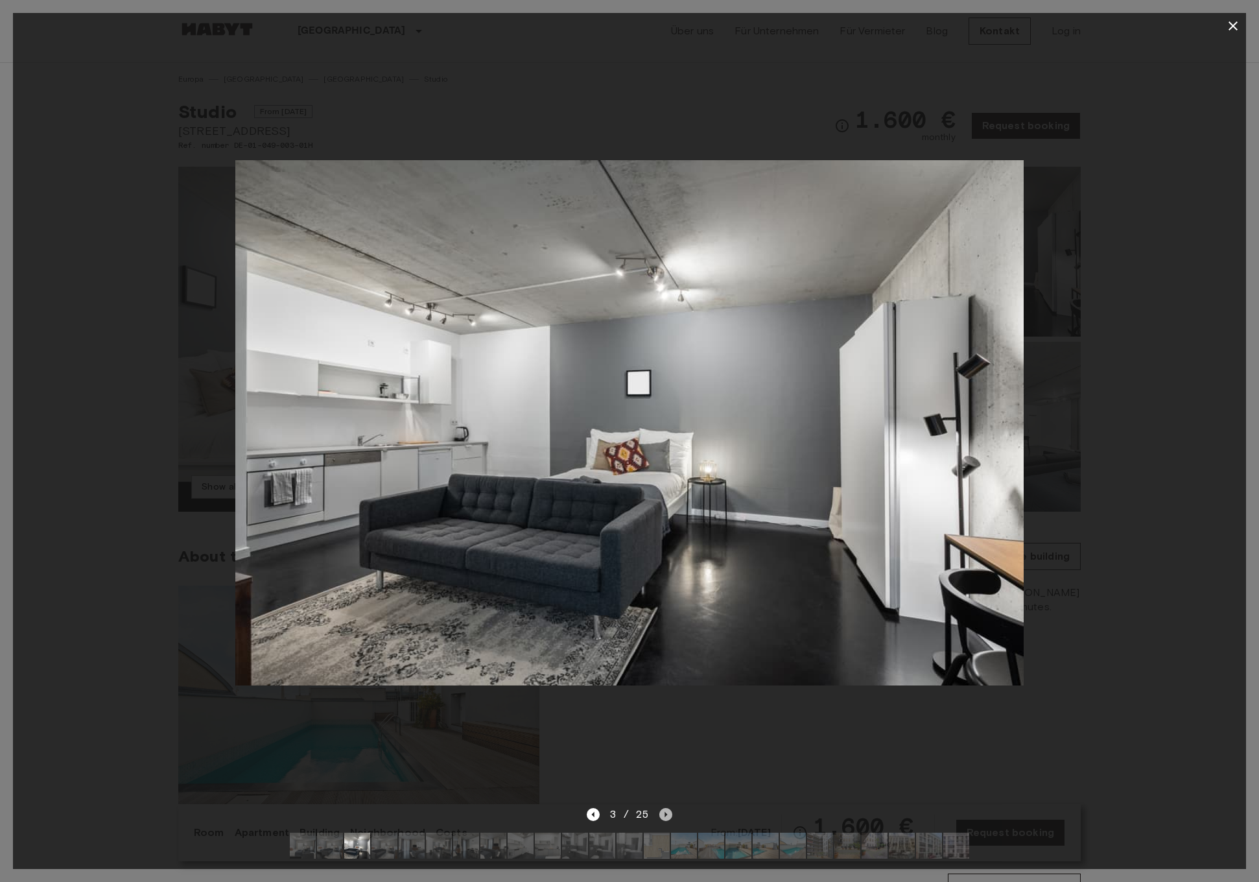
click at [665, 811] on icon "Next image" at bounding box center [666, 814] width 13 height 13
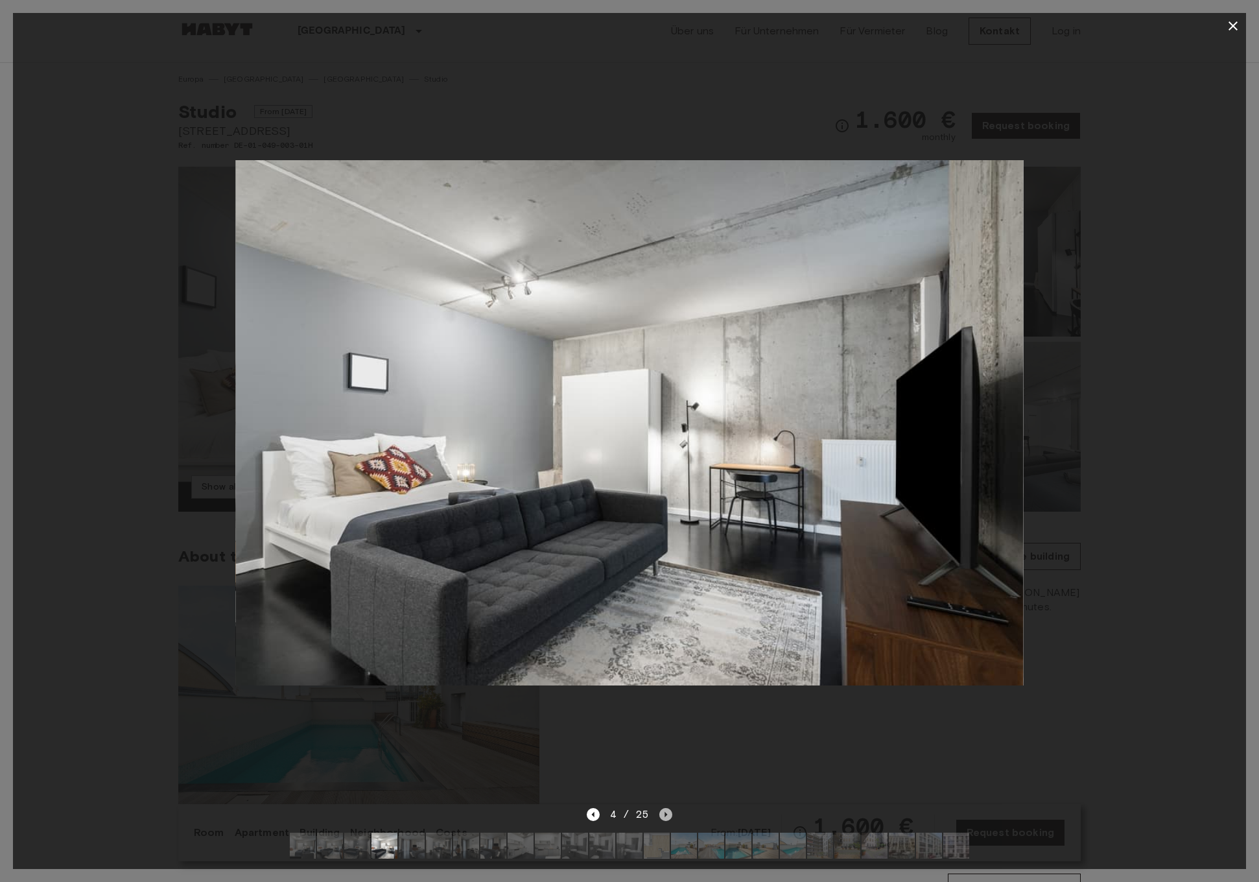
click at [665, 811] on icon "Next image" at bounding box center [666, 814] width 13 height 13
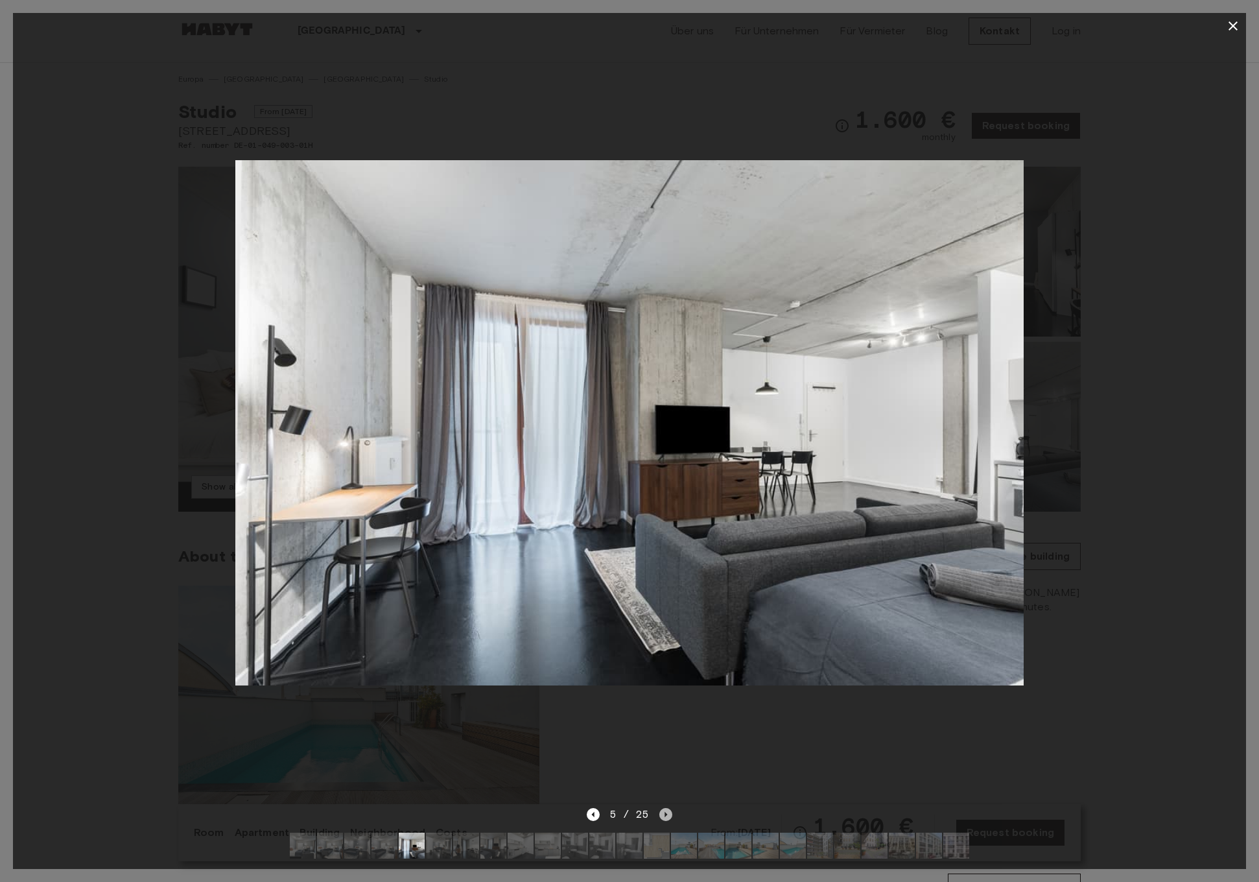
click at [665, 811] on icon "Next image" at bounding box center [666, 814] width 13 height 13
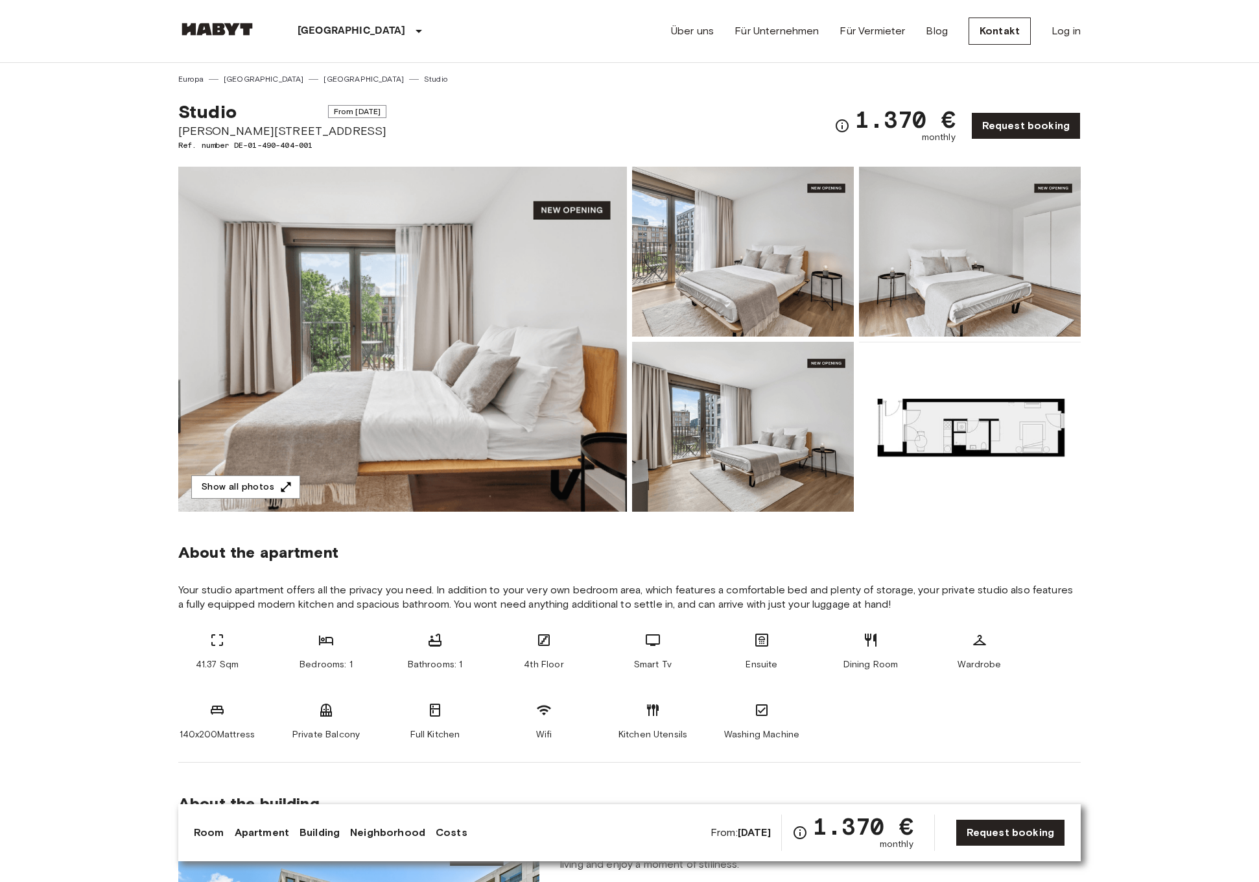
click at [494, 361] on img at bounding box center [402, 339] width 449 height 345
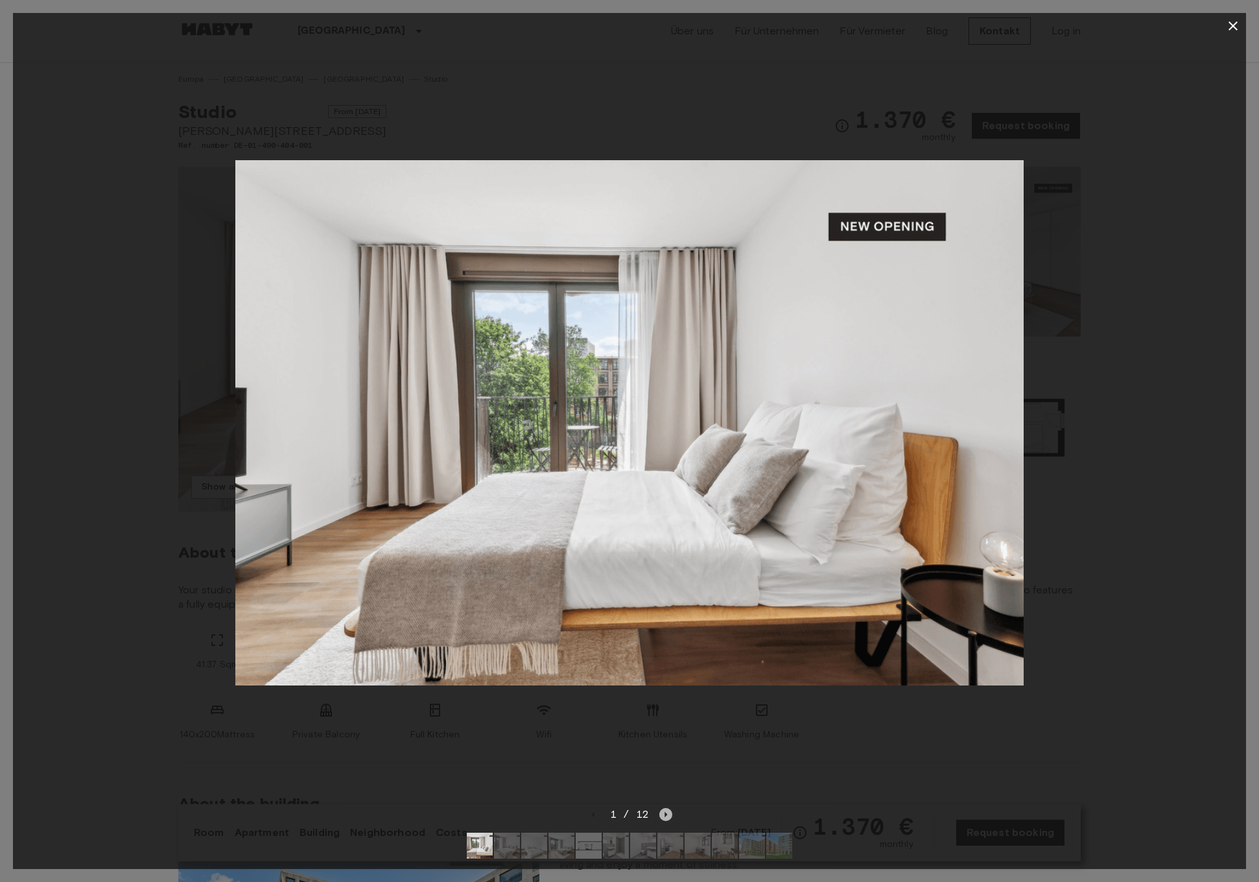
click at [671, 815] on icon "Next image" at bounding box center [666, 814] width 13 height 13
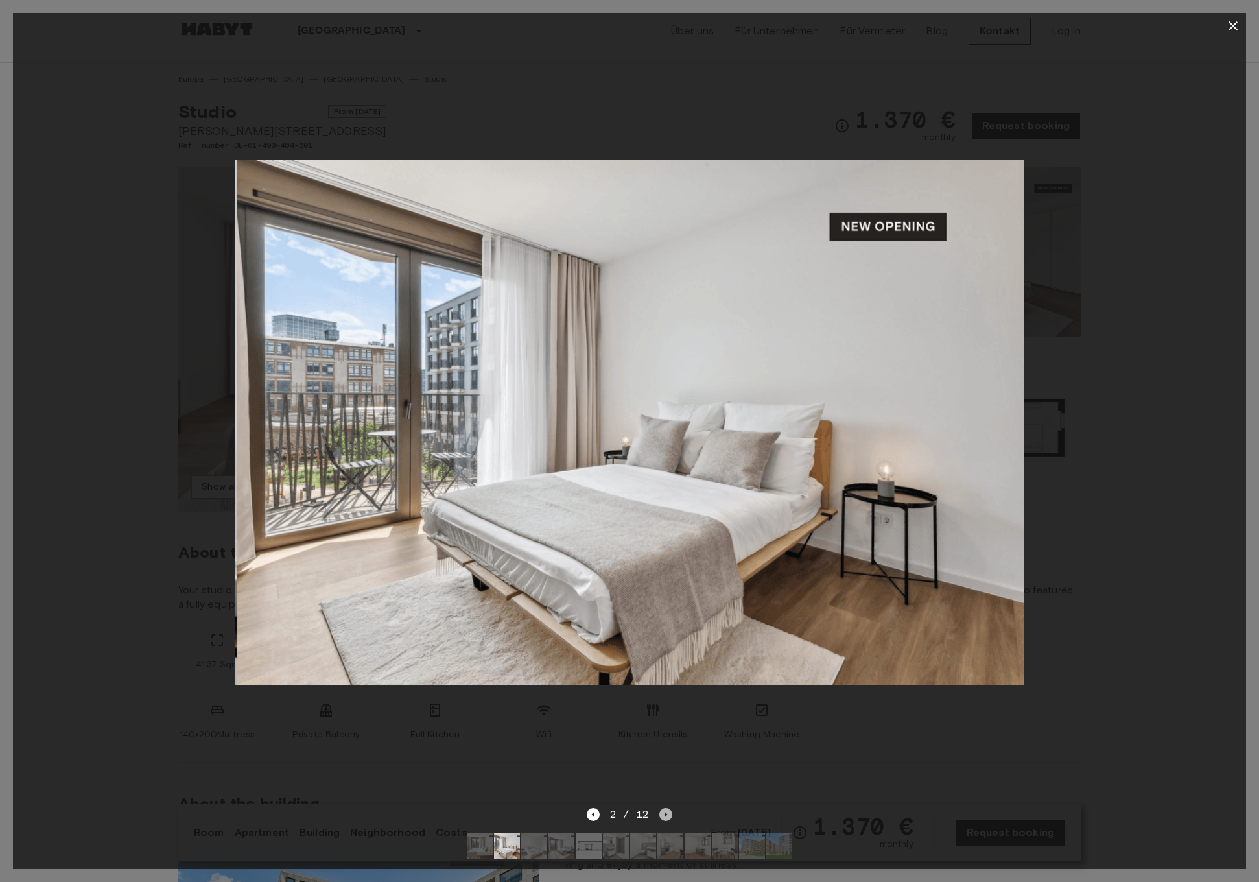
click at [670, 815] on icon "Next image" at bounding box center [666, 814] width 13 height 13
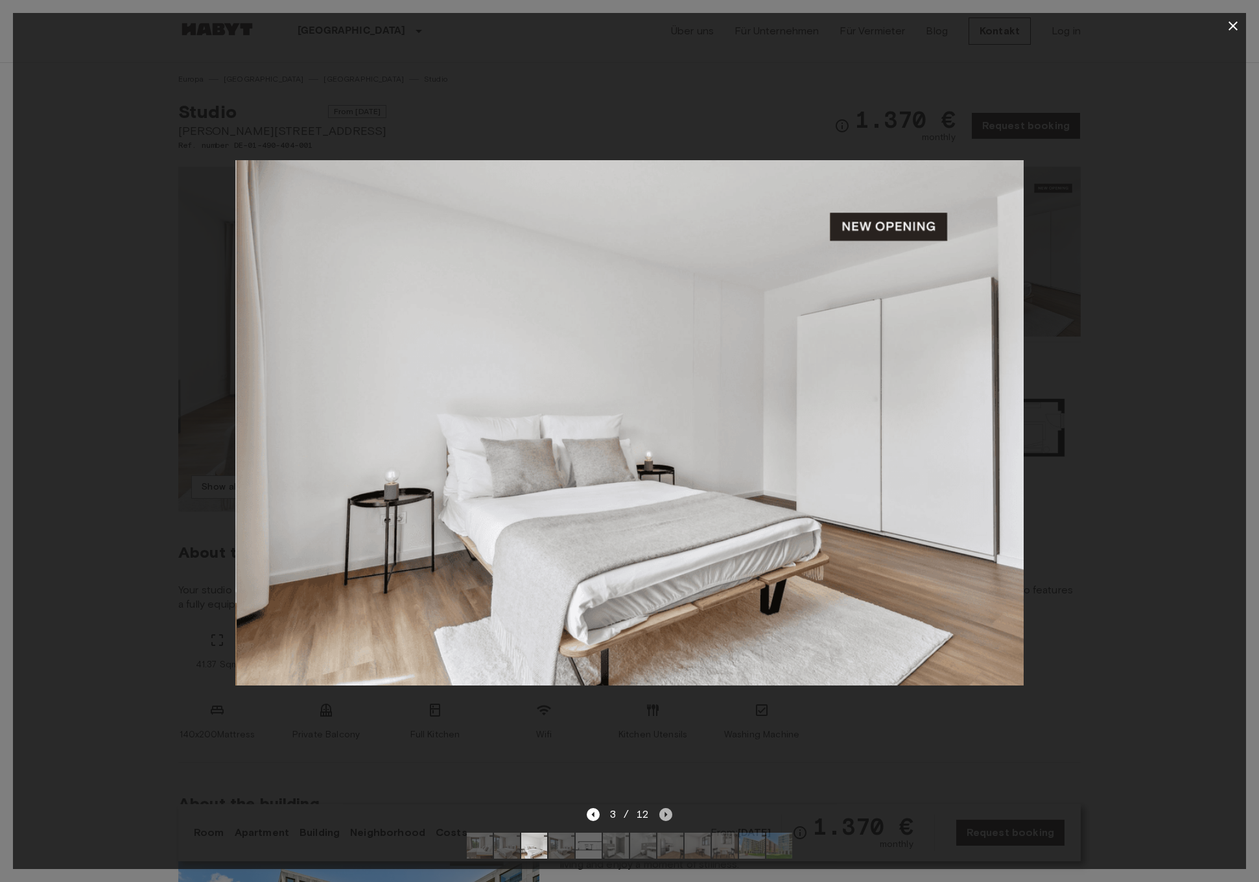
click at [670, 815] on icon "Next image" at bounding box center [666, 814] width 13 height 13
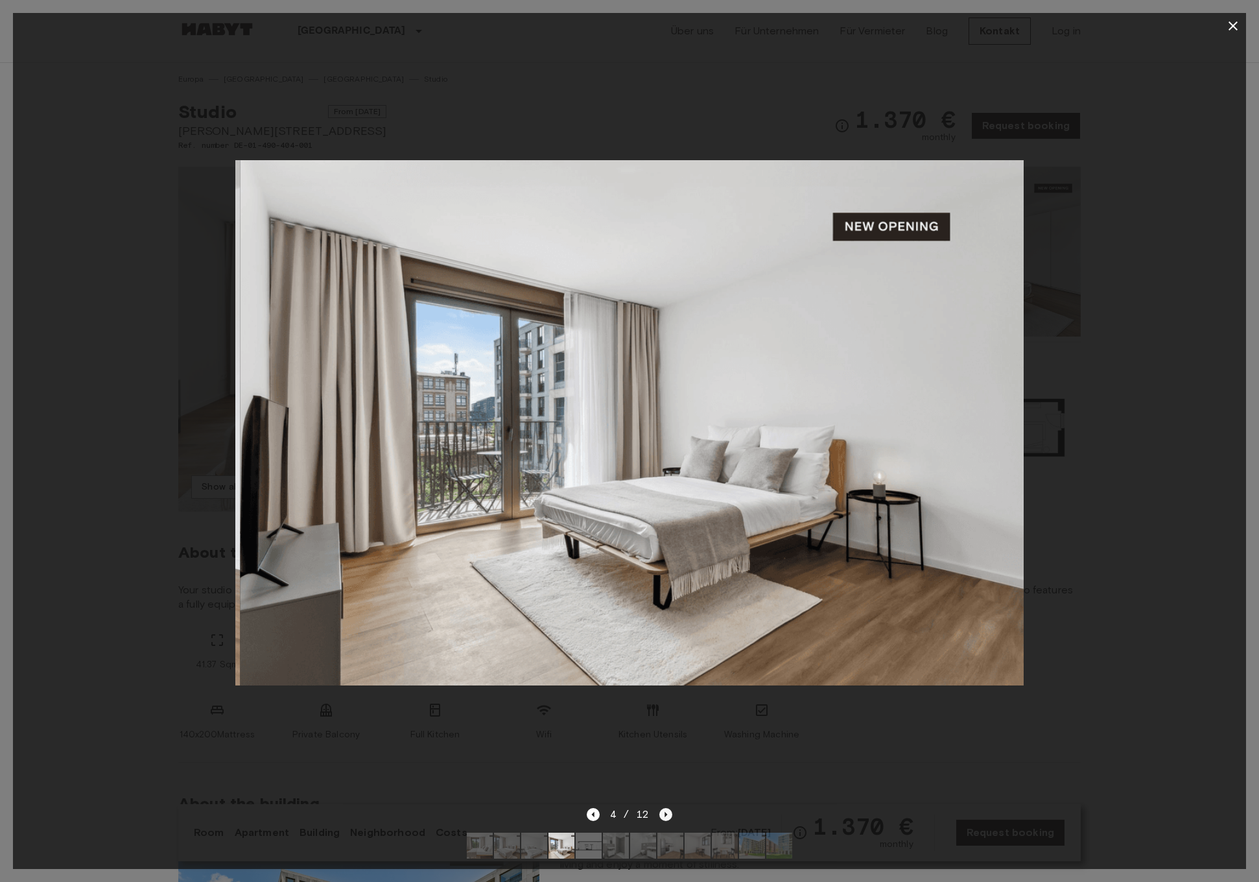
click at [670, 815] on icon "Next image" at bounding box center [666, 814] width 13 height 13
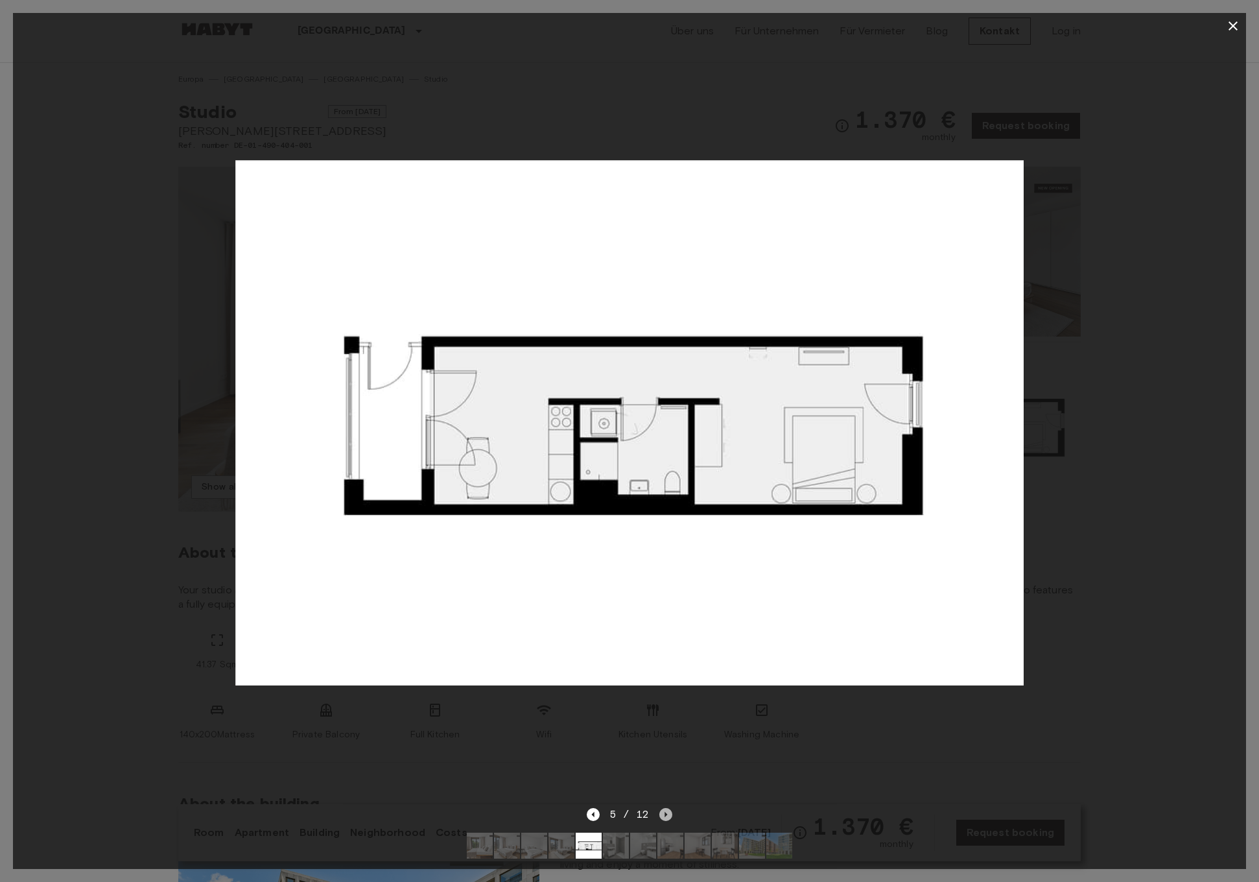
click at [670, 815] on icon "Next image" at bounding box center [666, 814] width 13 height 13
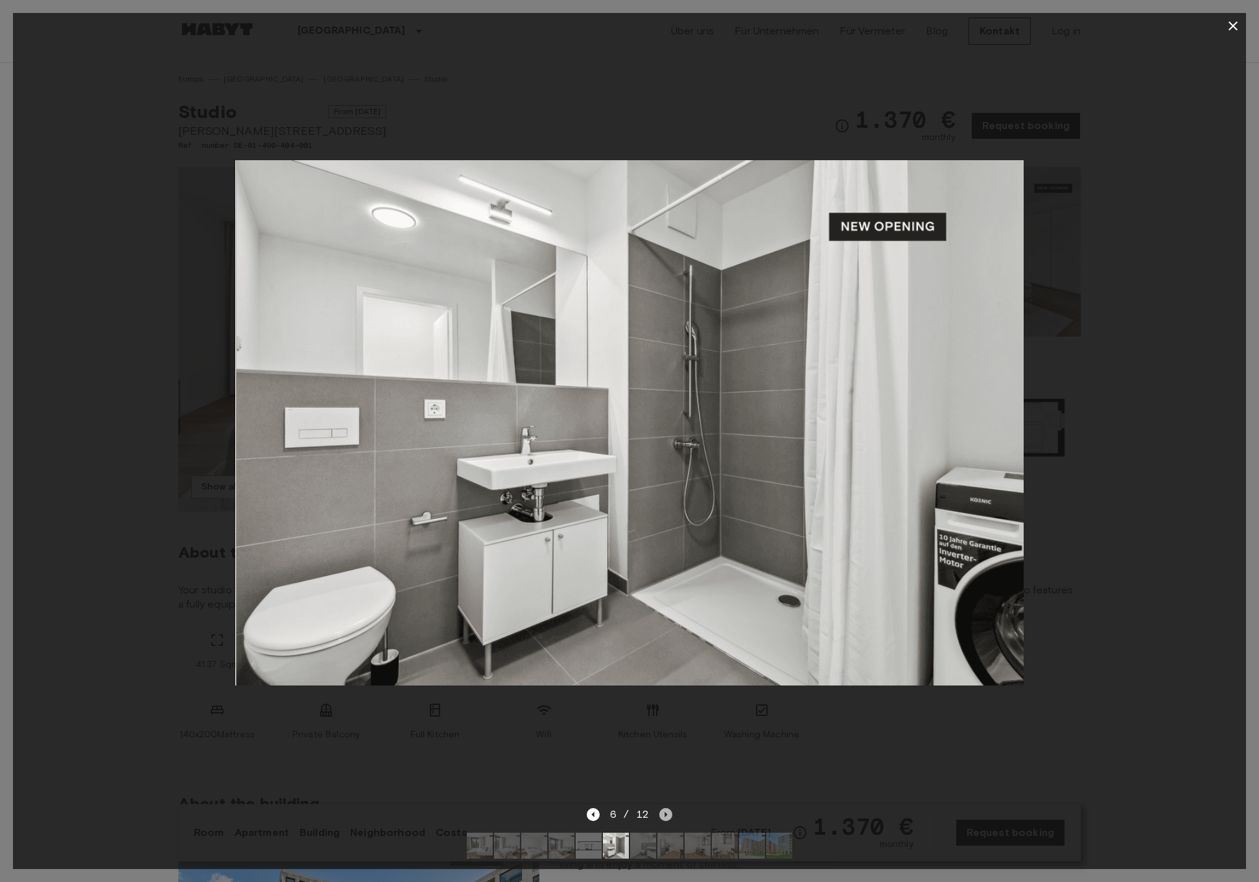
click at [670, 815] on icon "Next image" at bounding box center [666, 814] width 13 height 13
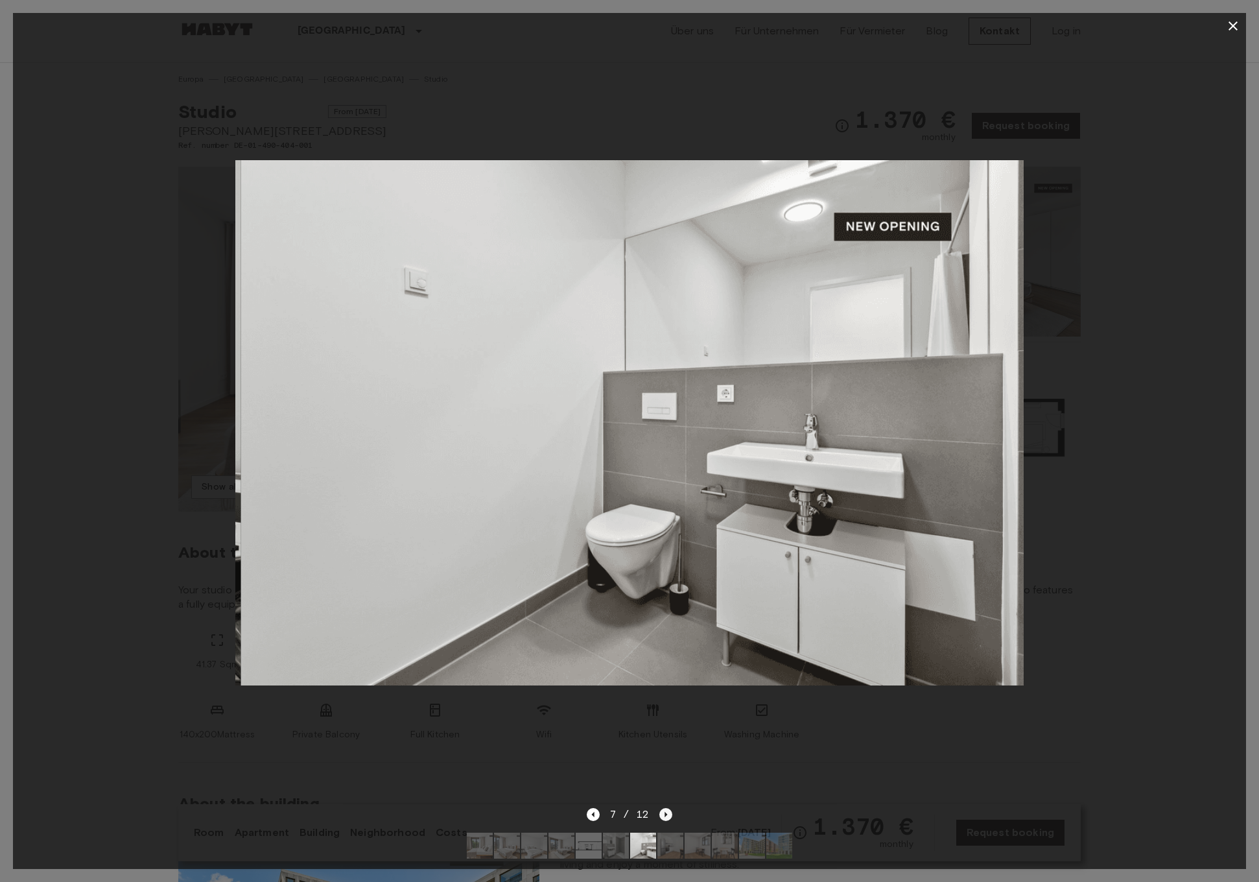
click at [670, 815] on icon "Next image" at bounding box center [666, 814] width 13 height 13
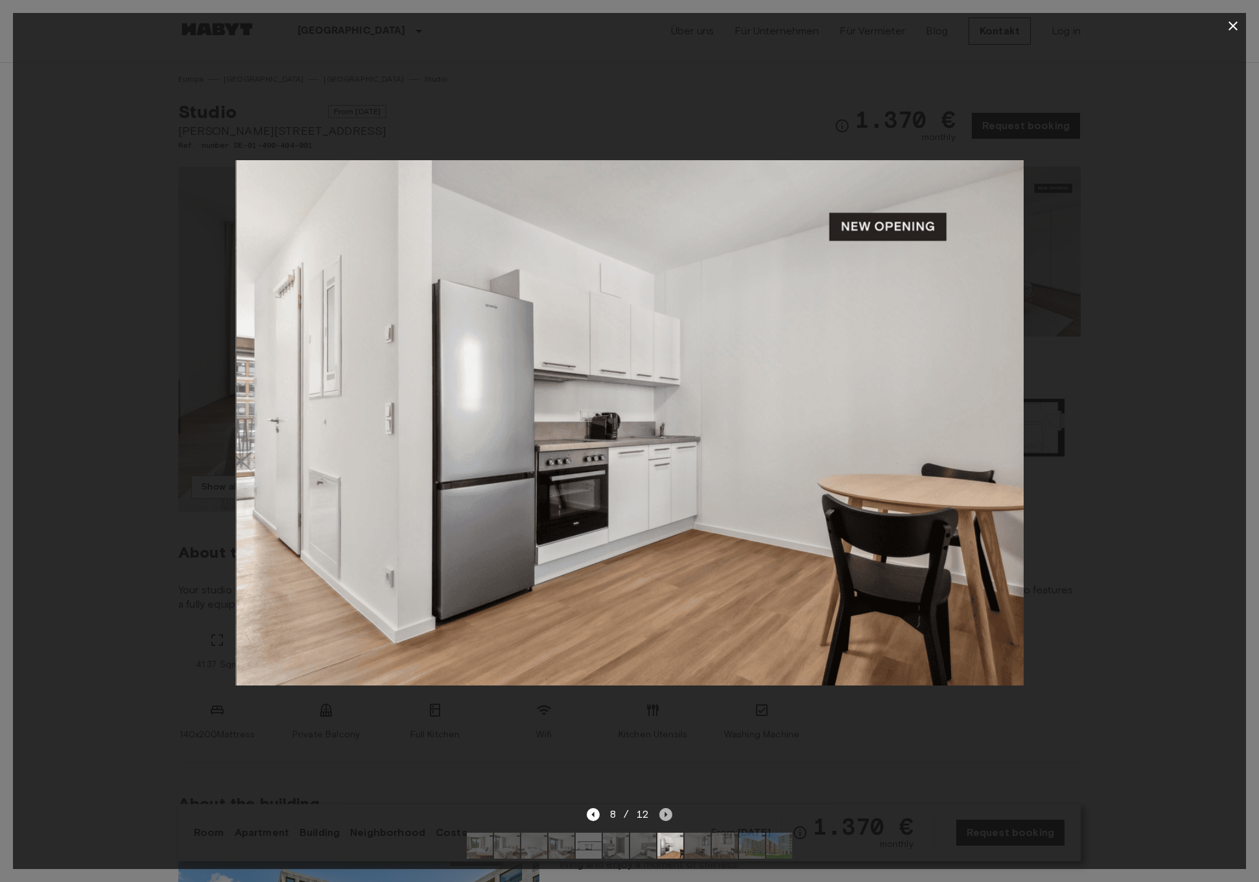
click at [670, 815] on icon "Next image" at bounding box center [666, 814] width 13 height 13
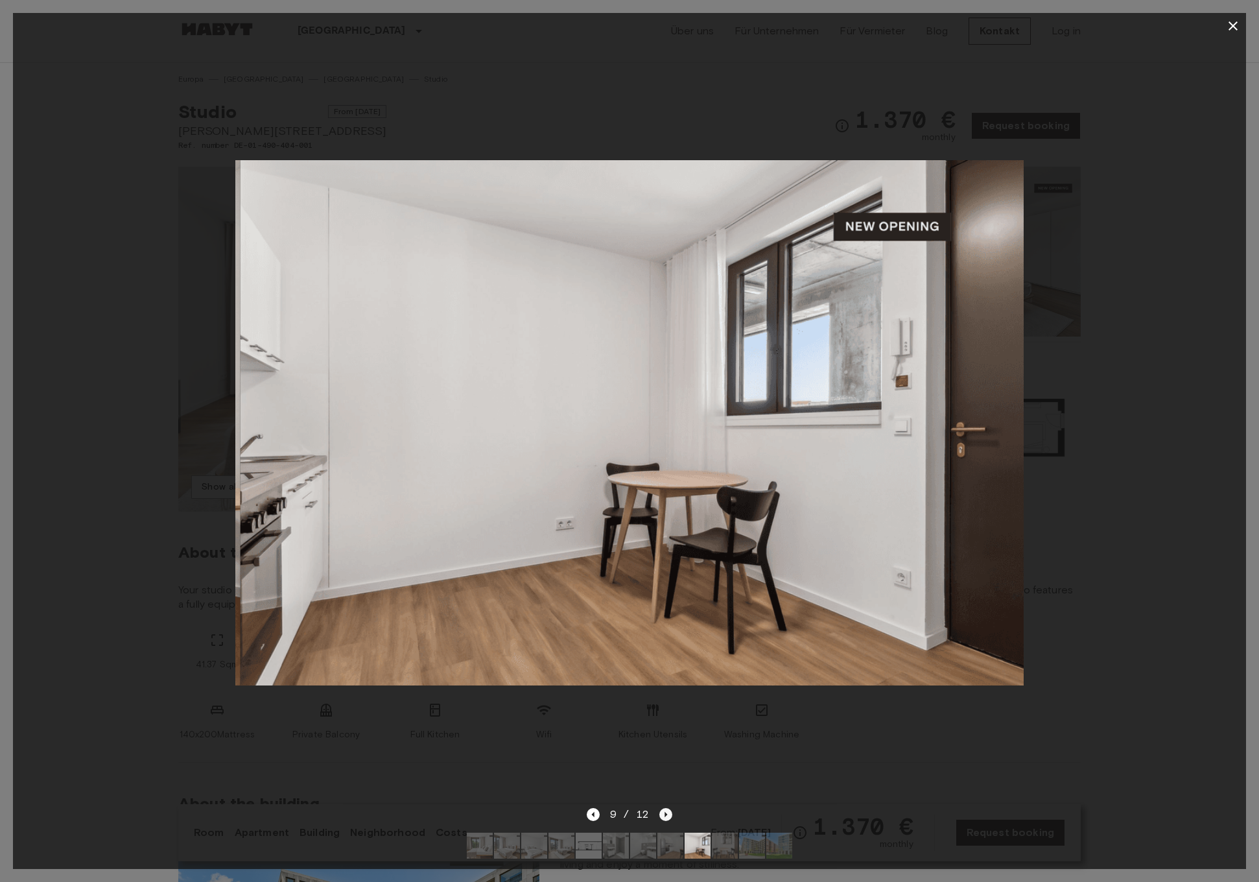
click at [670, 815] on icon "Next image" at bounding box center [666, 814] width 13 height 13
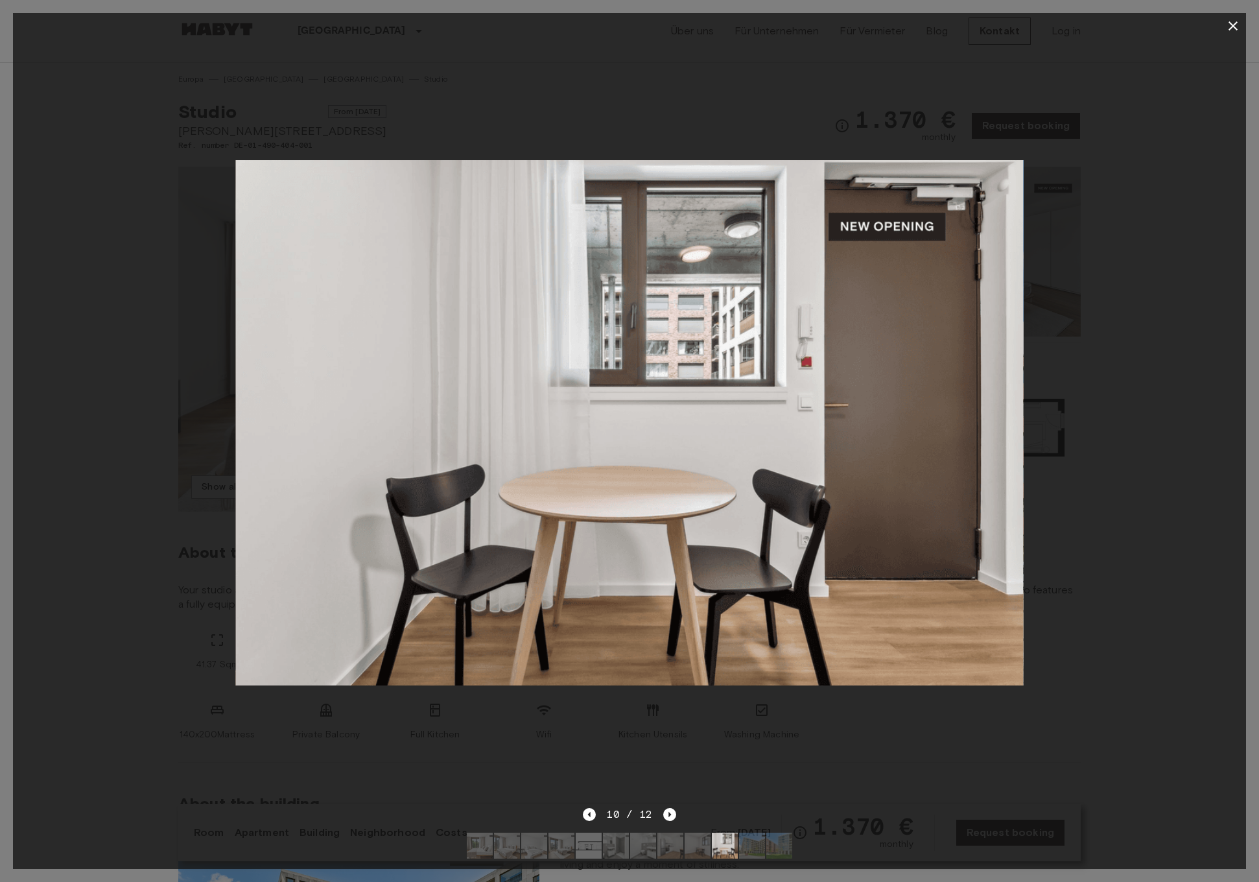
click at [1229, 26] on icon "button" at bounding box center [1234, 26] width 16 height 16
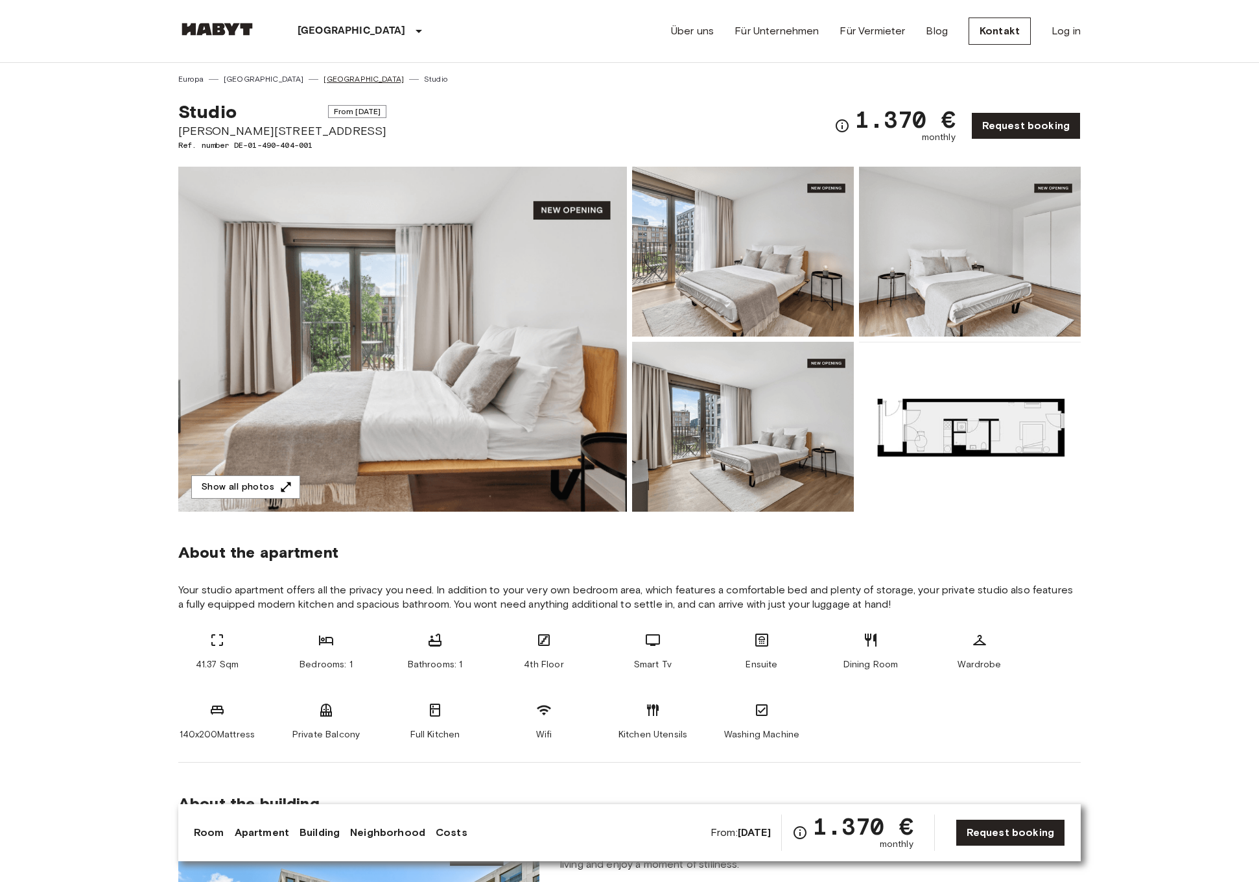
click at [324, 84] on link "[GEOGRAPHIC_DATA]" at bounding box center [364, 79] width 80 height 12
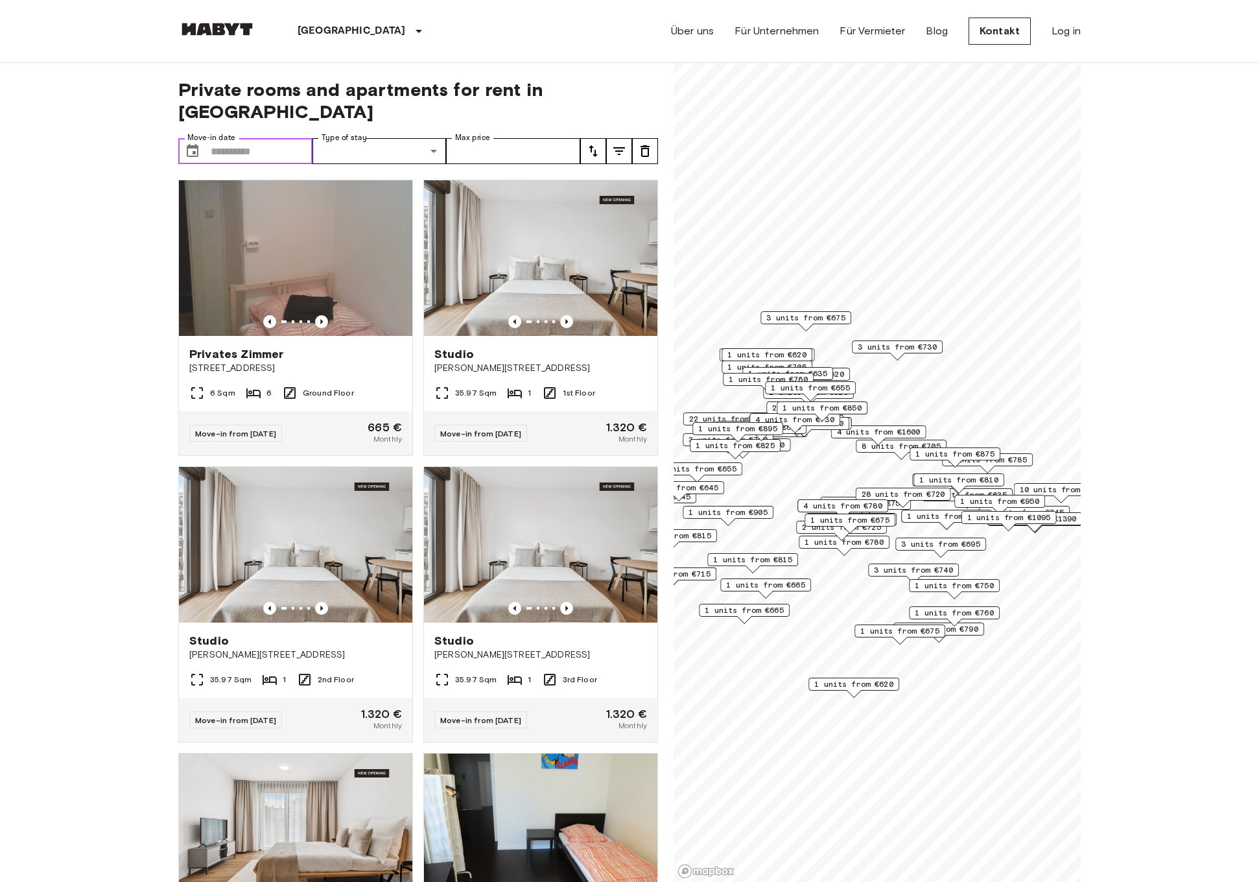
click at [270, 138] on input "Move-in date" at bounding box center [262, 151] width 102 height 26
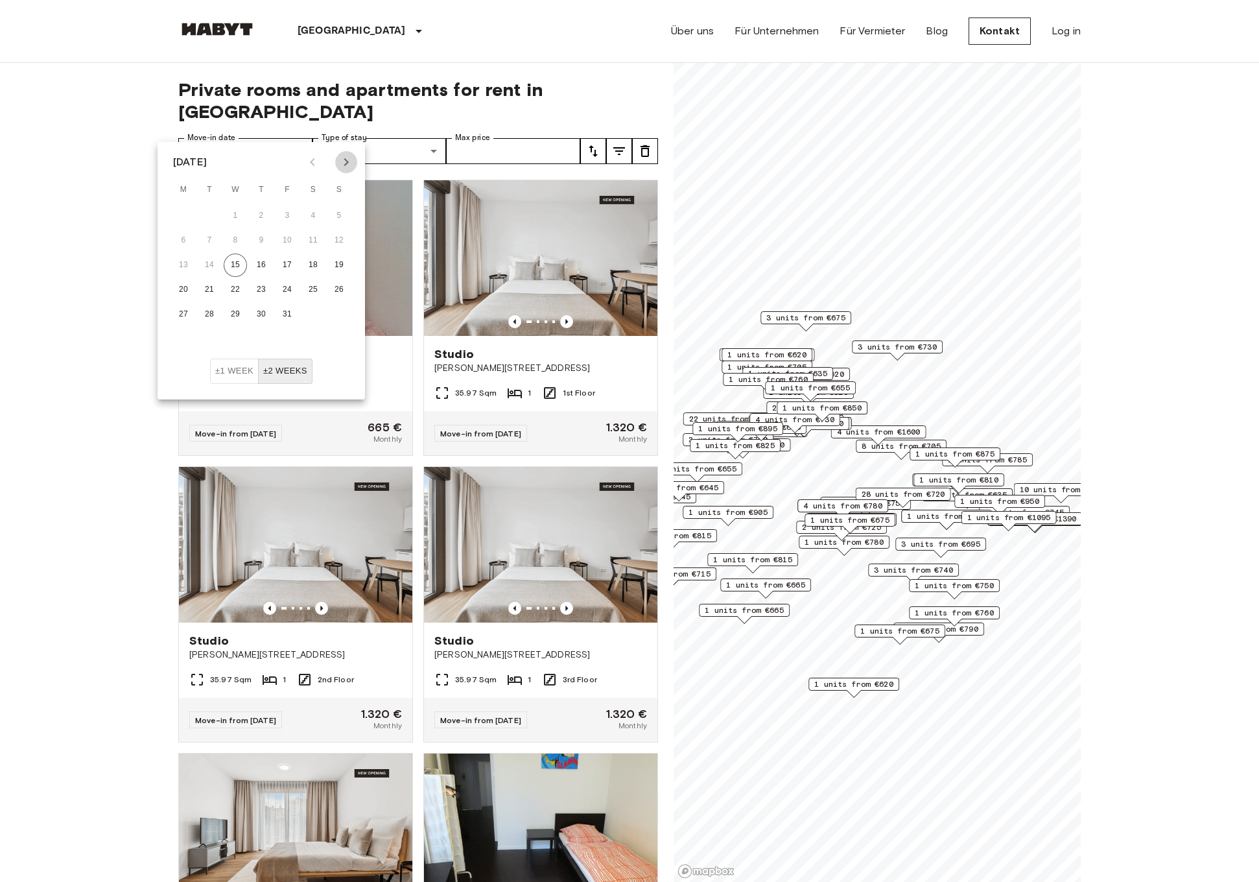
click at [350, 170] on button "Next month" at bounding box center [346, 162] width 22 height 22
click at [350, 169] on icon "Next month" at bounding box center [347, 162] width 16 height 16
click at [339, 212] on button "1" at bounding box center [339, 215] width 23 height 23
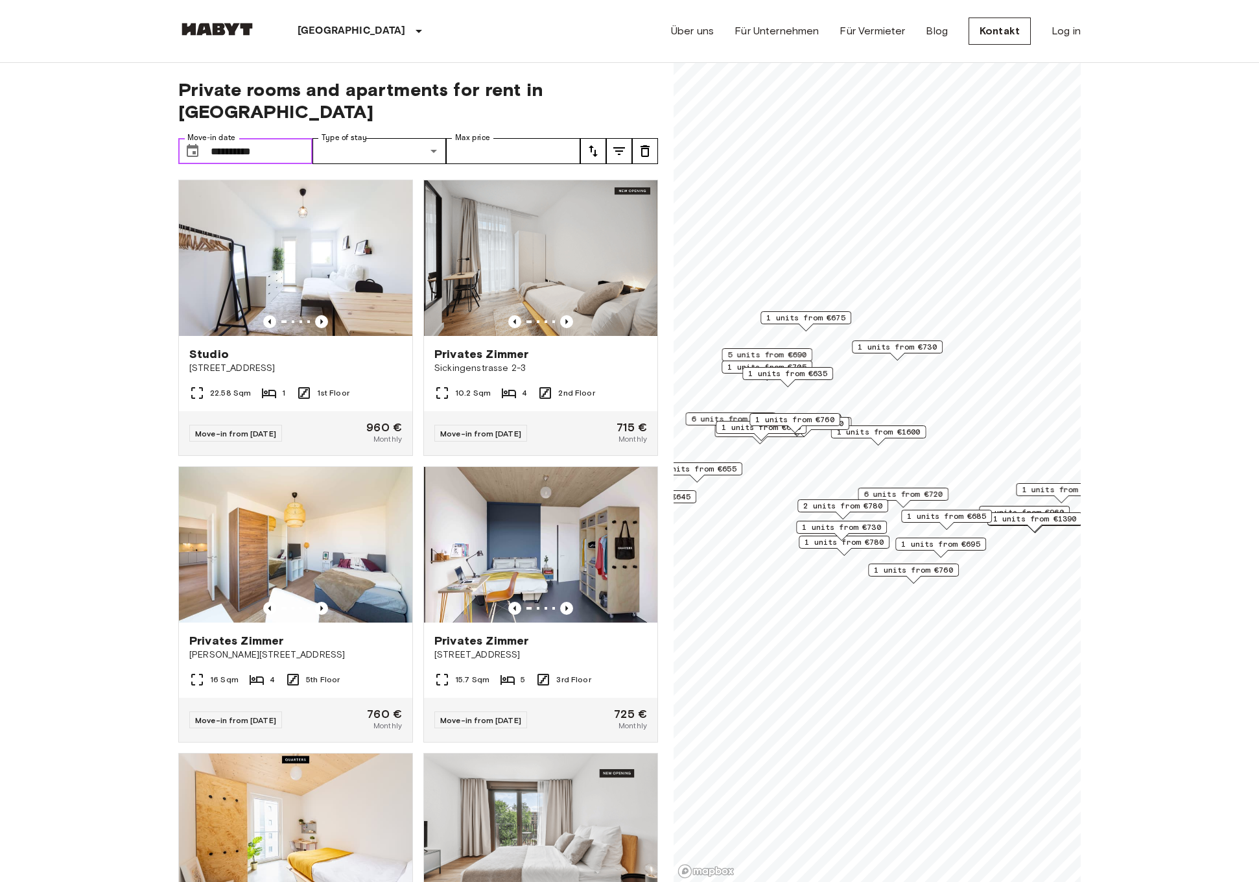
type input "**********"
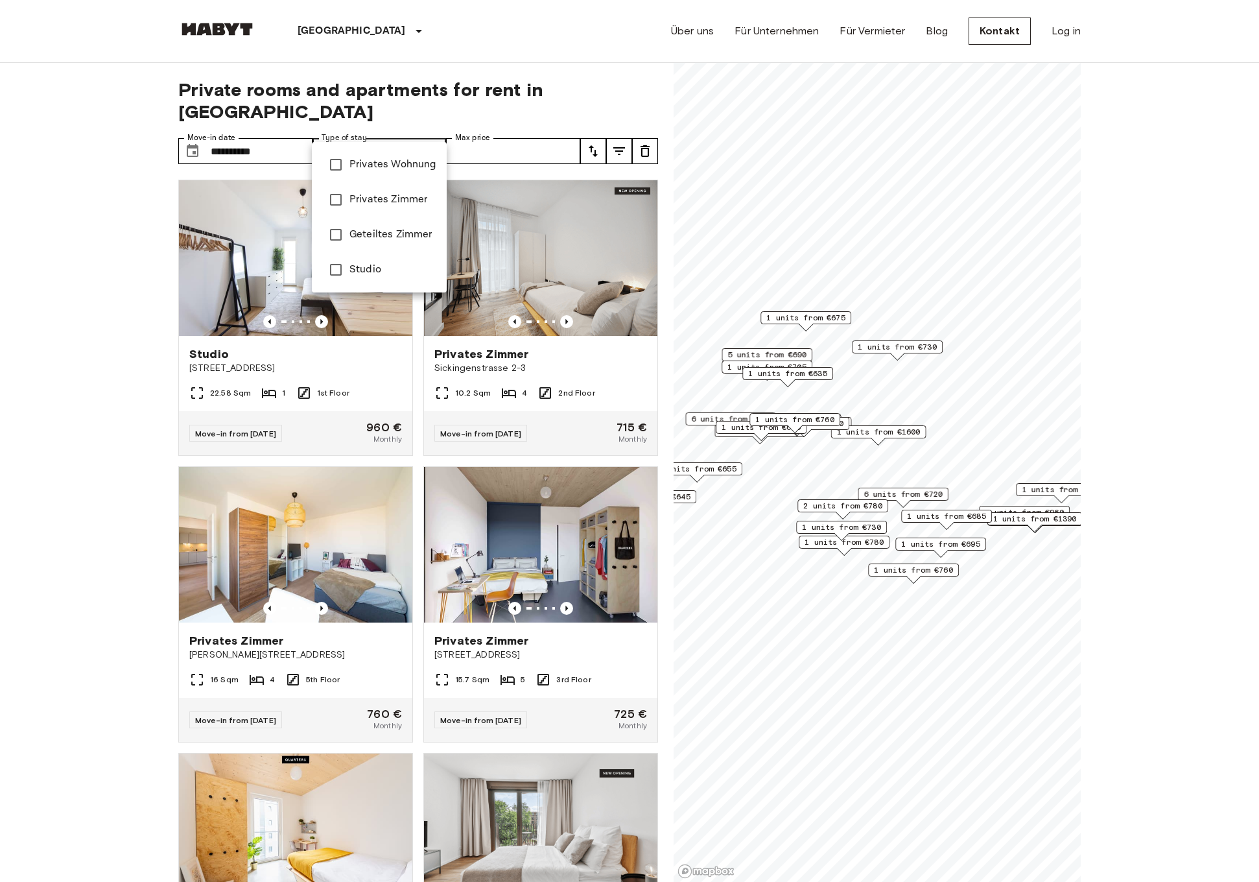
click at [368, 193] on span "Privates Zimmer" at bounding box center [393, 200] width 87 height 16
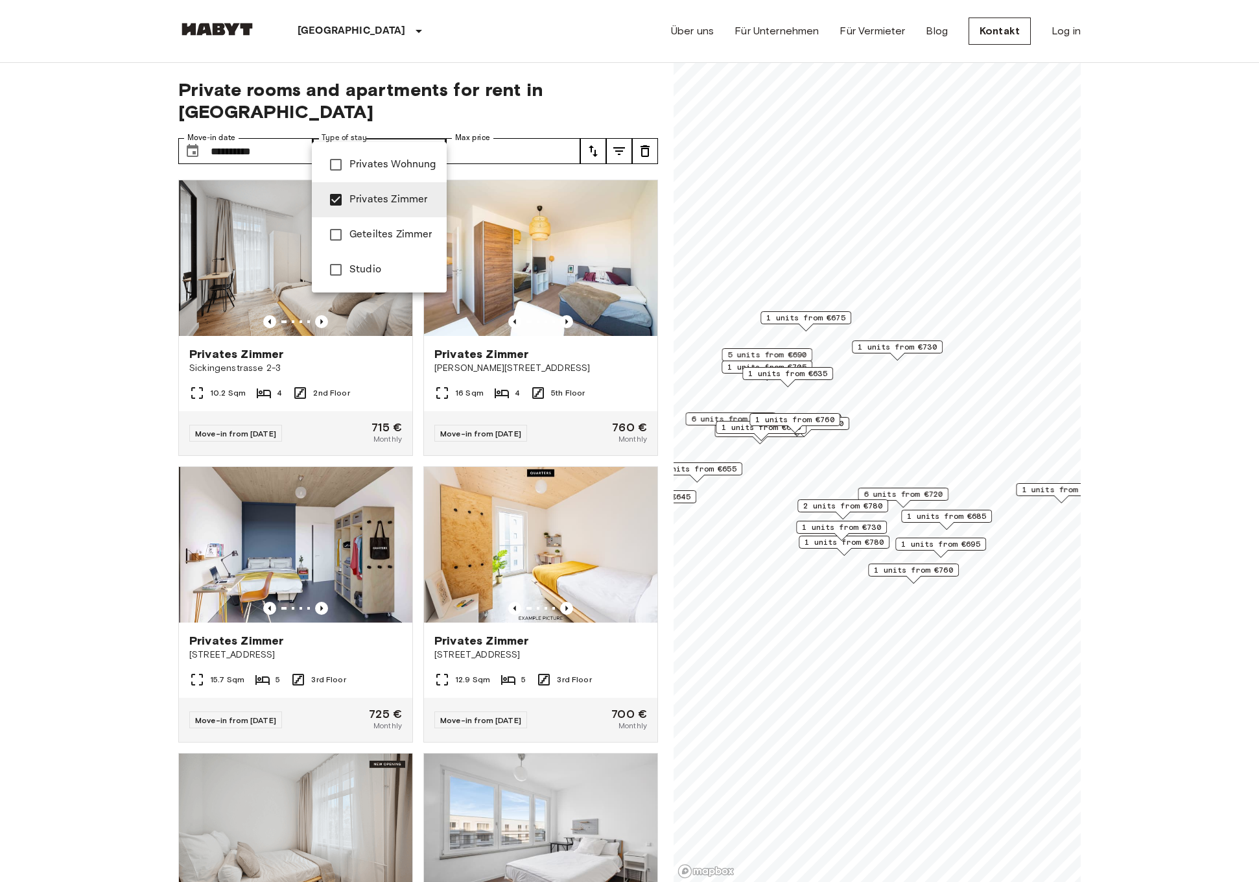
type input "**********"
drag, startPoint x: 817, startPoint y: 496, endPoint x: 927, endPoint y: 461, distance: 116.3
click at [927, 461] on div at bounding box center [629, 441] width 1259 height 882
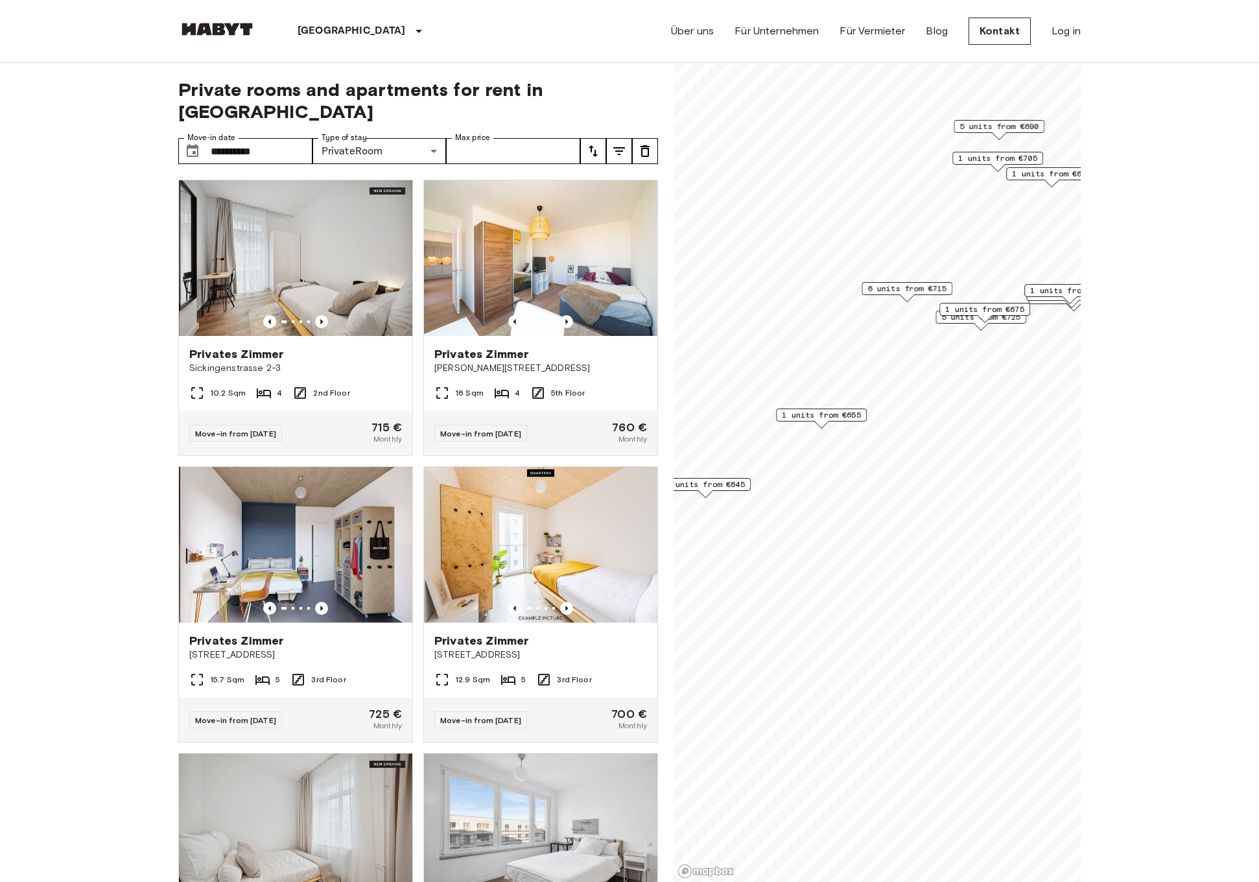
click at [737, 488] on span "1 units from €645" at bounding box center [705, 485] width 79 height 12
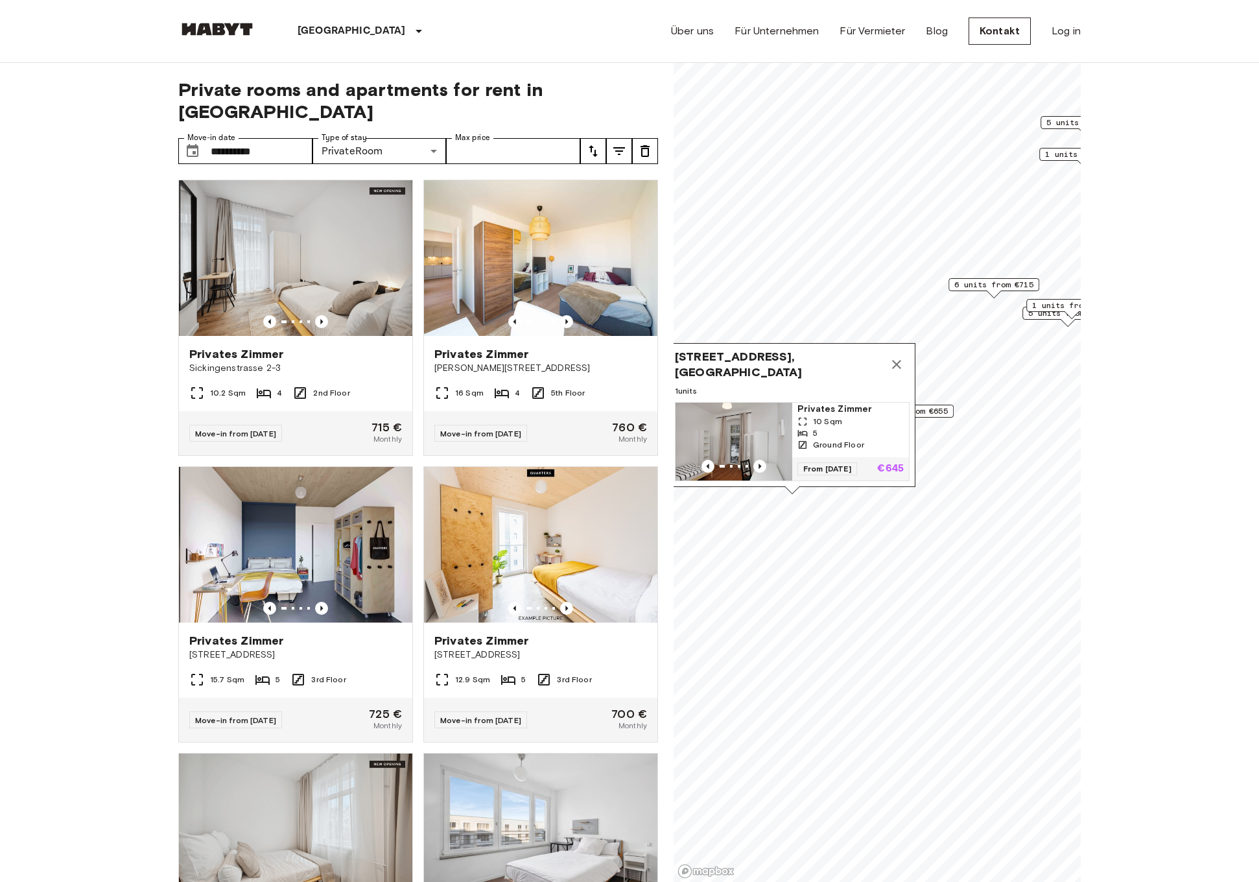
click at [938, 408] on span "1 units from €655" at bounding box center [908, 411] width 79 height 12
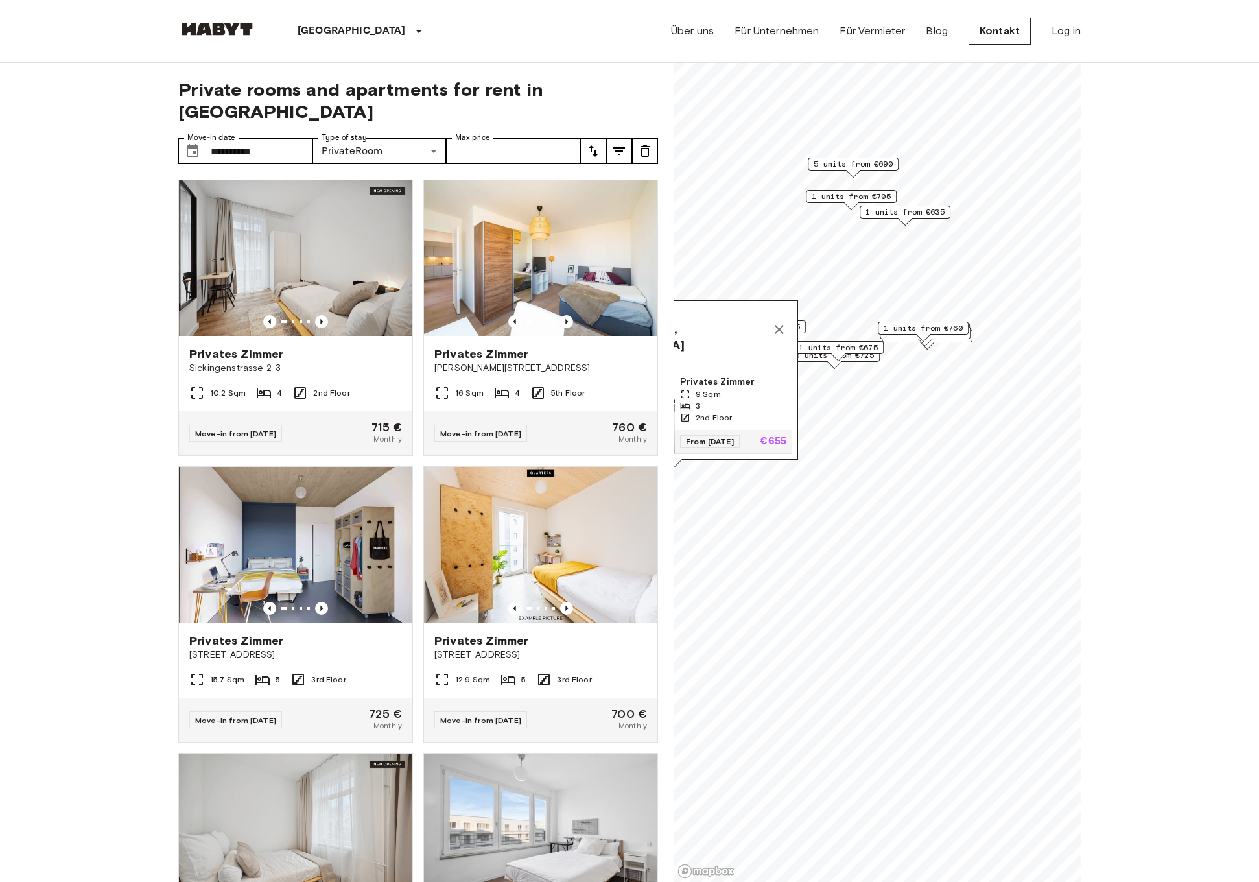
click at [778, 337] on icon "Map marker" at bounding box center [780, 330] width 16 height 16
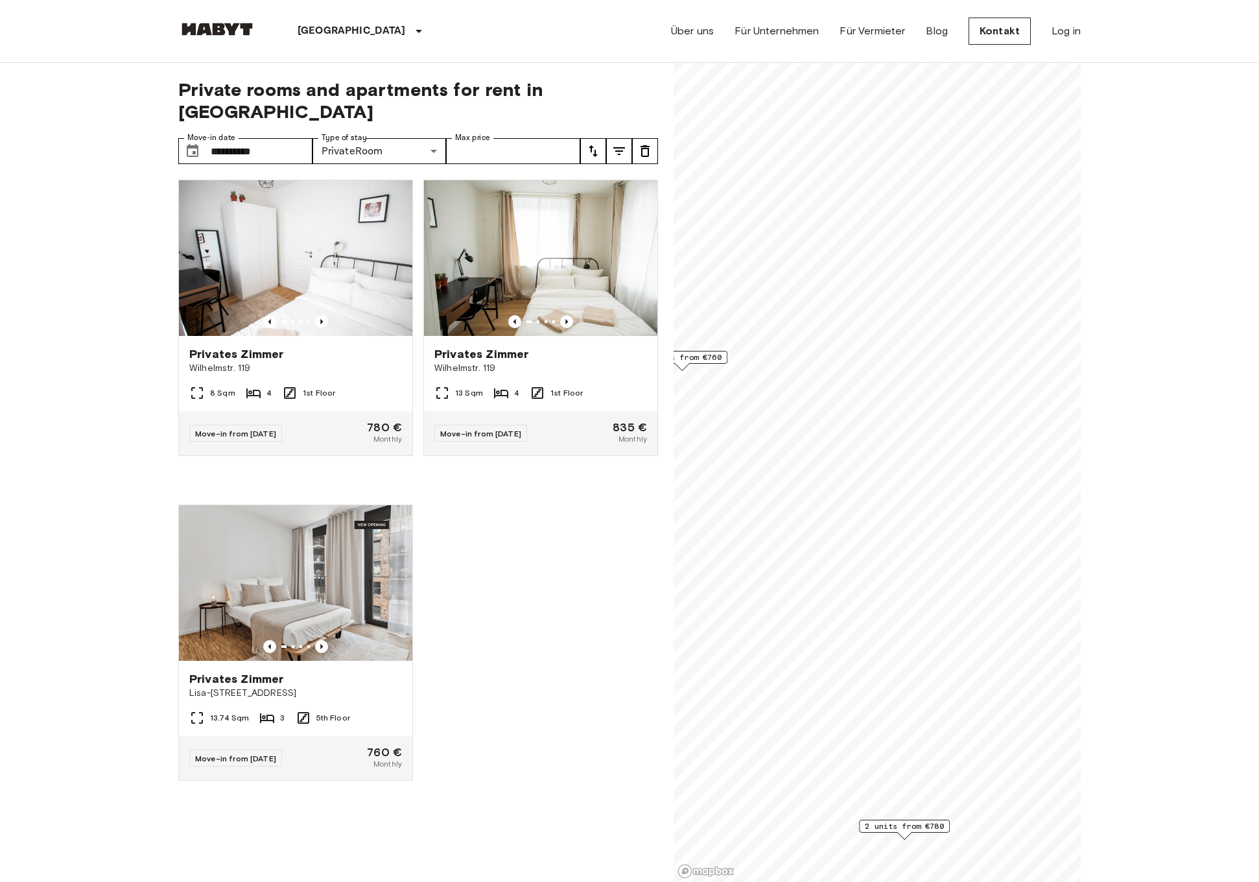
click at [701, 352] on span "1 units from €760" at bounding box center [682, 358] width 79 height 12
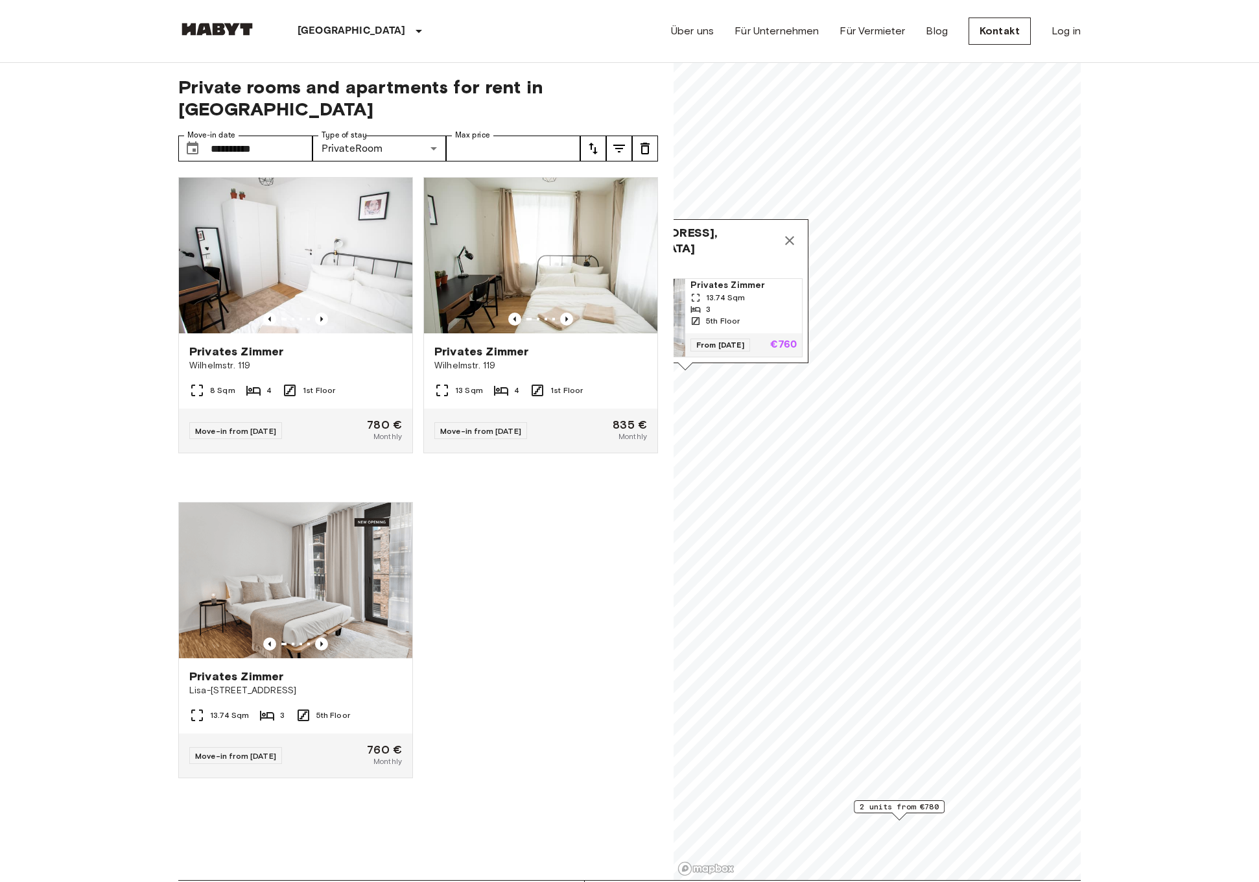
click at [909, 812] on span "2 units from €780" at bounding box center [899, 807] width 79 height 12
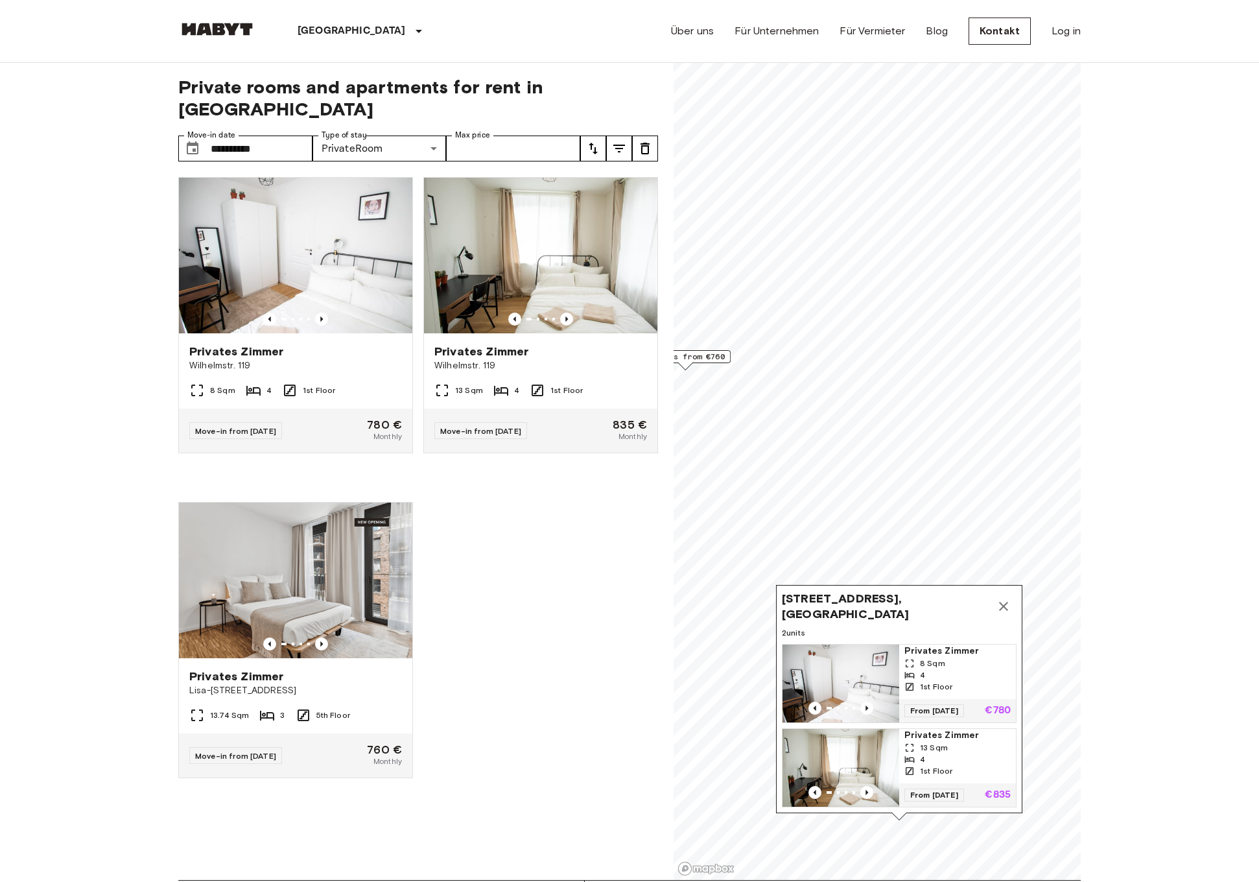
drag, startPoint x: 879, startPoint y: 734, endPoint x: 898, endPoint y: 734, distance: 18.8
click at [916, 730] on span "Privates Zimmer" at bounding box center [958, 735] width 106 height 13
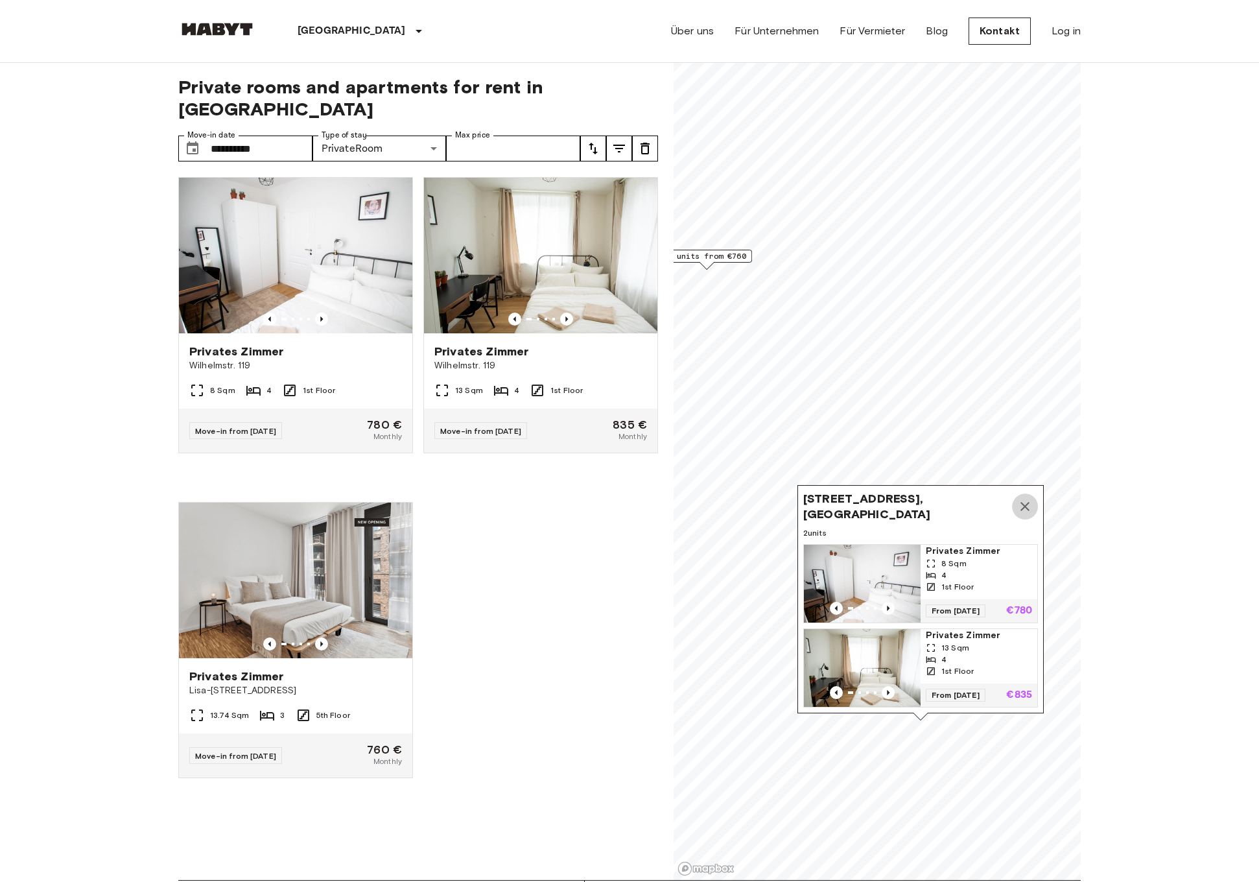
click at [1025, 503] on icon "Map marker" at bounding box center [1026, 507] width 16 height 16
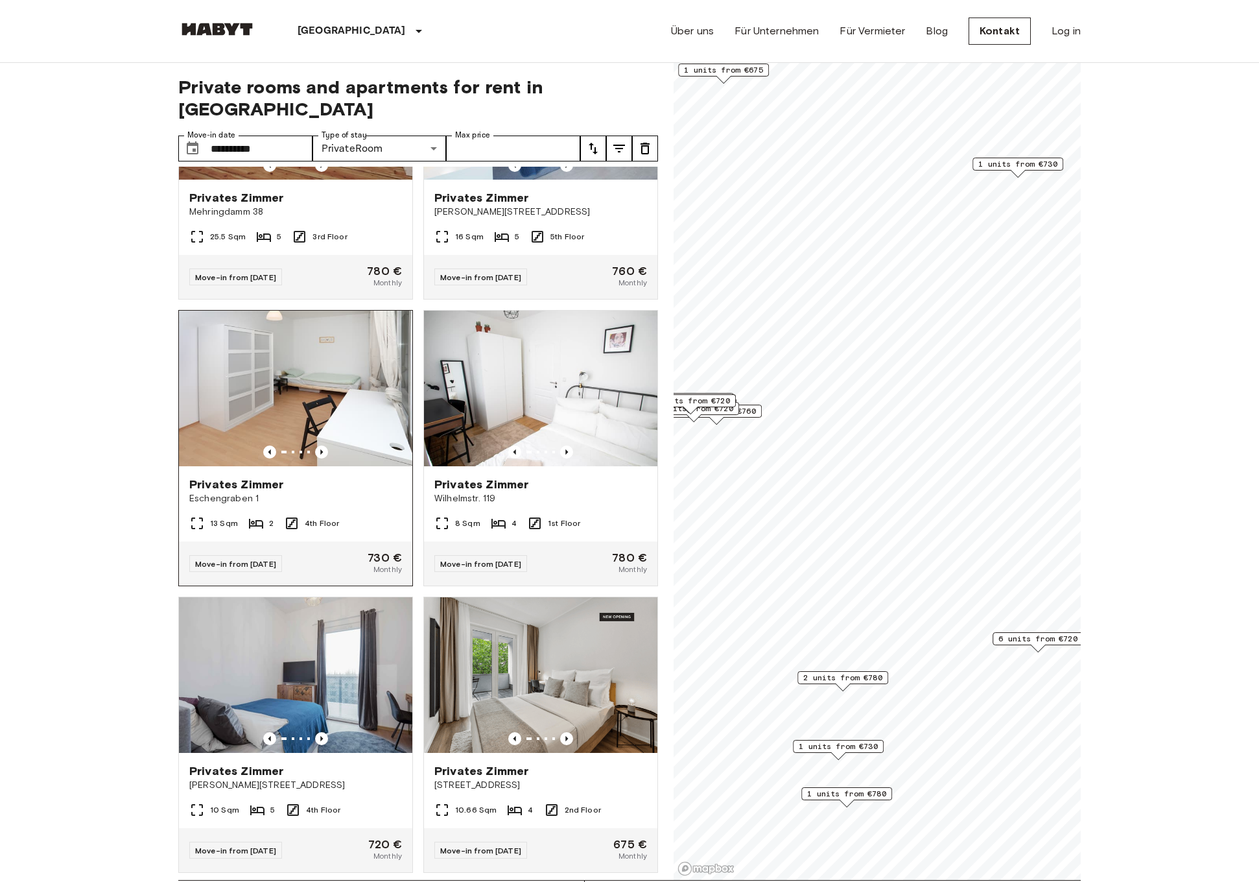
scroll to position [442, 0]
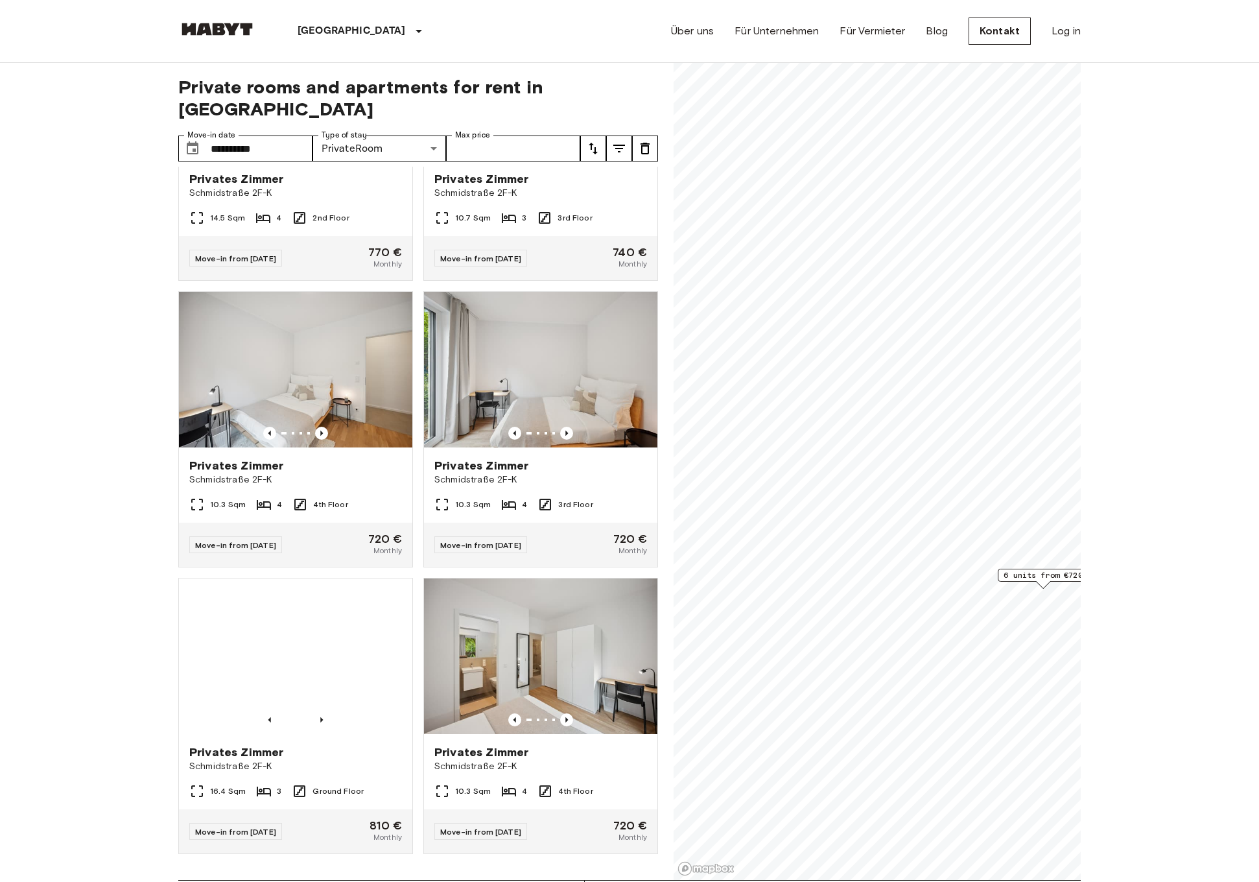
scroll to position [150, 0]
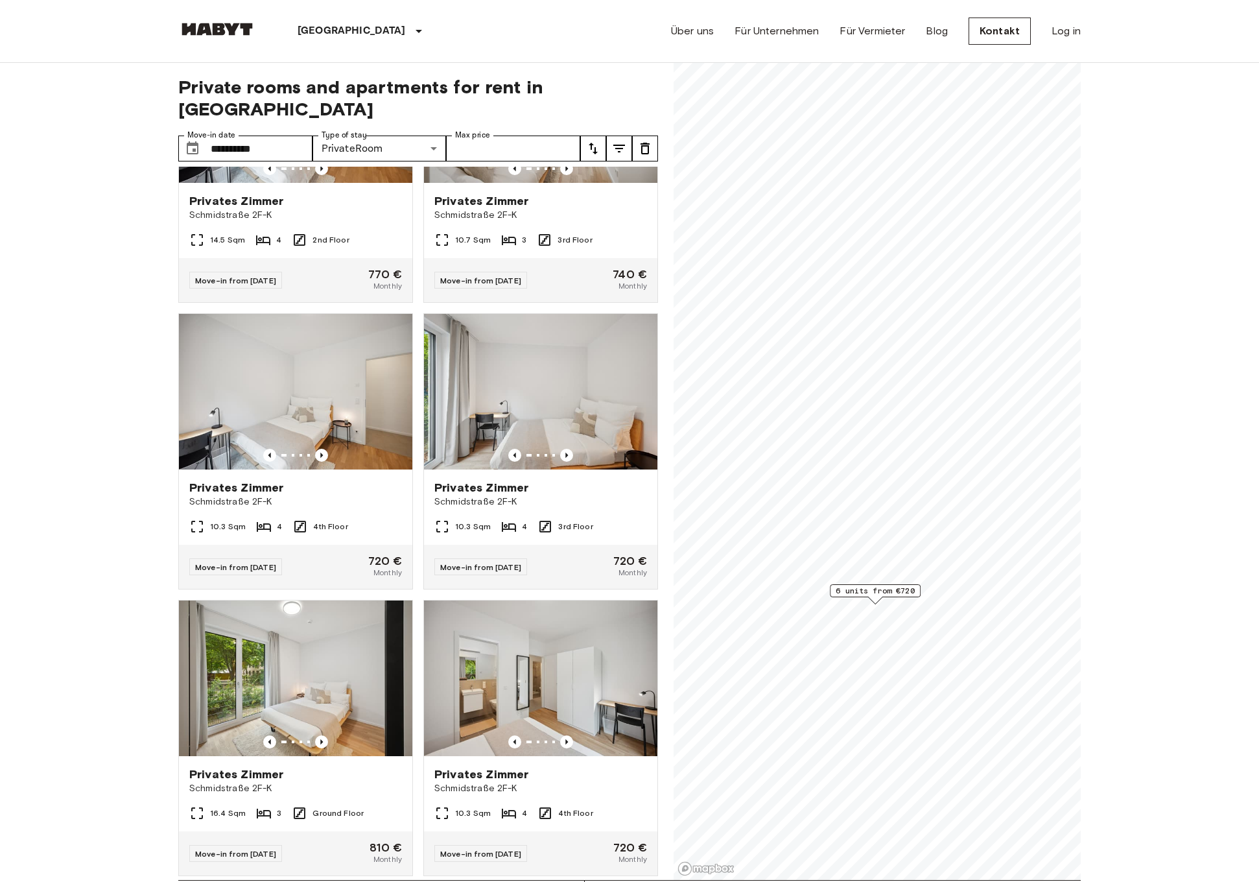
click at [863, 589] on span "6 units from €720" at bounding box center [875, 591] width 79 height 12
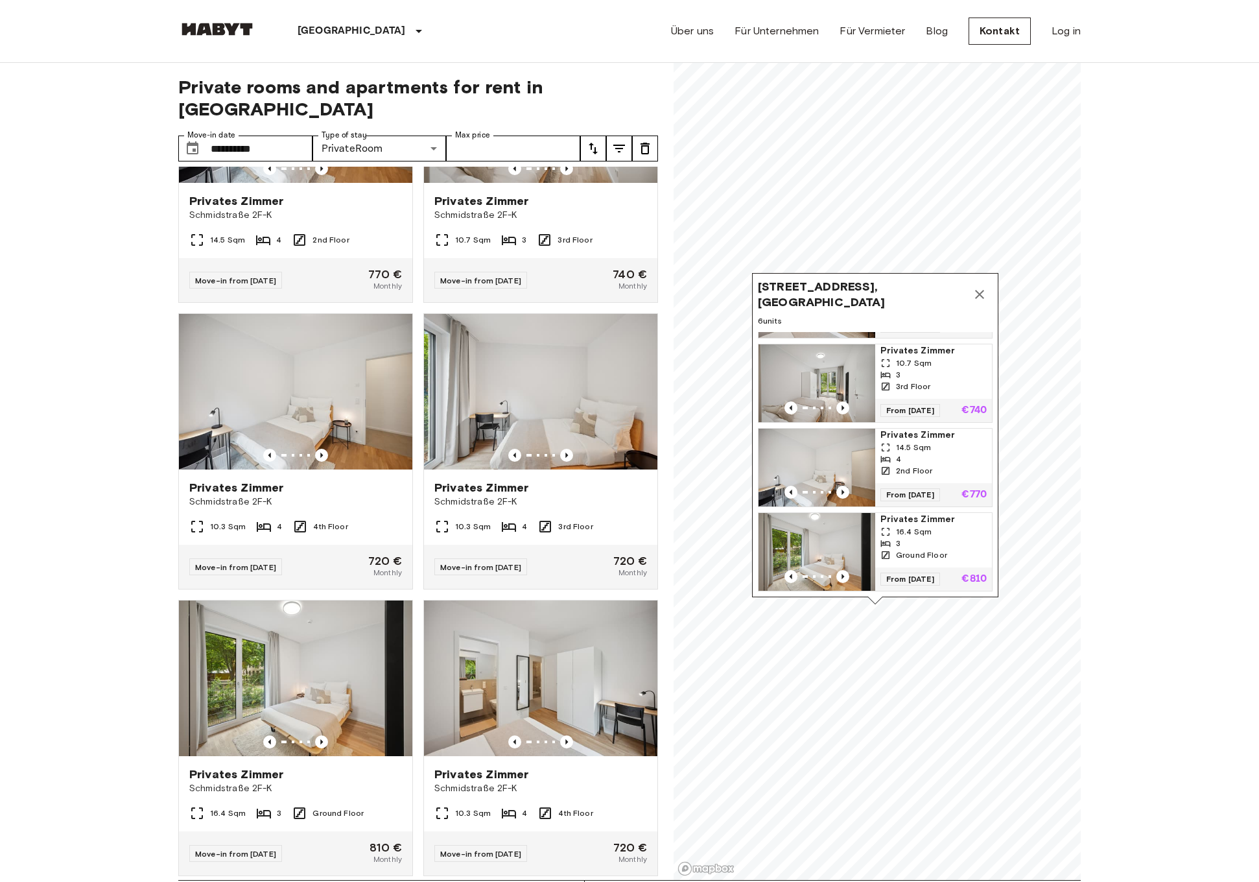
scroll to position [252, 0]
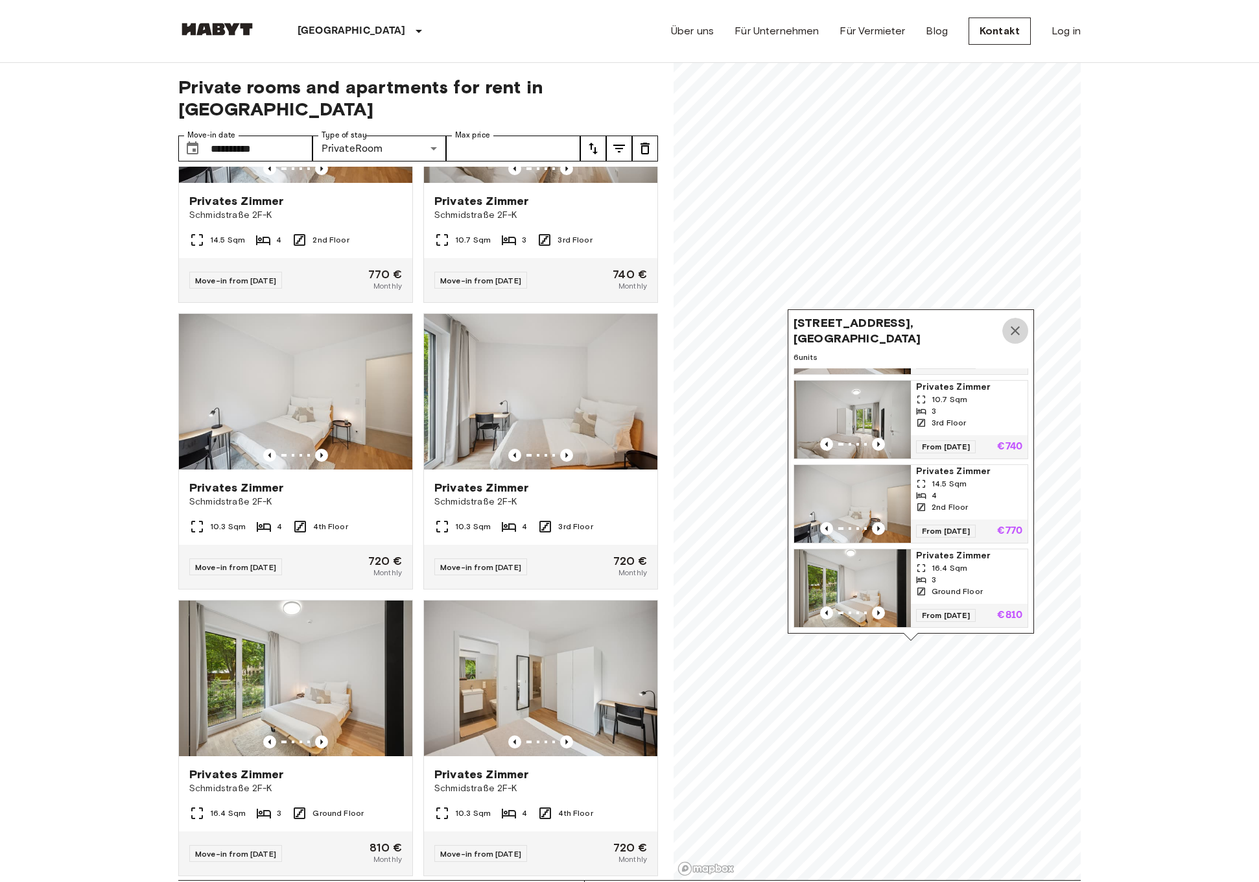
click at [1010, 333] on icon "Map marker" at bounding box center [1016, 331] width 16 height 16
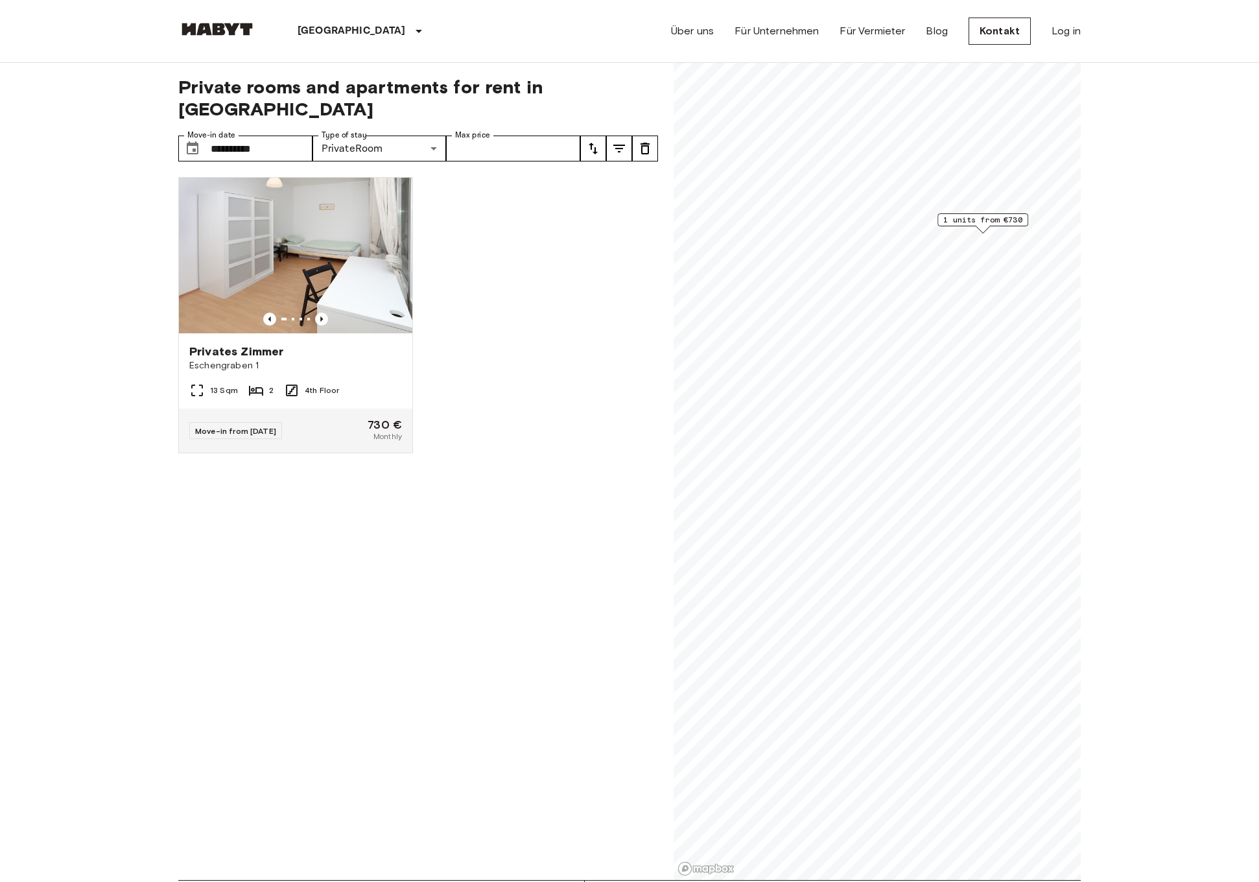
click at [973, 216] on span "1 units from €730" at bounding box center [983, 220] width 79 height 12
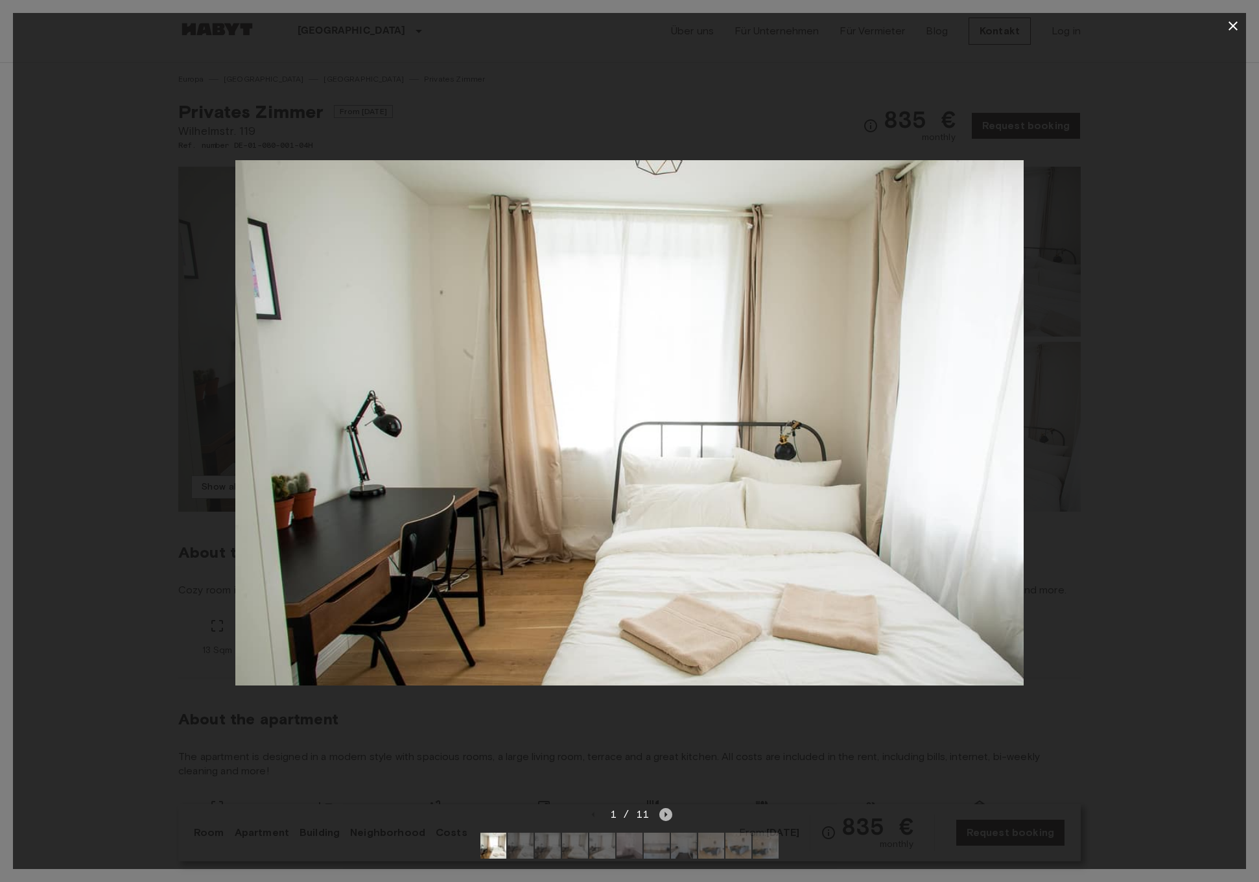
click at [665, 815] on icon "Next image" at bounding box center [666, 814] width 3 height 5
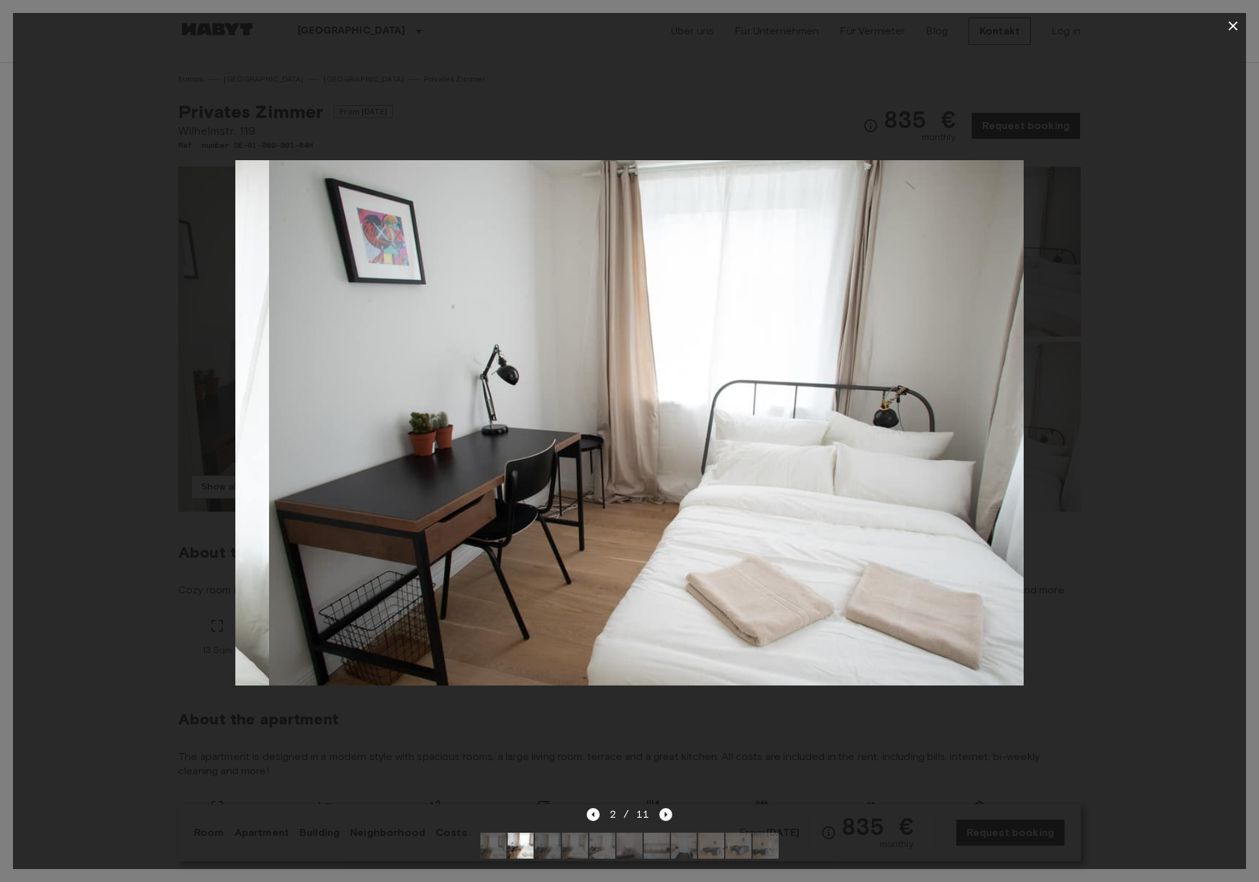
click at [665, 815] on icon "Next image" at bounding box center [666, 814] width 3 height 5
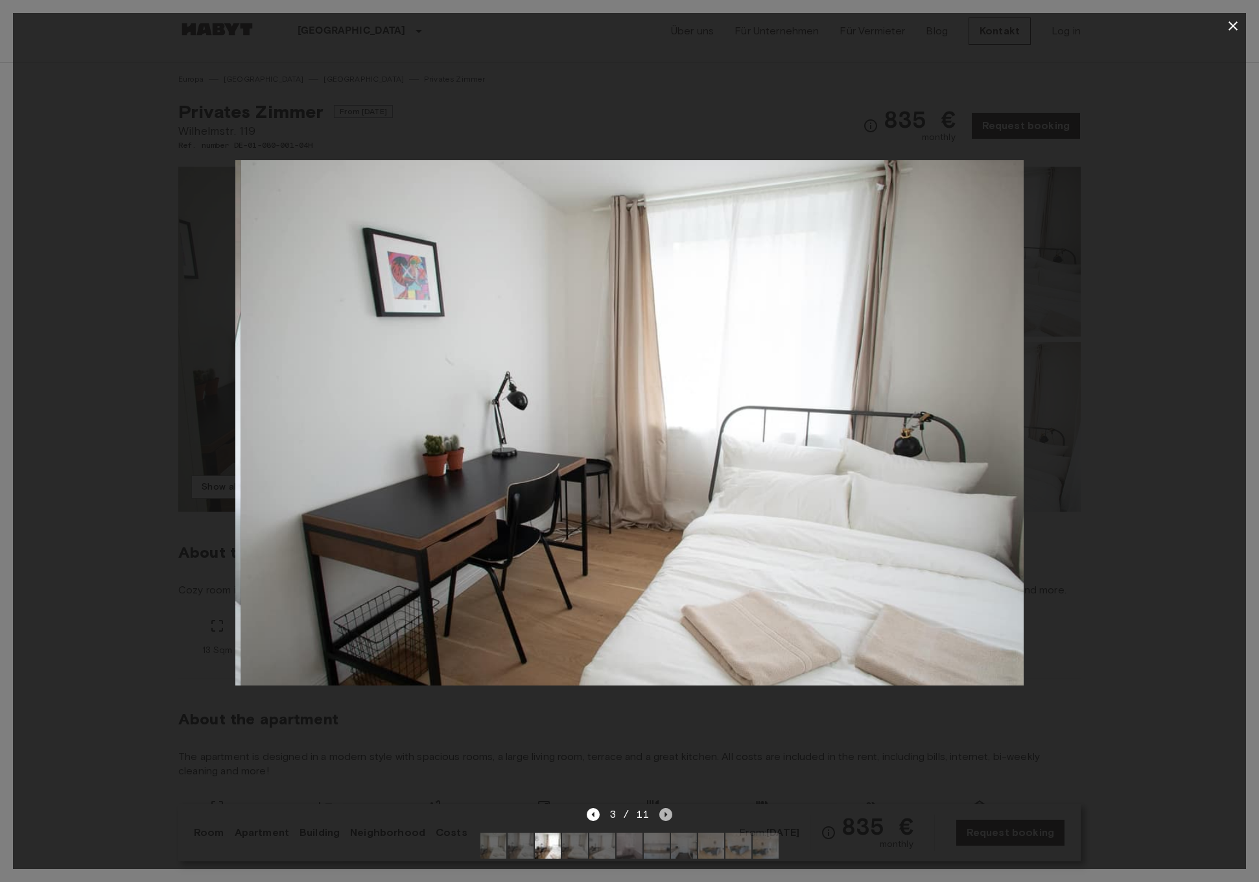
click at [665, 815] on icon "Next image" at bounding box center [666, 814] width 3 height 5
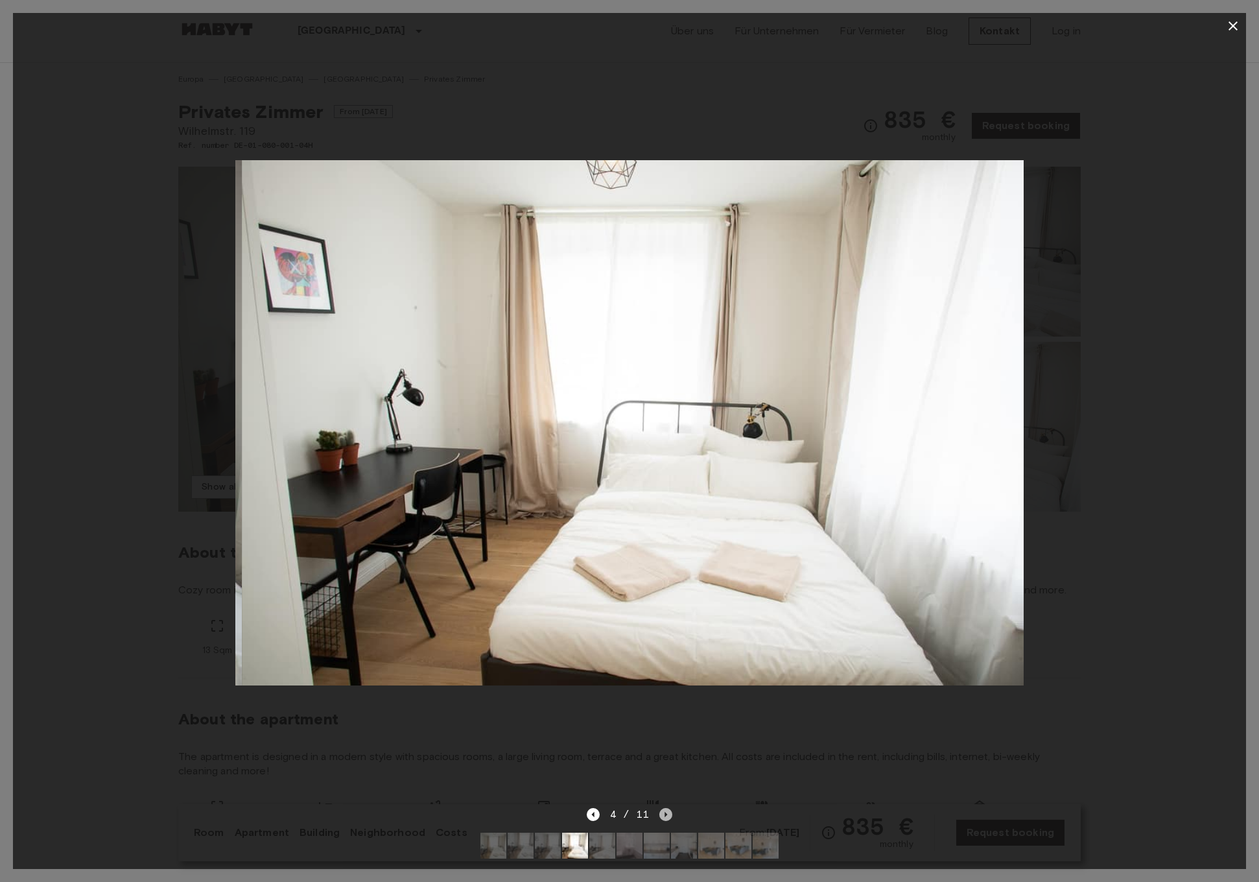
click at [665, 815] on icon "Next image" at bounding box center [666, 814] width 3 height 5
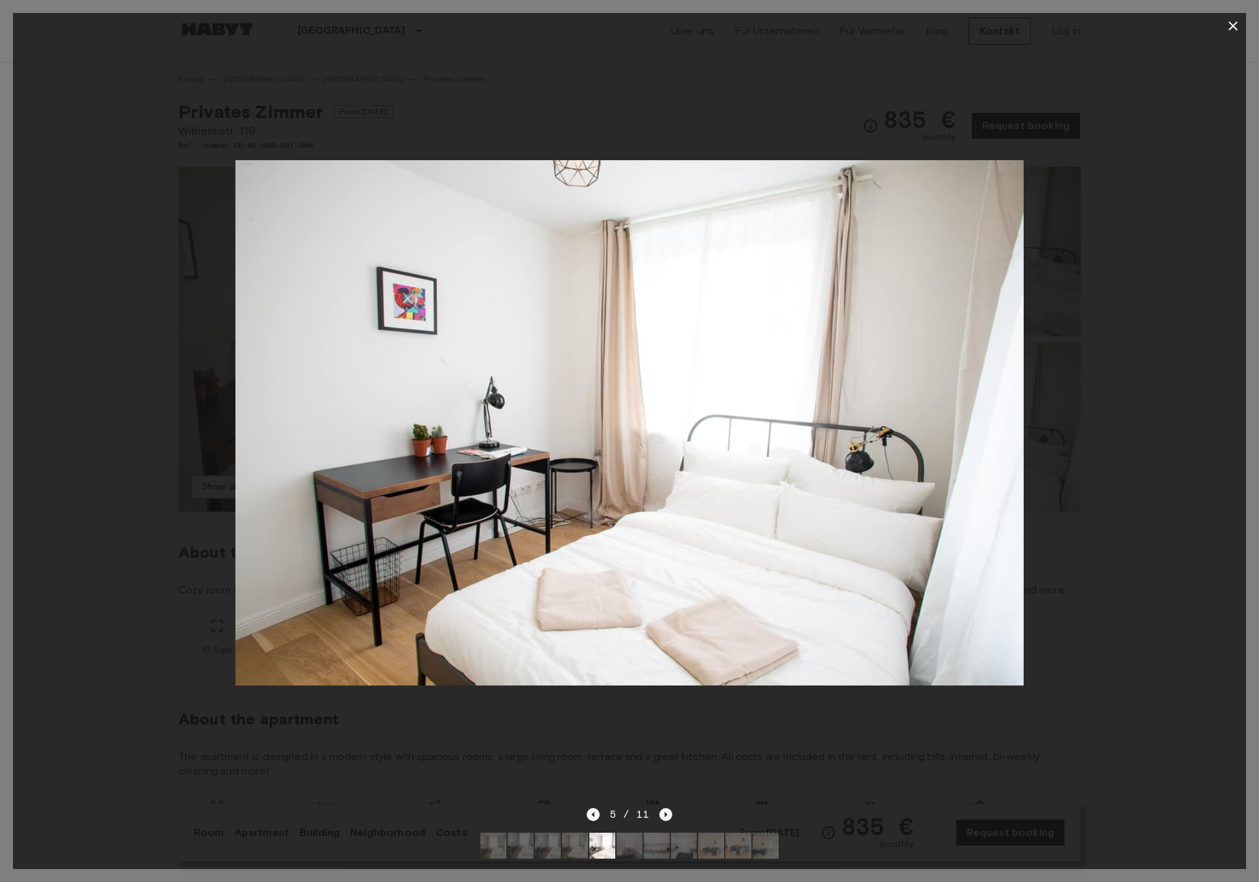
click at [665, 815] on icon "Next image" at bounding box center [666, 814] width 3 height 5
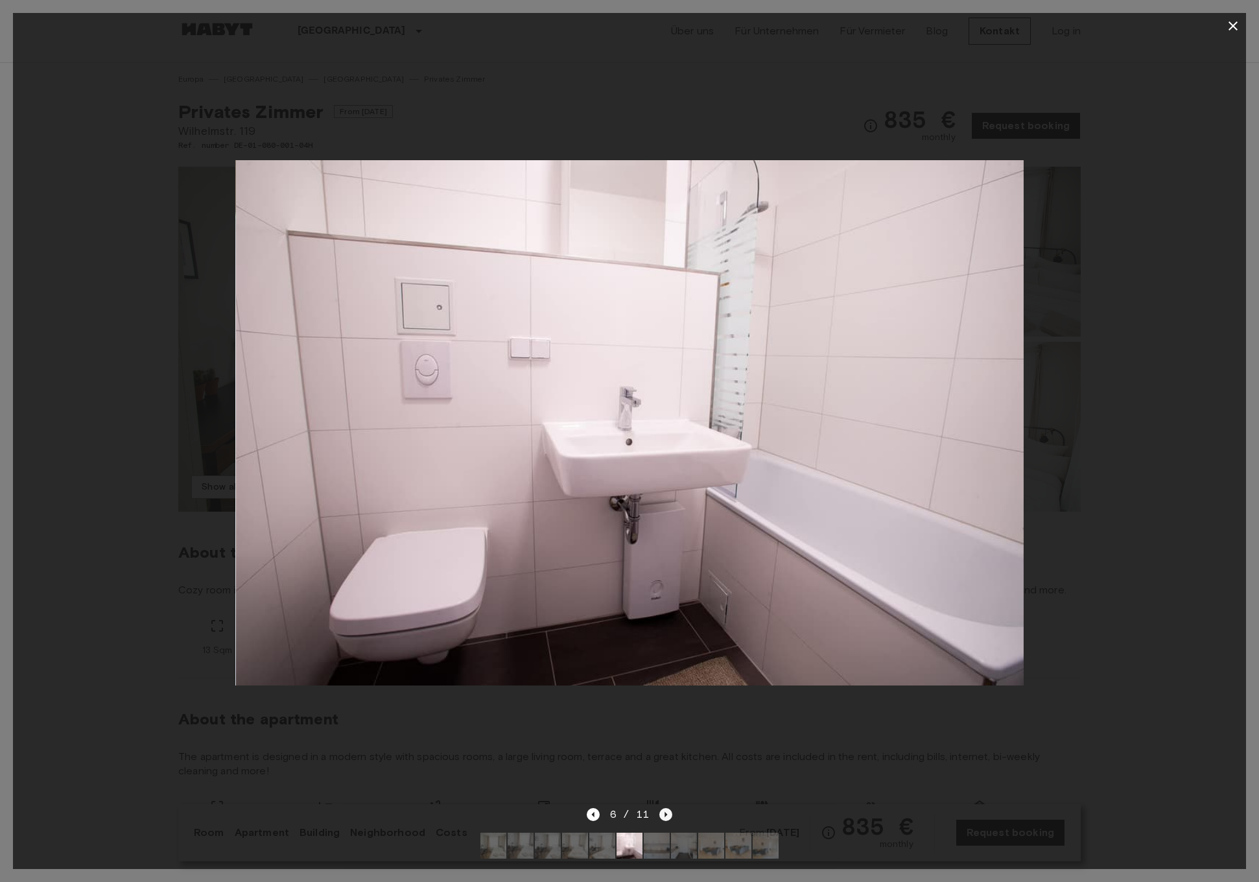
click at [665, 815] on icon "Next image" at bounding box center [666, 814] width 3 height 5
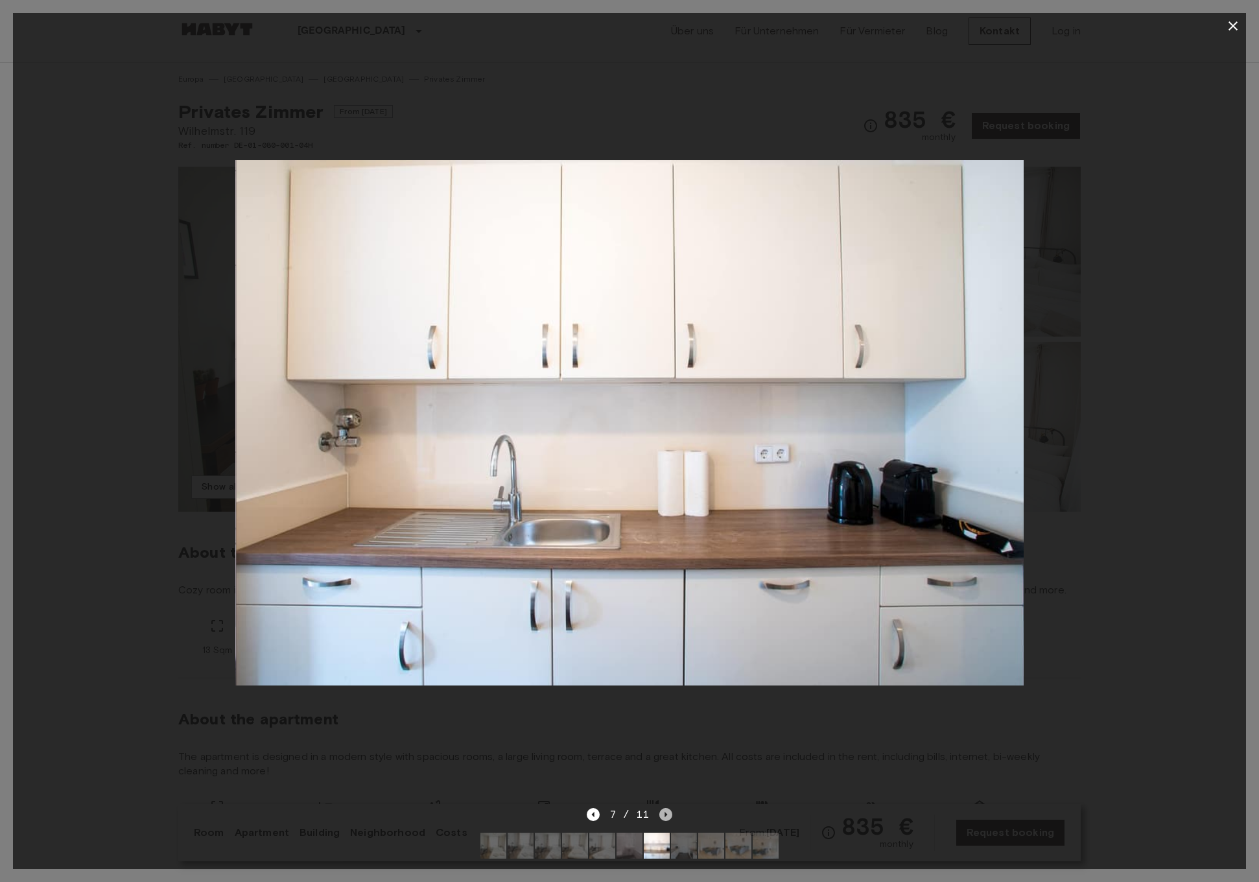
click at [665, 815] on icon "Next image" at bounding box center [666, 814] width 3 height 5
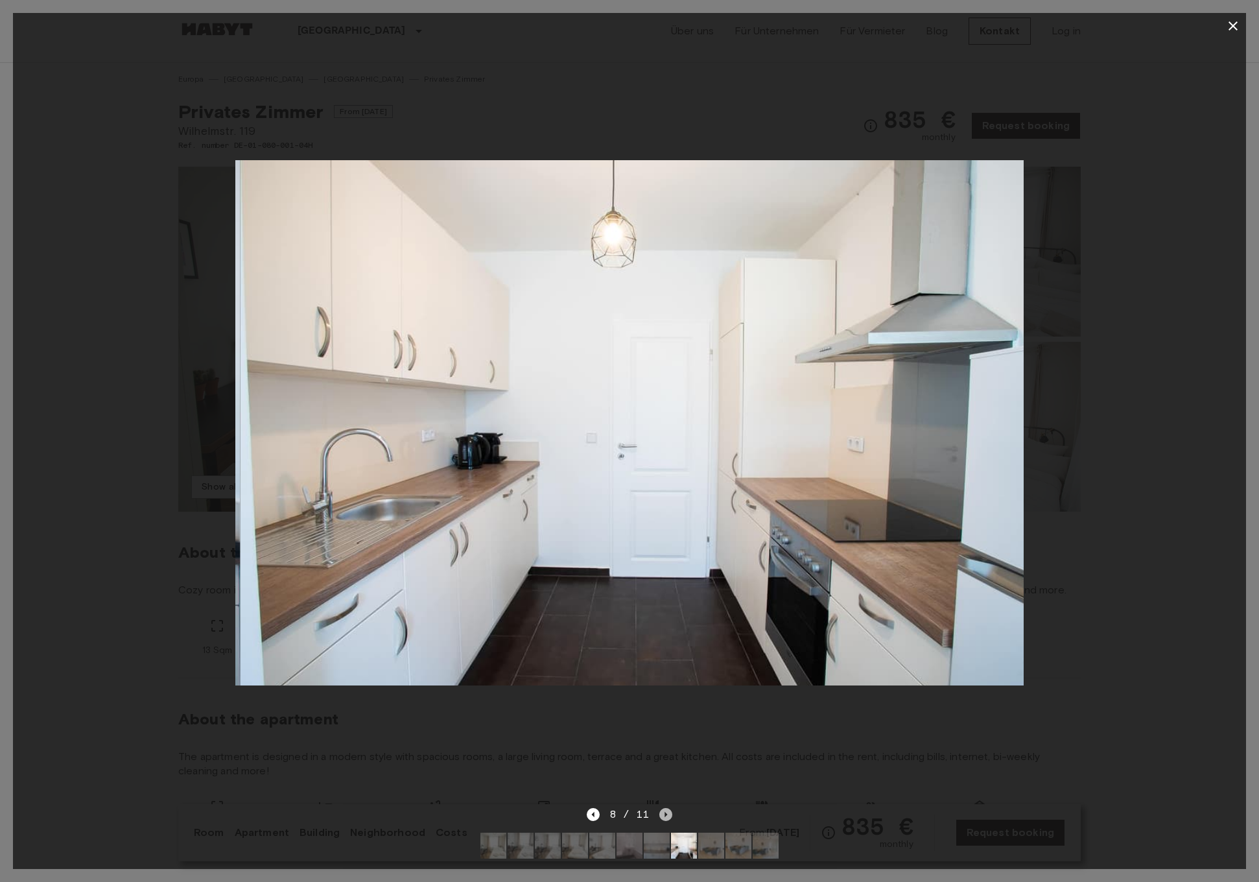
click at [665, 815] on icon "Next image" at bounding box center [666, 814] width 3 height 5
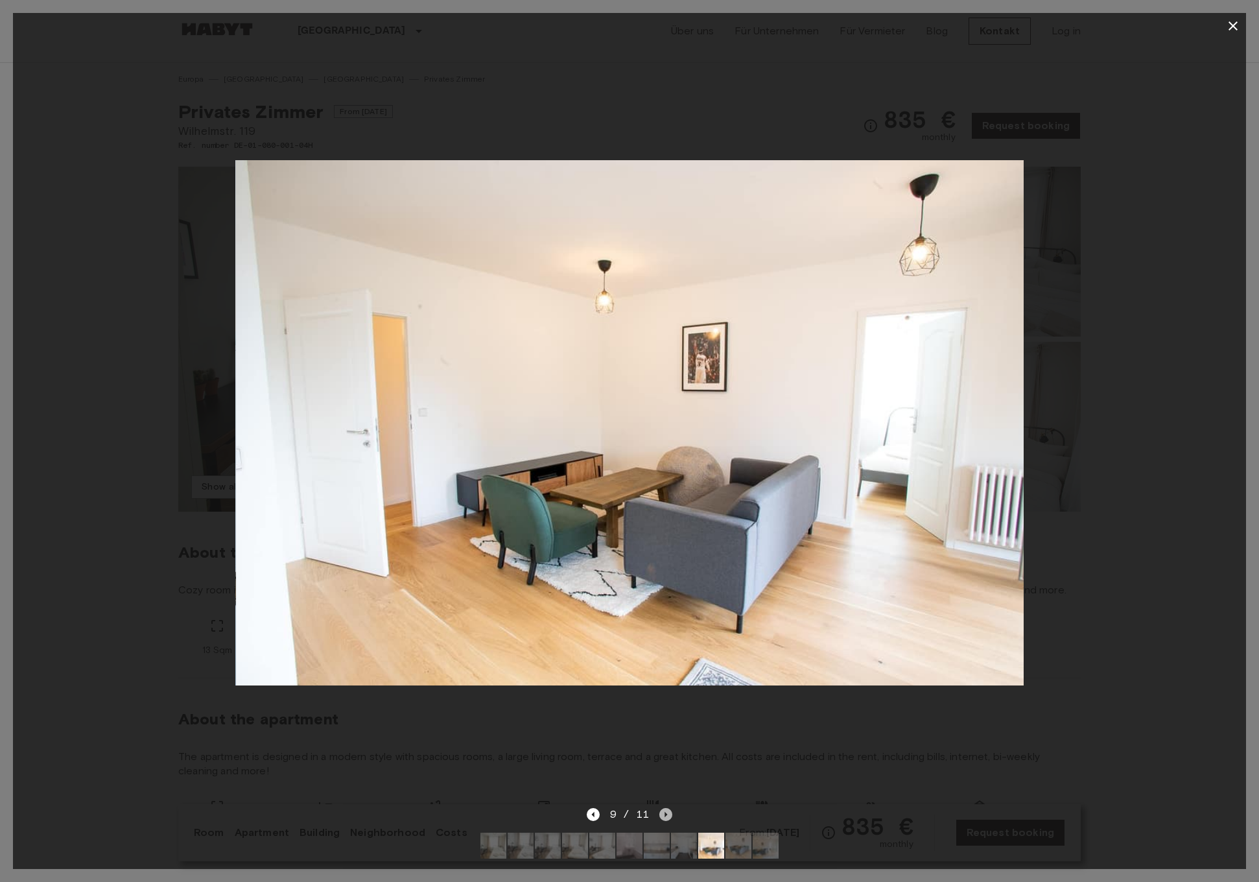
click at [665, 815] on icon "Next image" at bounding box center [666, 814] width 3 height 5
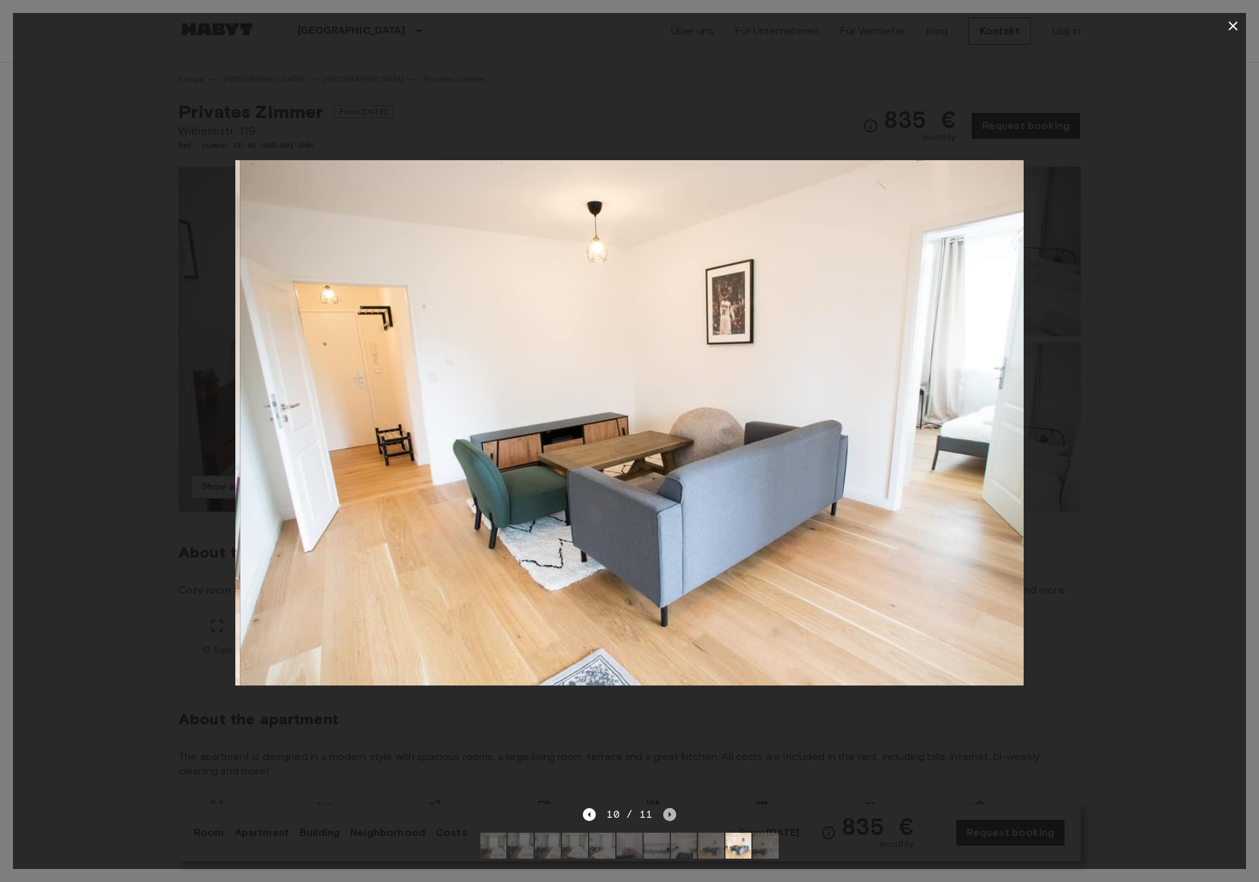
click at [665, 815] on icon "Next image" at bounding box center [669, 814] width 13 height 13
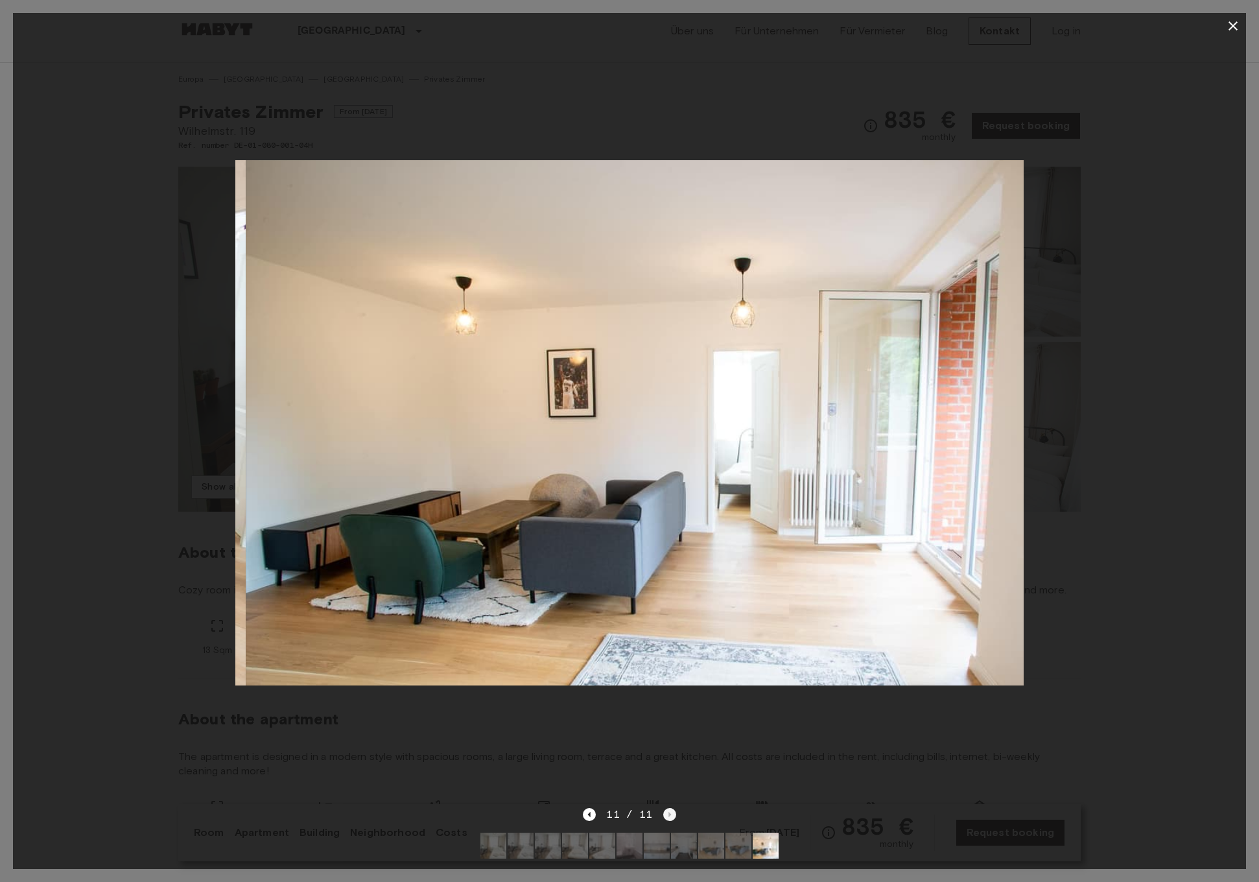
click at [665, 815] on div "11 / 11" at bounding box center [629, 815] width 93 height 16
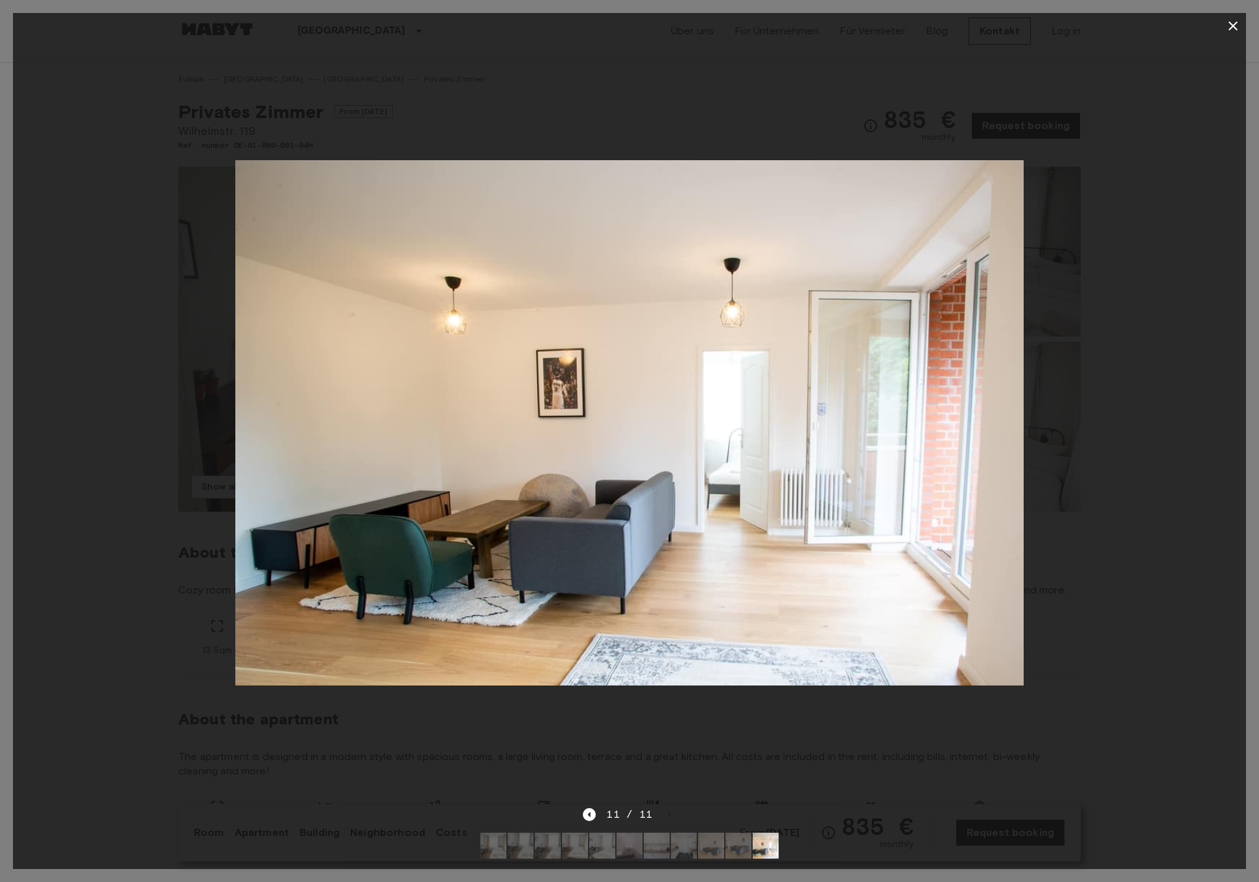
click at [1068, 602] on div at bounding box center [630, 423] width 1234 height 768
click at [1234, 29] on icon "button" at bounding box center [1234, 26] width 16 height 16
